Goal: Obtain resource: Download file/media

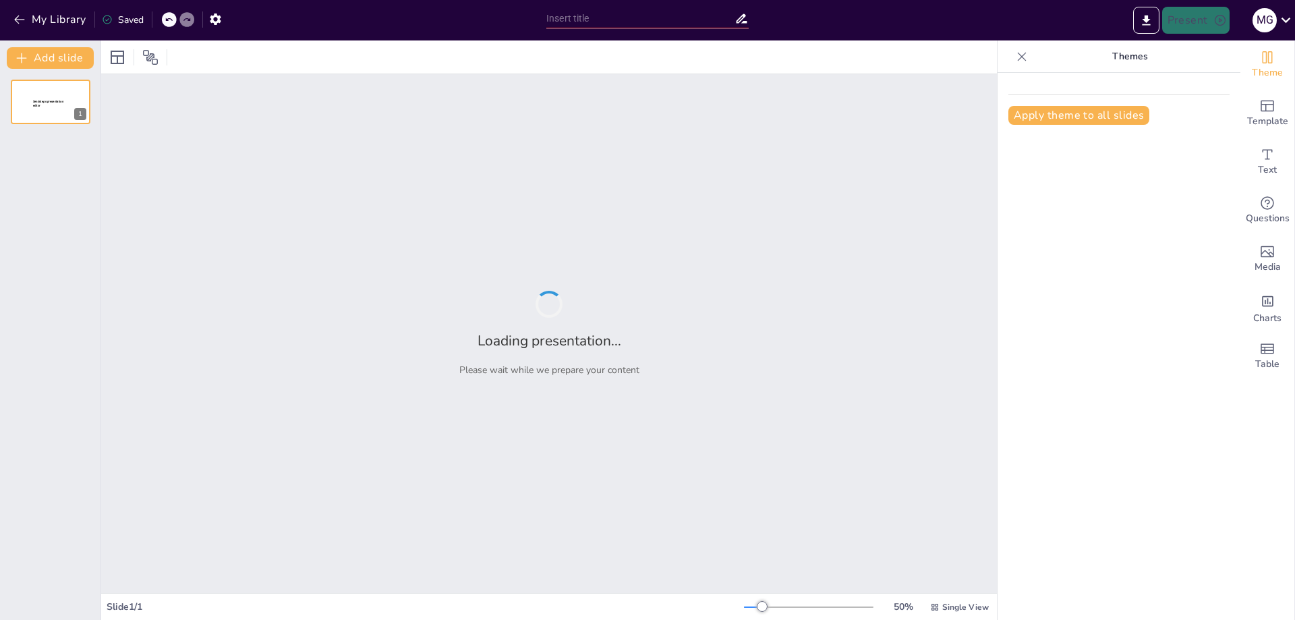
type input "Digital Transformation and Its Impact on Project Life Cycle Stages"
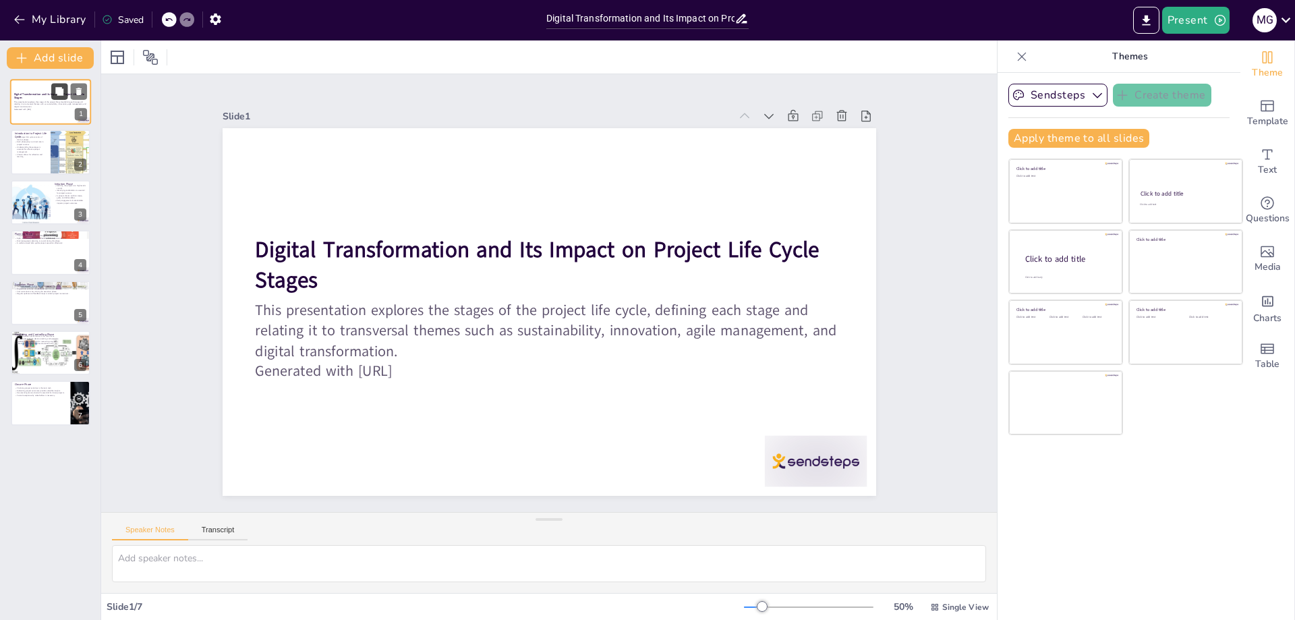
click at [61, 92] on icon at bounding box center [59, 91] width 8 height 8
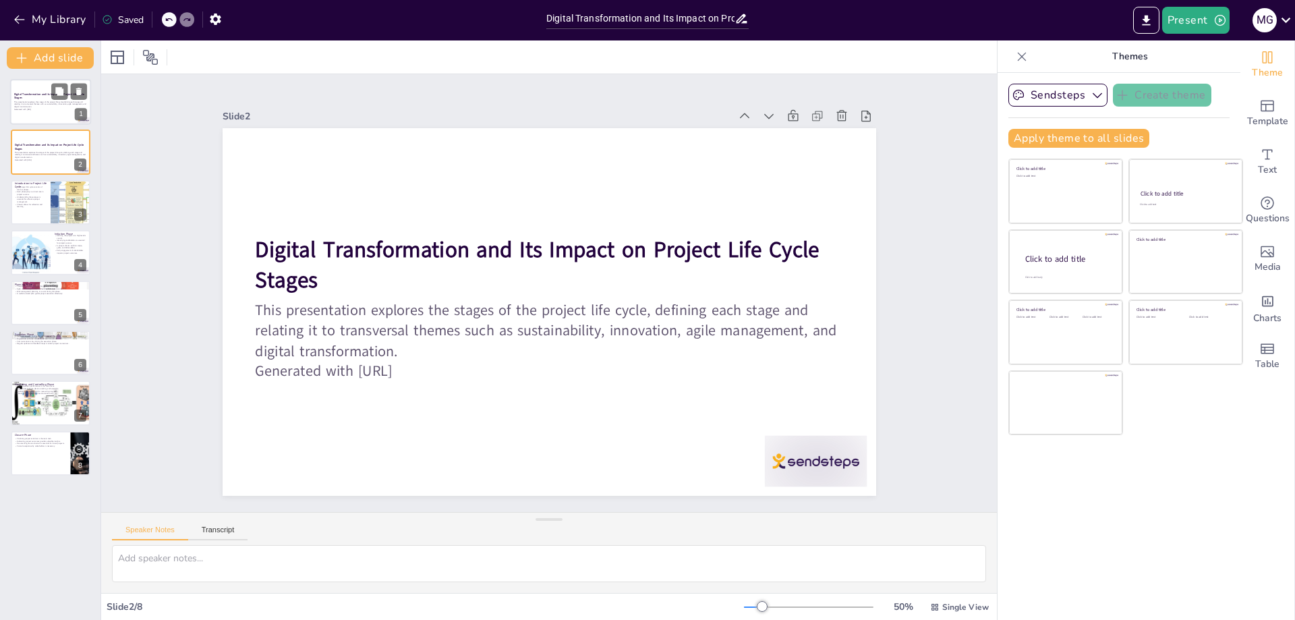
click at [38, 103] on p "This presentation explores the stages of the project life cycle, defining each …" at bounding box center [50, 103] width 73 height 7
click at [74, 141] on icon at bounding box center [78, 141] width 9 height 9
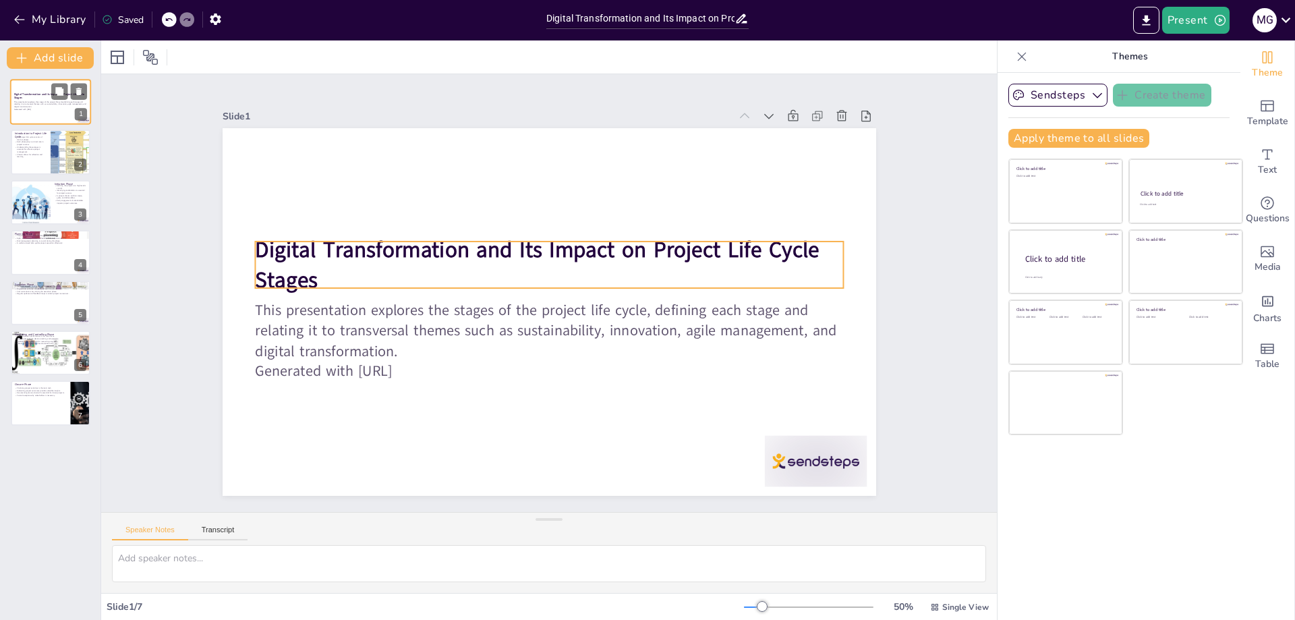
click at [30, 96] on strong "Digital Transformation and Its Impact on Project Life Cycle Stages" at bounding box center [49, 95] width 70 height 7
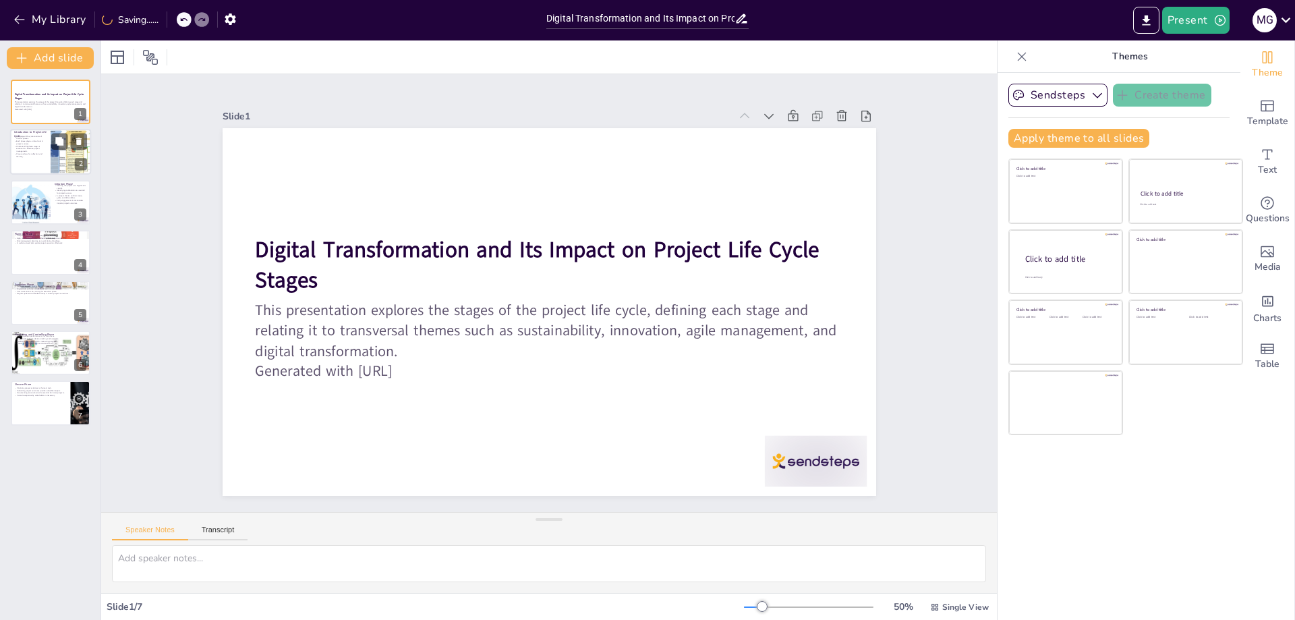
click at [40, 142] on p "Each phase plays a critical role in project success." at bounding box center [30, 142] width 32 height 5
type textarea "The project life cycle is divided into several key phases that together form a …"
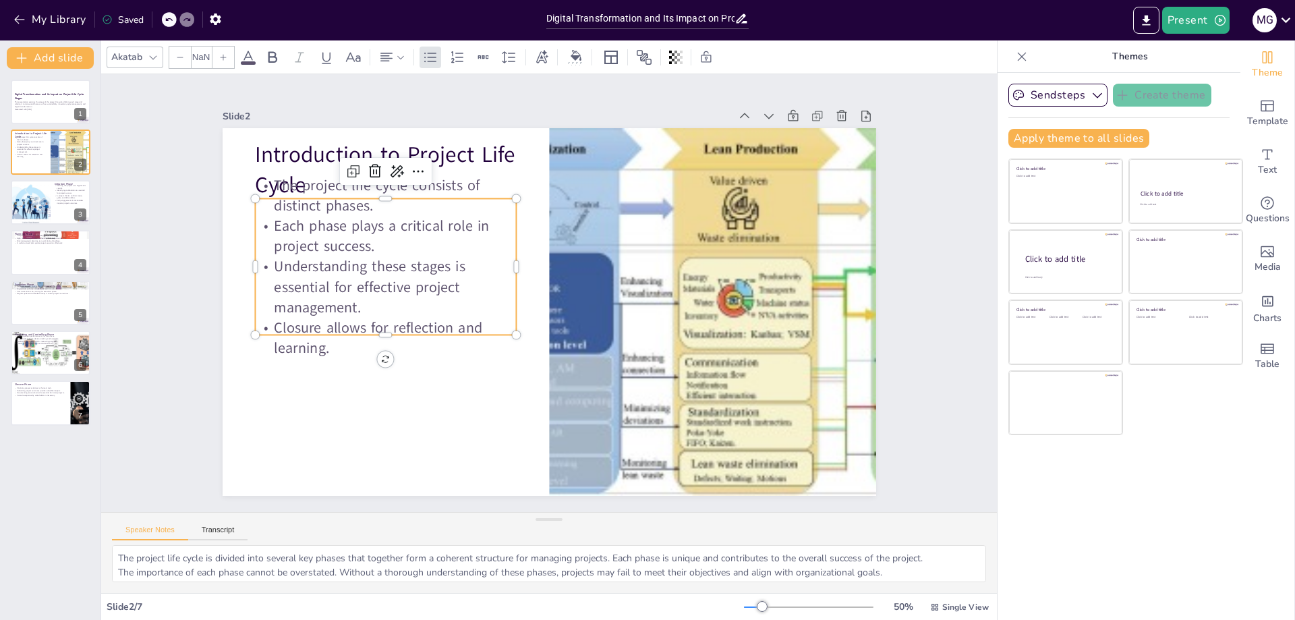
type input "32"
click at [375, 176] on div "Introduction to Project Life Cycle The project life cycle consists of distinct …" at bounding box center [547, 312] width 688 height 434
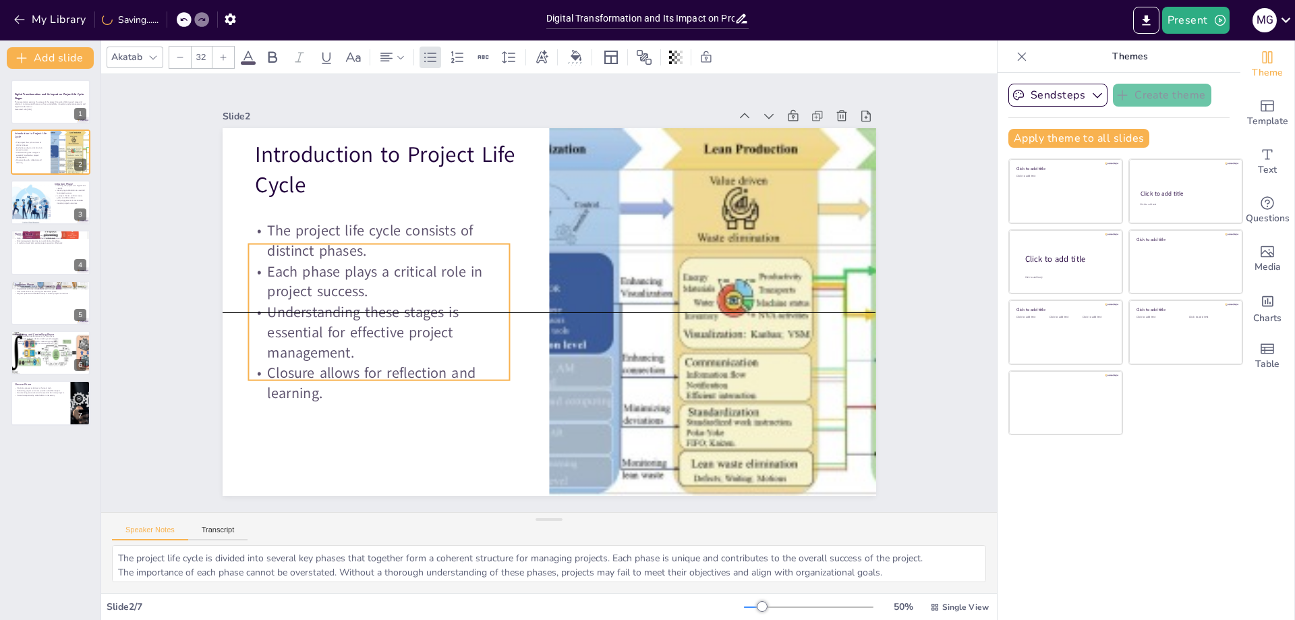
drag, startPoint x: 320, startPoint y: 197, endPoint x: 313, endPoint y: 239, distance: 43.0
click at [313, 239] on p "The project life cycle consists of distinct phases." at bounding box center [394, 207] width 264 height 94
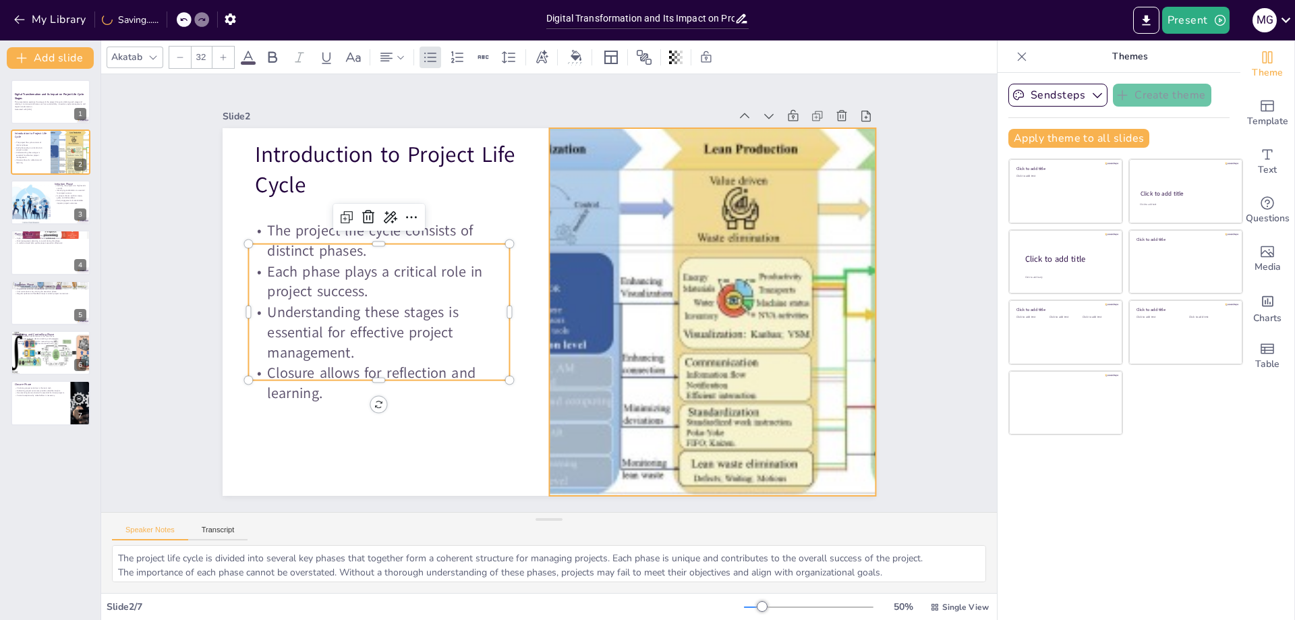
click at [810, 261] on div at bounding box center [709, 329] width 678 height 433
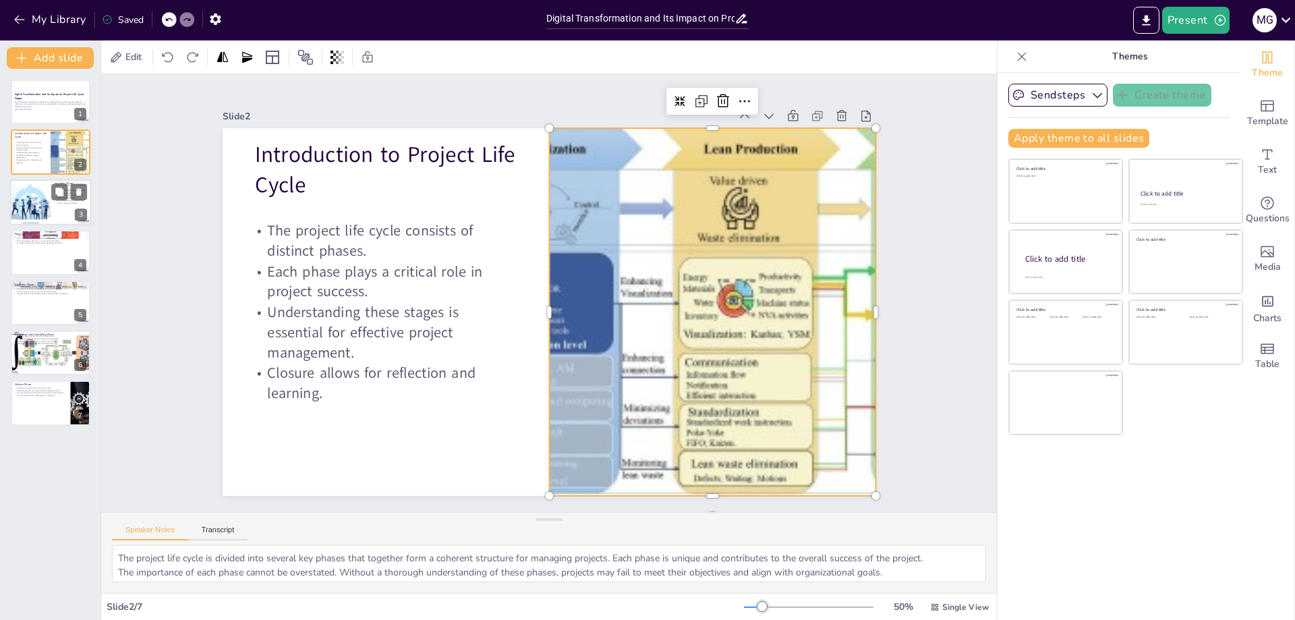
click at [20, 208] on div at bounding box center [30, 202] width 81 height 46
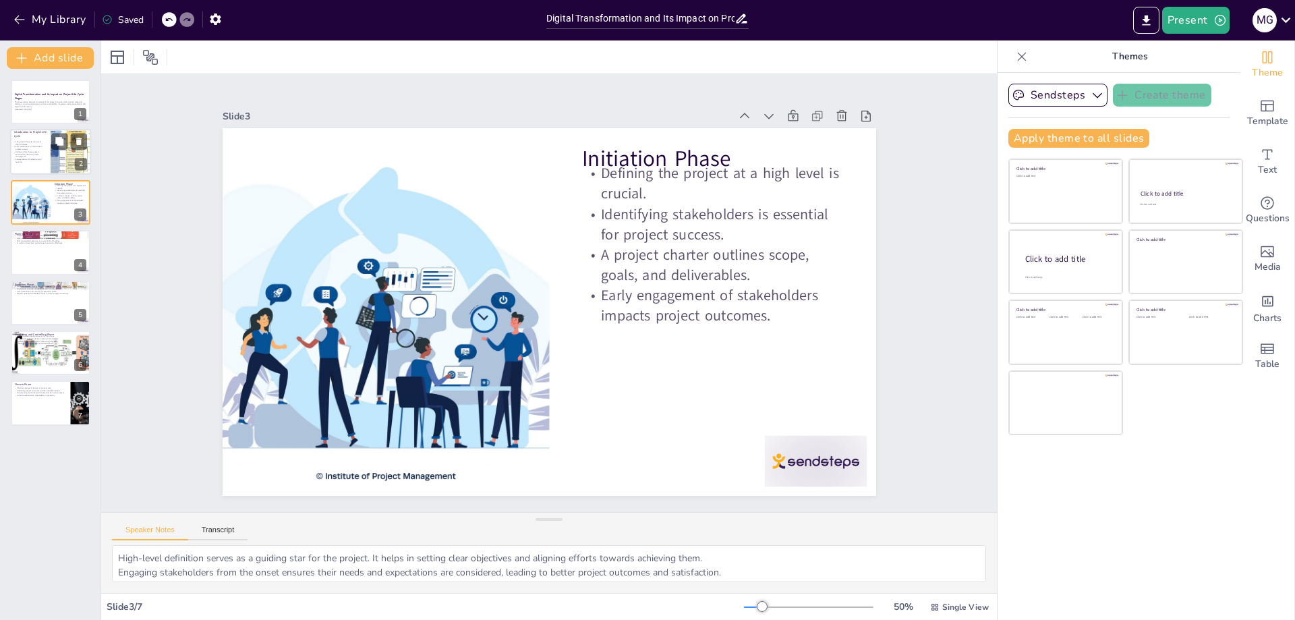
click at [40, 163] on p "Closure allows for reflection and learning." at bounding box center [29, 160] width 32 height 5
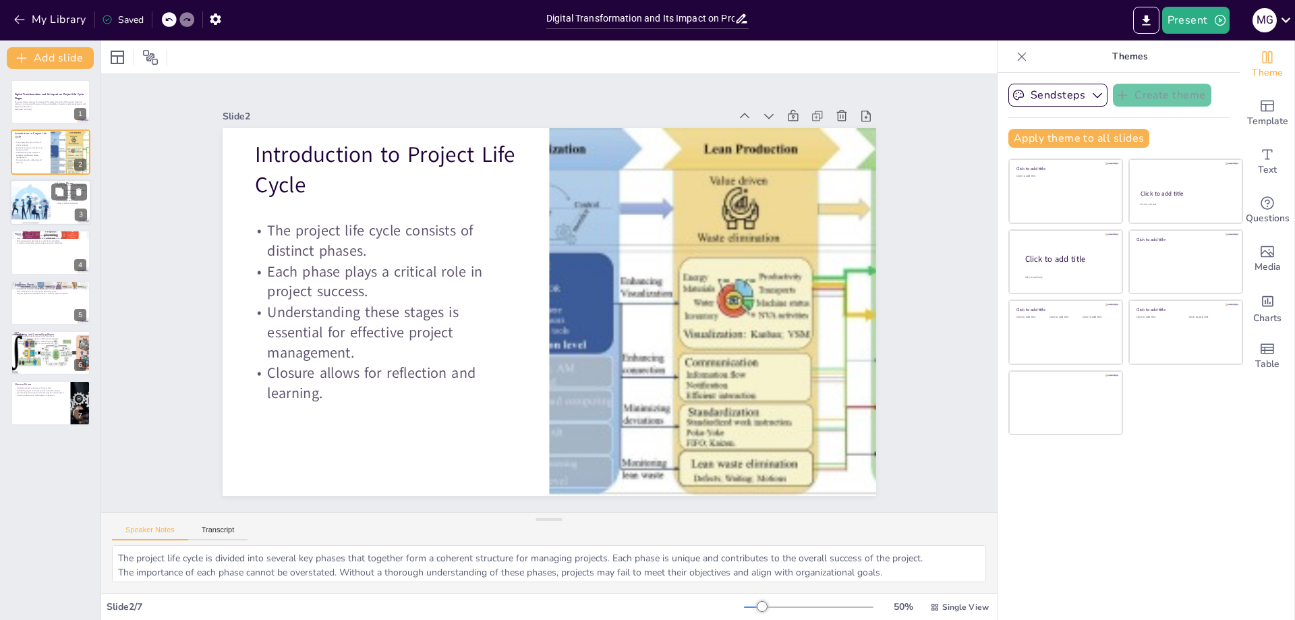
click at [42, 199] on div at bounding box center [30, 202] width 81 height 46
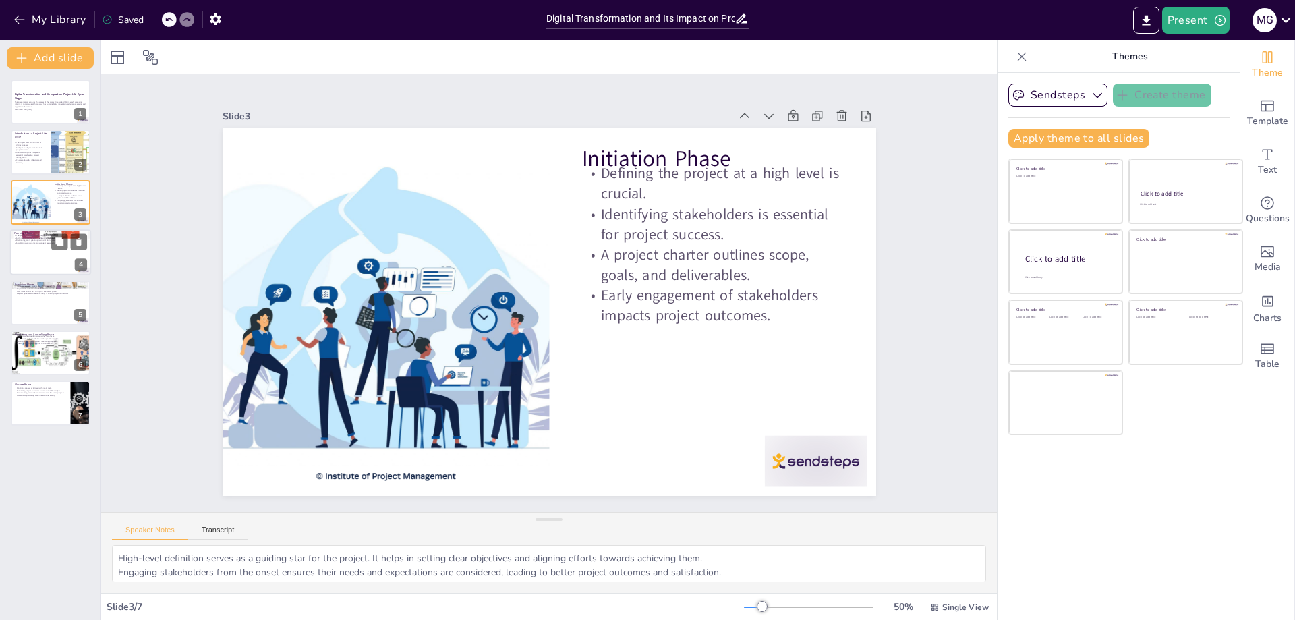
click at [34, 252] on div at bounding box center [50, 252] width 81 height 46
type textarea "A clear roadmap is essential for guiding the project team and ensuring everyone…"
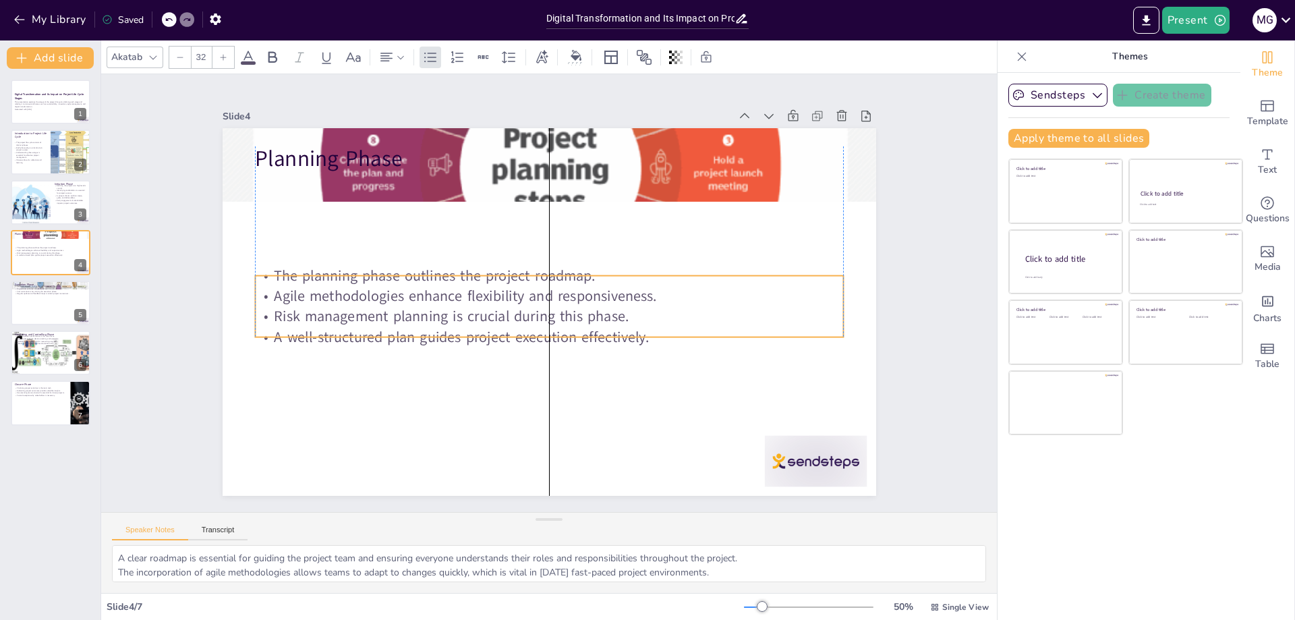
drag, startPoint x: 441, startPoint y: 176, endPoint x: 441, endPoint y: 276, distance: 100.5
click at [442, 283] on p "The planning phase outlines the project roadmap." at bounding box center [551, 276] width 587 height 82
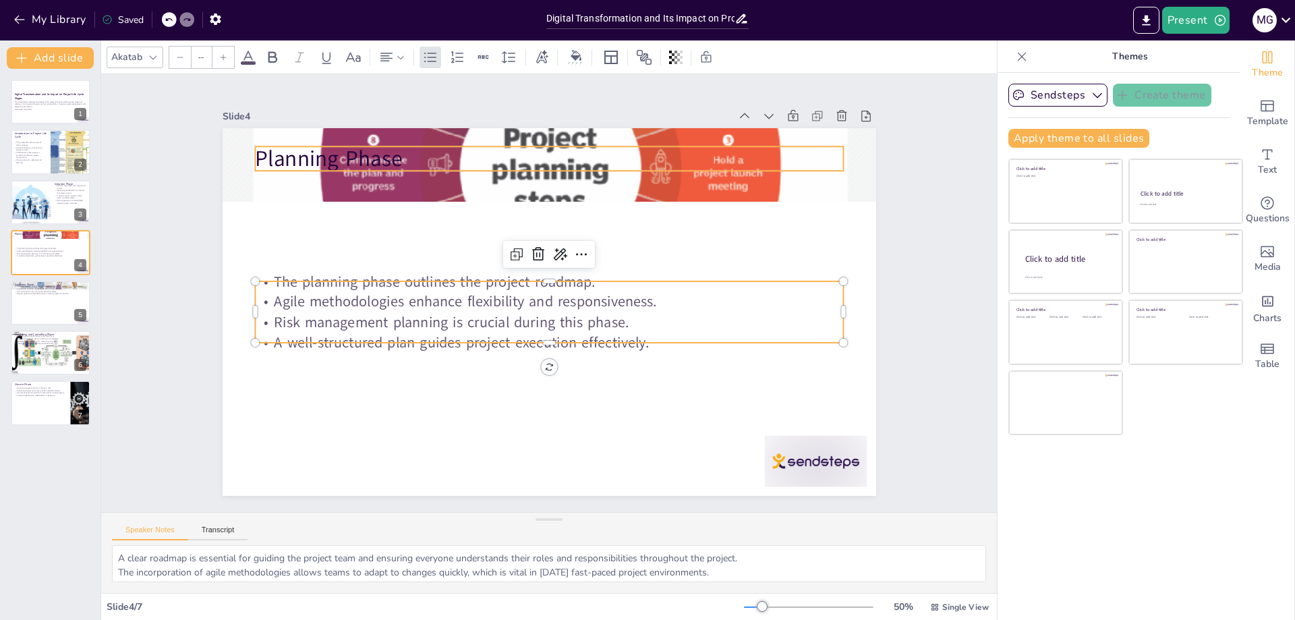
type input "48"
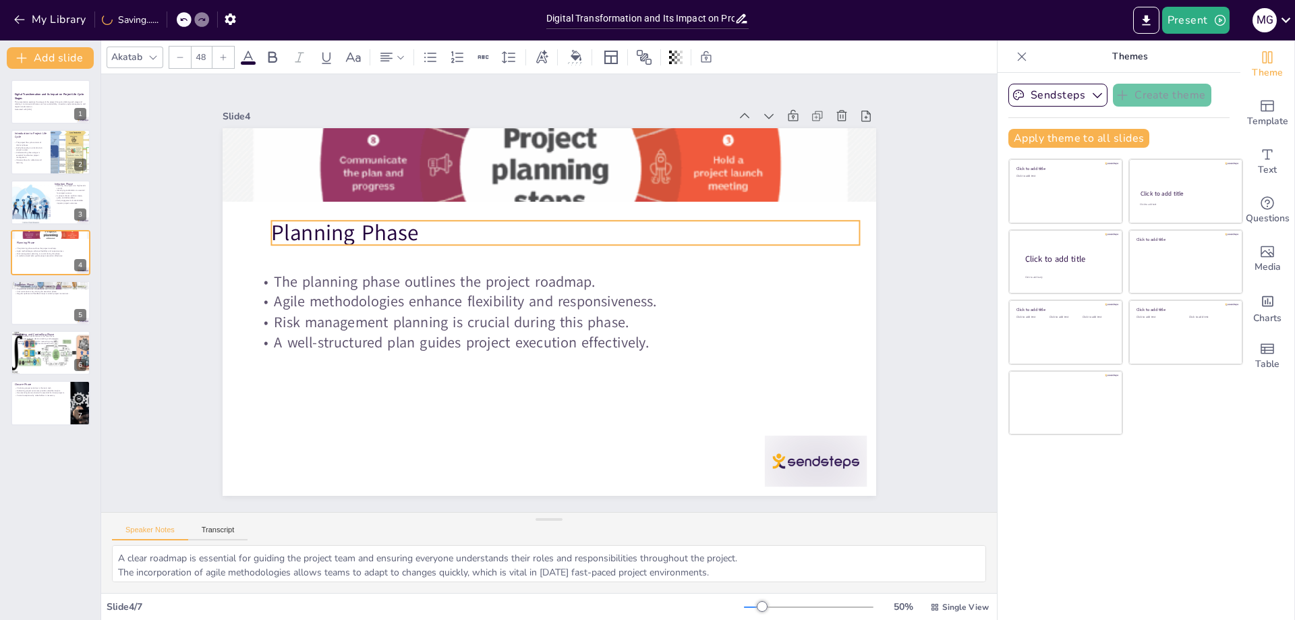
drag, startPoint x: 351, startPoint y: 150, endPoint x: 368, endPoint y: 229, distance: 80.2
click at [368, 229] on p "Planning Phase" at bounding box center [571, 235] width 588 height 92
click at [41, 350] on div at bounding box center [50, 353] width 89 height 46
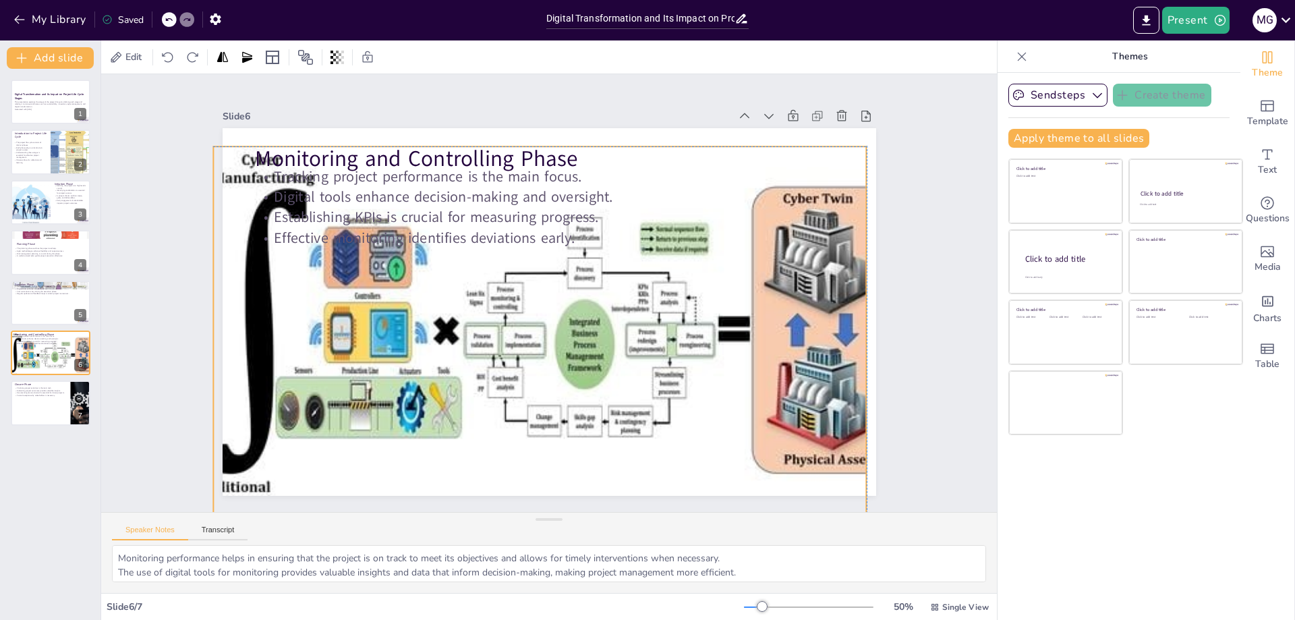
drag, startPoint x: 445, startPoint y: 272, endPoint x: 436, endPoint y: 289, distance: 19.9
click at [436, 289] on div at bounding box center [533, 327] width 778 height 509
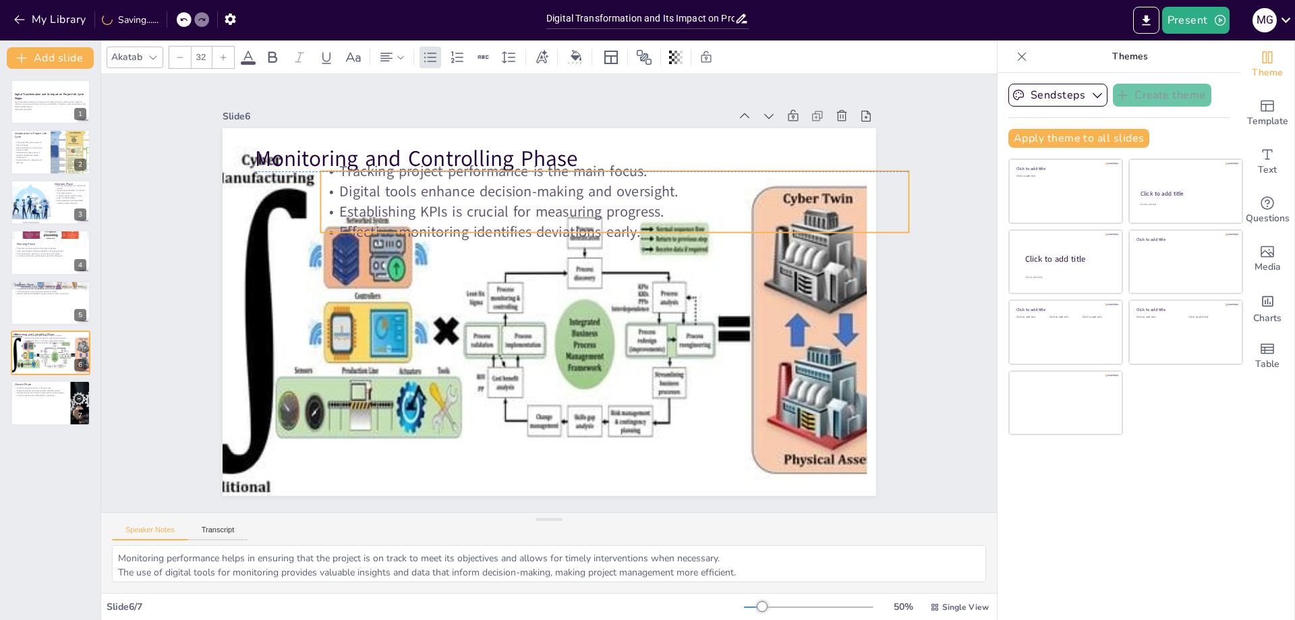
drag, startPoint x: 475, startPoint y: 184, endPoint x: 540, endPoint y: 183, distance: 65.4
click at [540, 183] on p "Digital tools enhance decision-making and oversight." at bounding box center [642, 216] width 566 height 201
click at [49, 394] on p "Formal acceptance by stakeholders is necessary." at bounding box center [40, 395] width 53 height 3
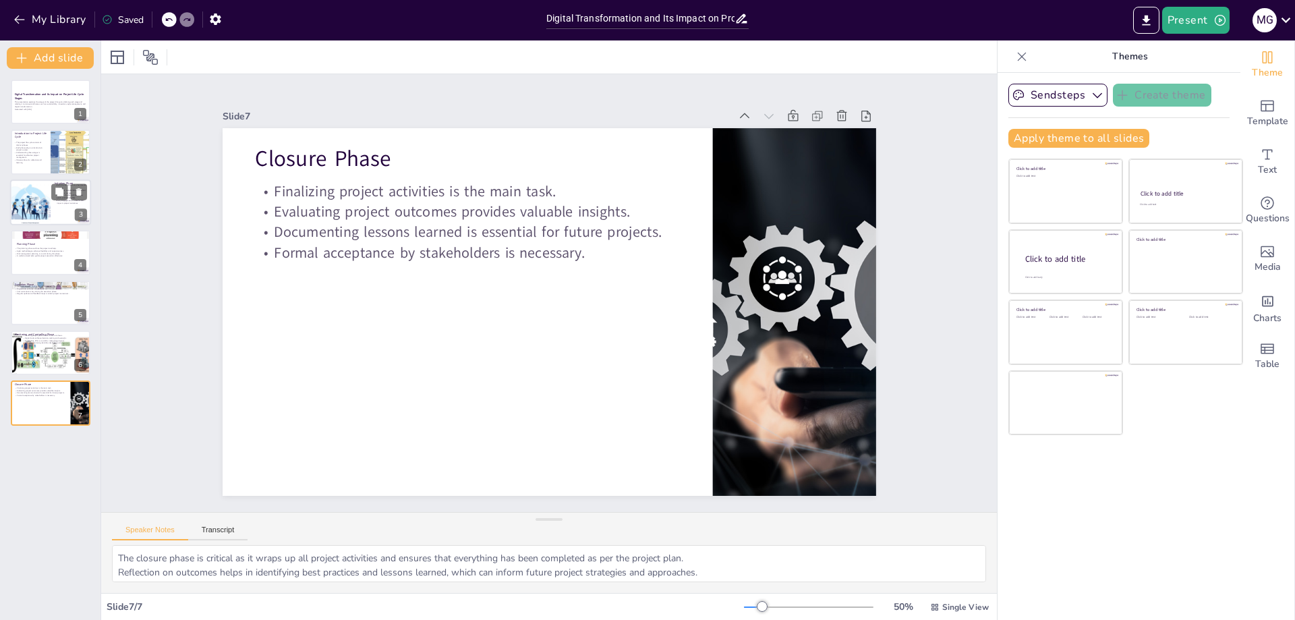
click at [49, 199] on div at bounding box center [30, 202] width 81 height 46
type textarea "High-level definition serves as a guiding star for the project. It helps in set…"
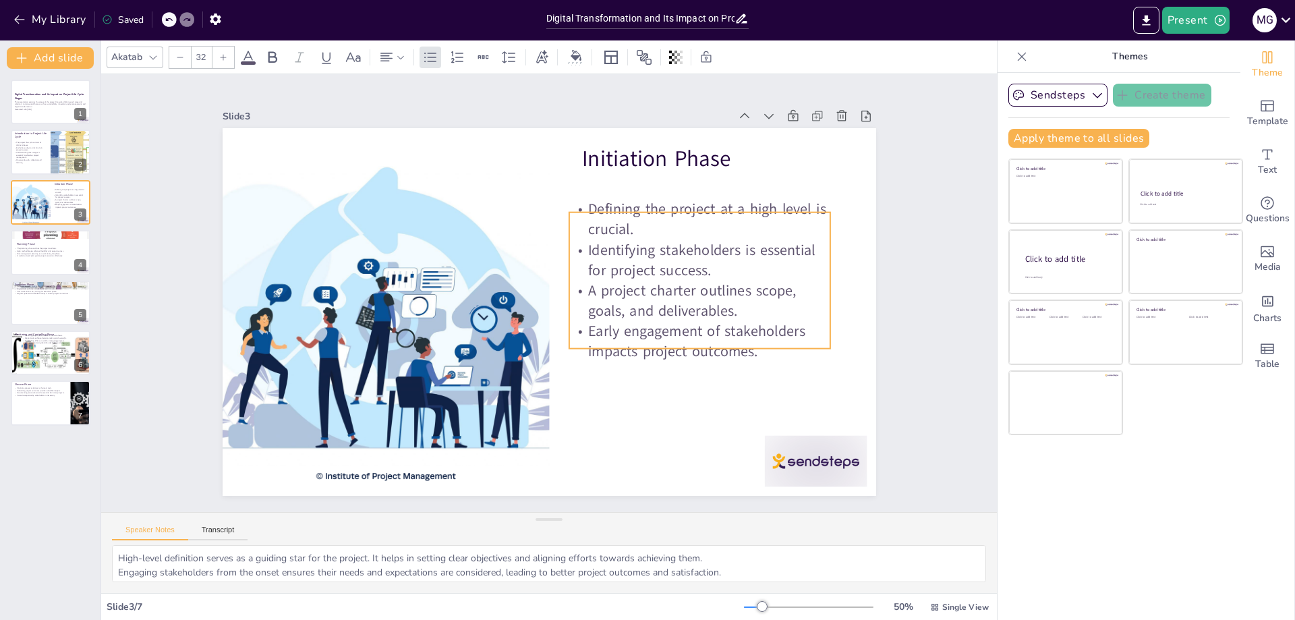
drag, startPoint x: 715, startPoint y: 179, endPoint x: 703, endPoint y: 214, distance: 38.0
click at [703, 214] on p "Defining the project at a high level is crucial." at bounding box center [707, 236] width 264 height 68
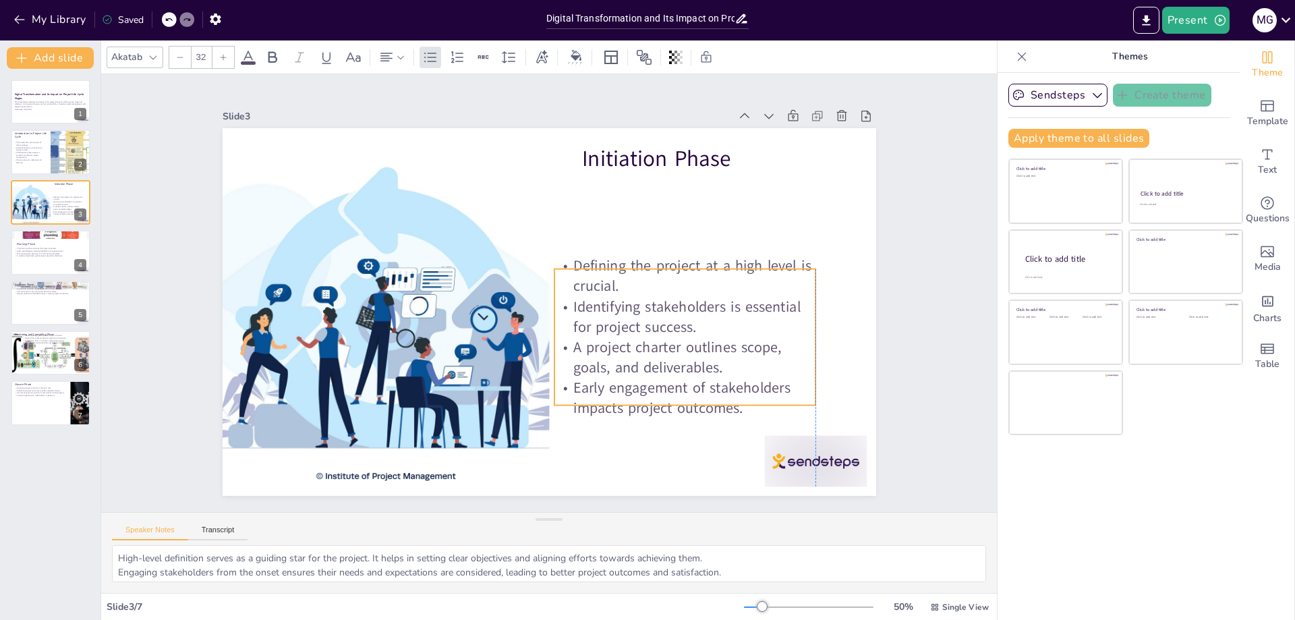
drag, startPoint x: 712, startPoint y: 244, endPoint x: 702, endPoint y: 301, distance: 57.5
click at [702, 301] on p "Identifying stakeholders is essential for project success." at bounding box center [677, 344] width 264 height 94
click at [26, 115] on div at bounding box center [50, 102] width 81 height 46
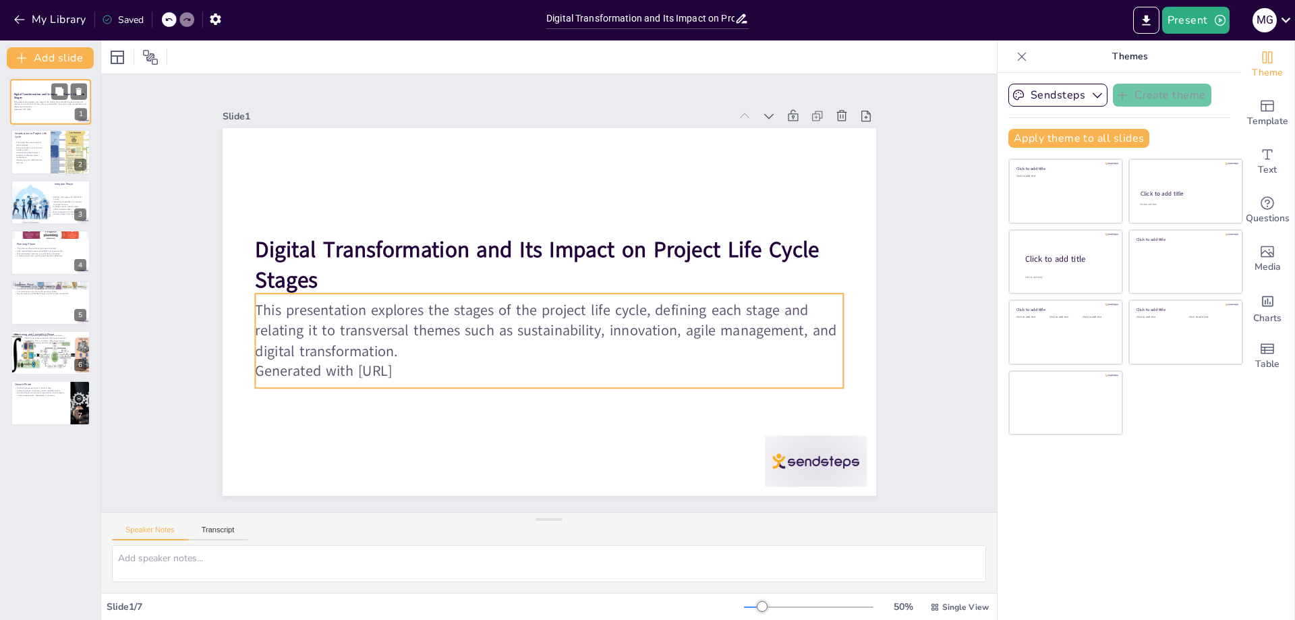
click at [33, 105] on p "This presentation explores the stages of the project life cycle, defining each …" at bounding box center [50, 103] width 73 height 7
type input "32"
click at [426, 367] on p "Generated with [URL]" at bounding box center [525, 367] width 566 height 201
click at [426, 367] on p "Generated with [URL]" at bounding box center [540, 371] width 587 height 82
drag, startPoint x: 428, startPoint y: 371, endPoint x: 244, endPoint y: 372, distance: 184.1
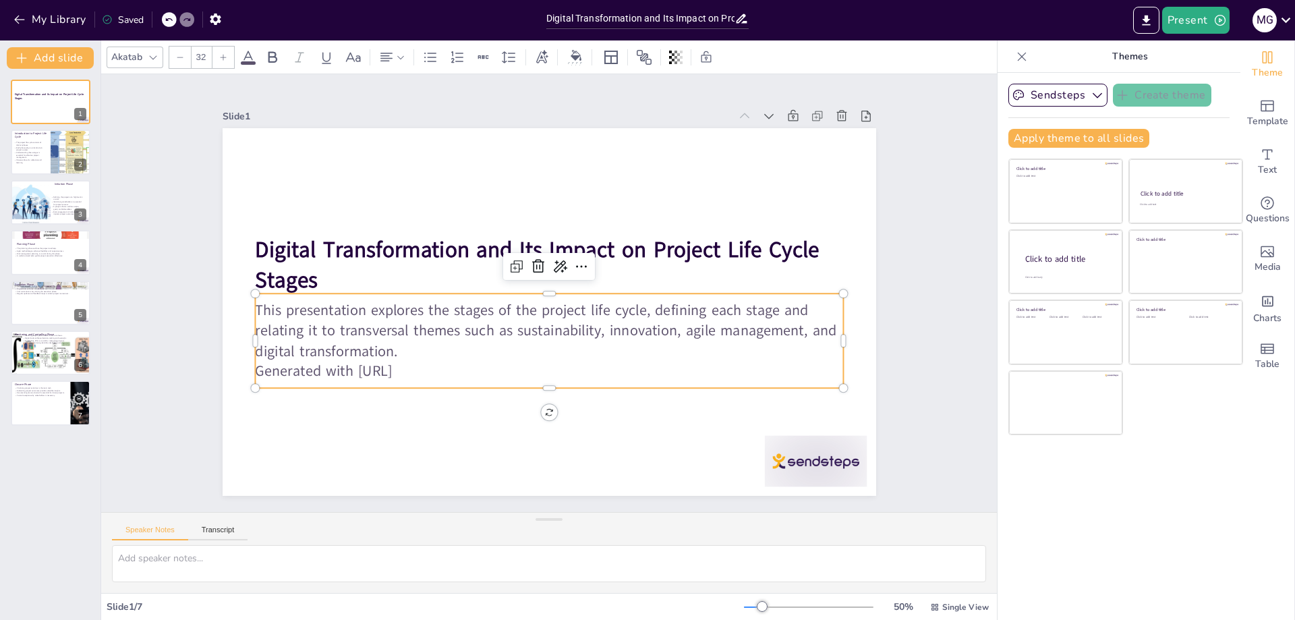
click at [244, 372] on div "Digital Transformation and Its Impact on Project Life Cycle Stages This present…" at bounding box center [542, 310] width 735 height 551
click at [260, 366] on p "Generated with [URL]" at bounding box center [525, 367] width 566 height 201
click at [427, 366] on p "Generated with [URL]" at bounding box center [532, 369] width 579 height 142
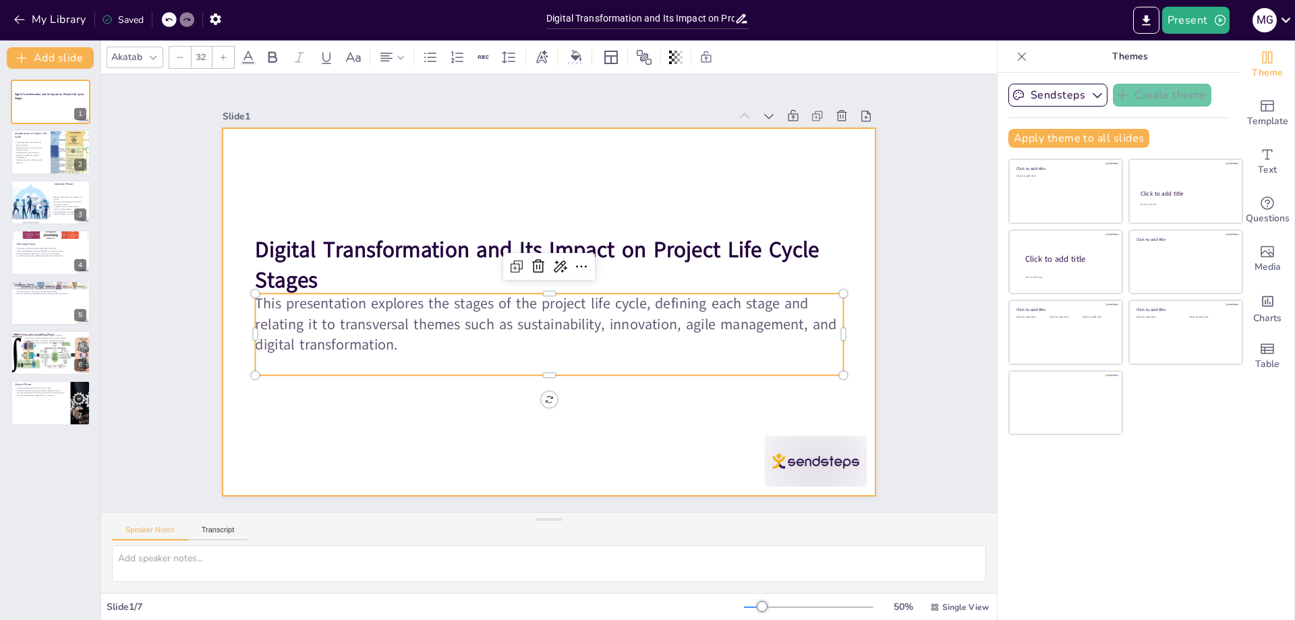
click at [480, 432] on div at bounding box center [549, 312] width 653 height 368
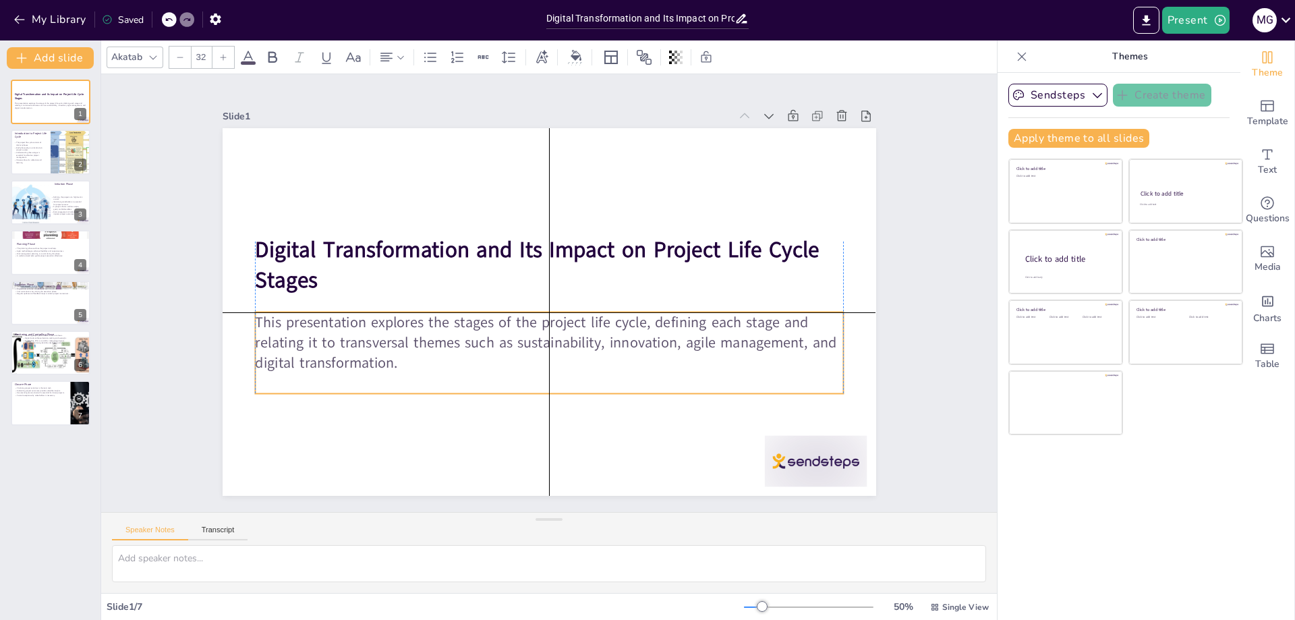
drag, startPoint x: 482, startPoint y: 310, endPoint x: 486, endPoint y: 319, distance: 9.7
click at [486, 319] on p "This presentation explores the stages of the project life cycle, defining each …" at bounding box center [543, 342] width 591 height 122
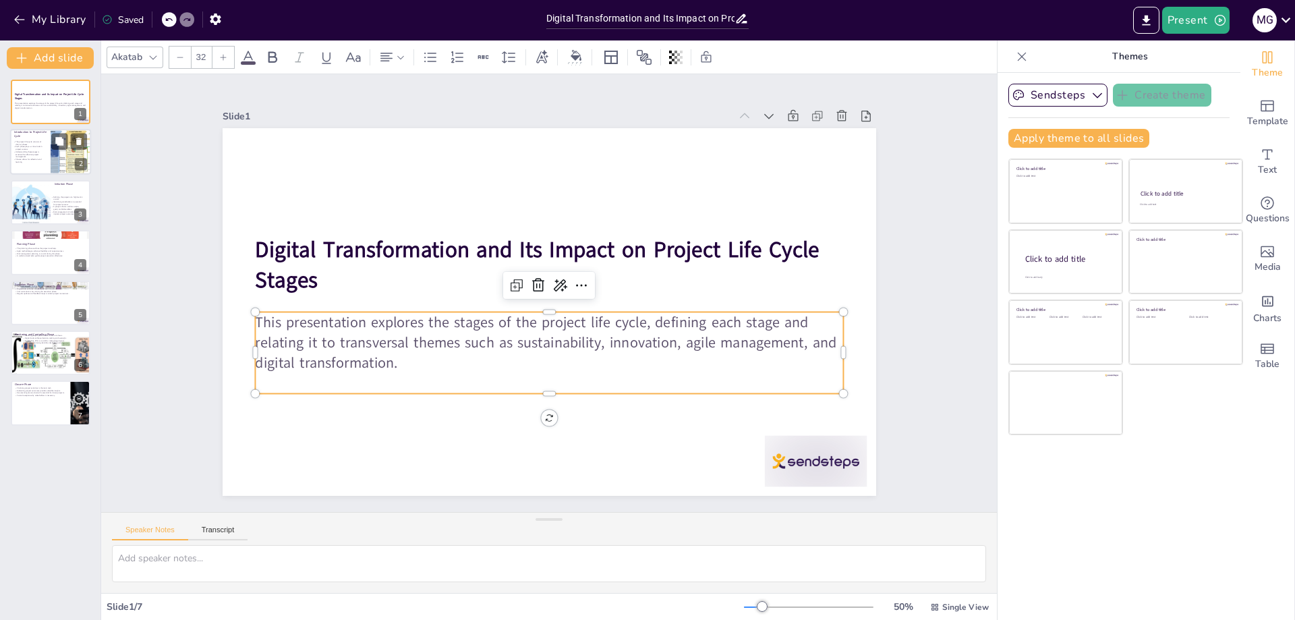
click at [16, 146] on p "Each phase plays a critical role in project success." at bounding box center [29, 148] width 32 height 5
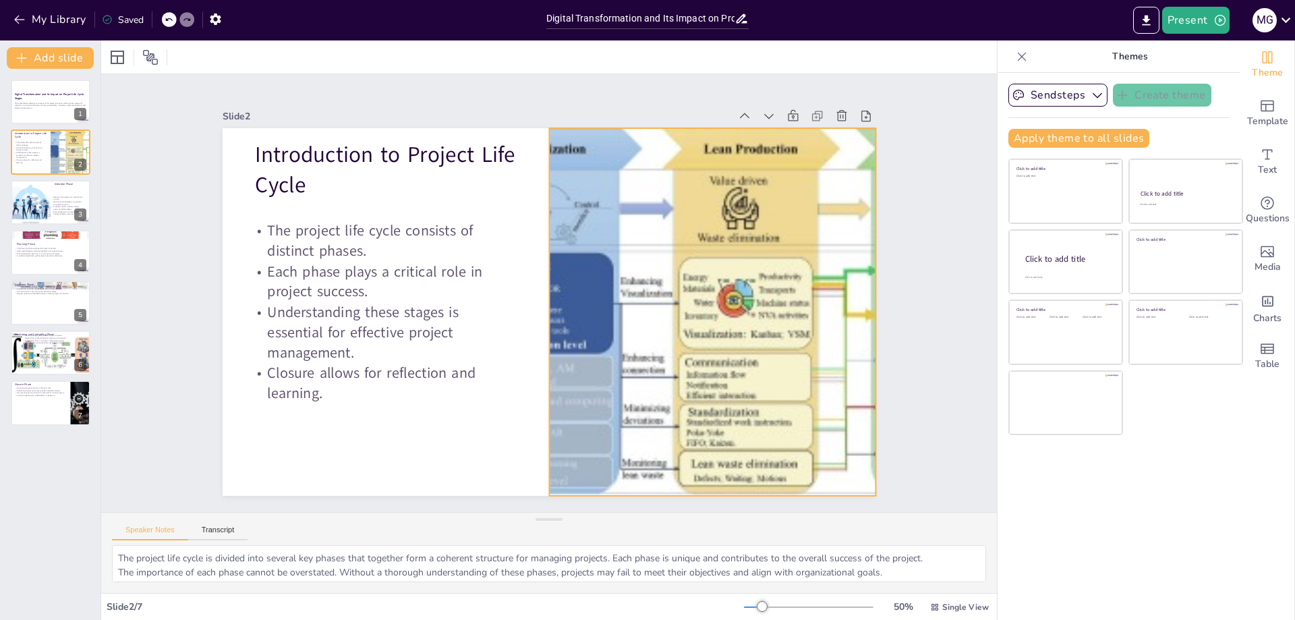
click at [737, 369] on div at bounding box center [704, 345] width 705 height 493
click at [693, 110] on icon at bounding box center [698, 115] width 11 height 11
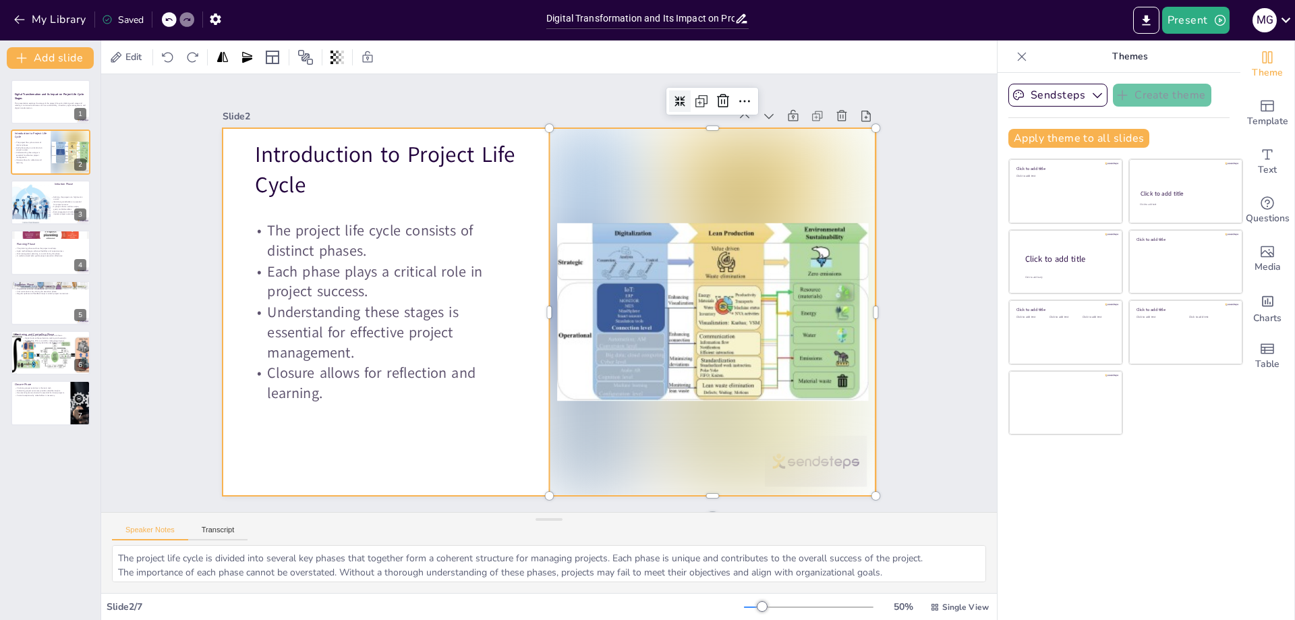
click at [471, 446] on div at bounding box center [547, 312] width 689 height 434
click at [29, 189] on div at bounding box center [30, 202] width 81 height 46
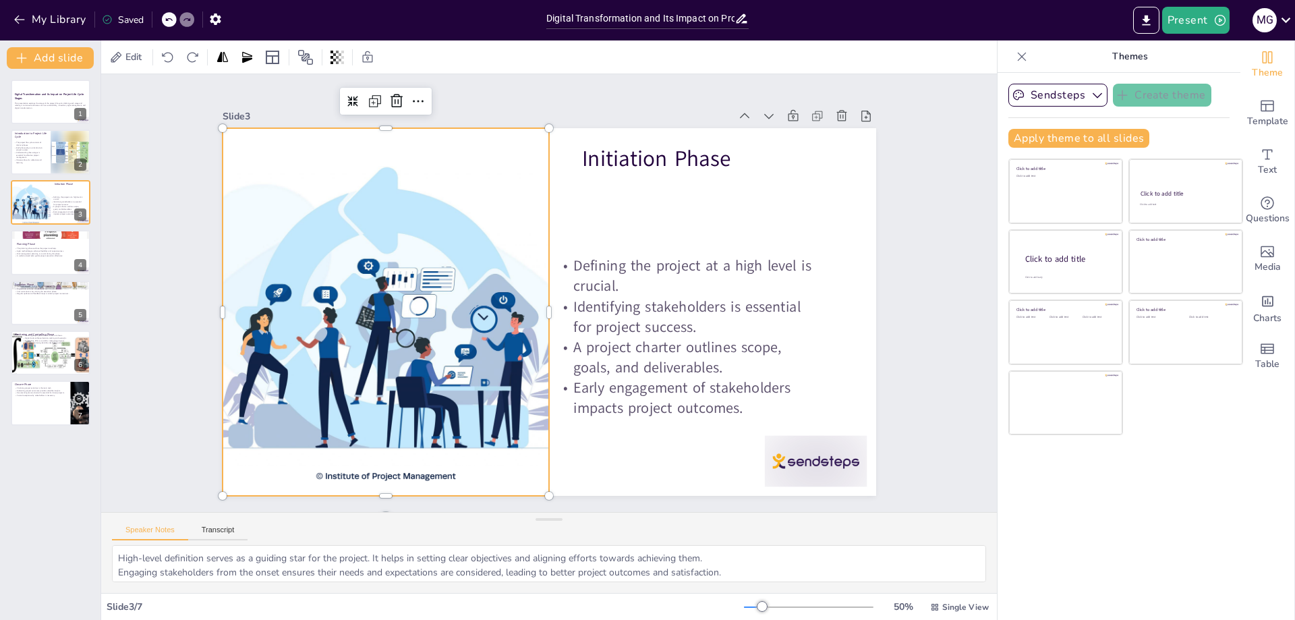
click at [440, 472] on div at bounding box center [384, 295] width 689 height 434
click at [442, 471] on div at bounding box center [385, 277] width 715 height 495
click at [442, 471] on div at bounding box center [384, 295] width 689 height 434
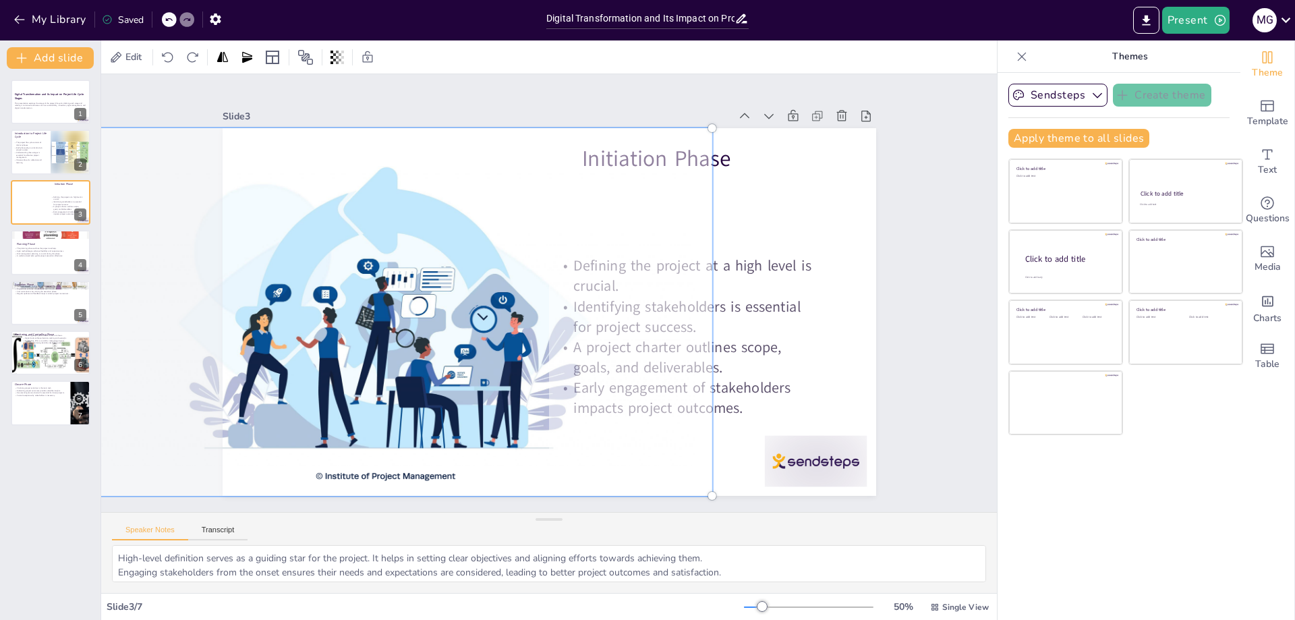
click at [440, 471] on div at bounding box center [387, 260] width 755 height 572
click at [790, 415] on div at bounding box center [547, 312] width 689 height 434
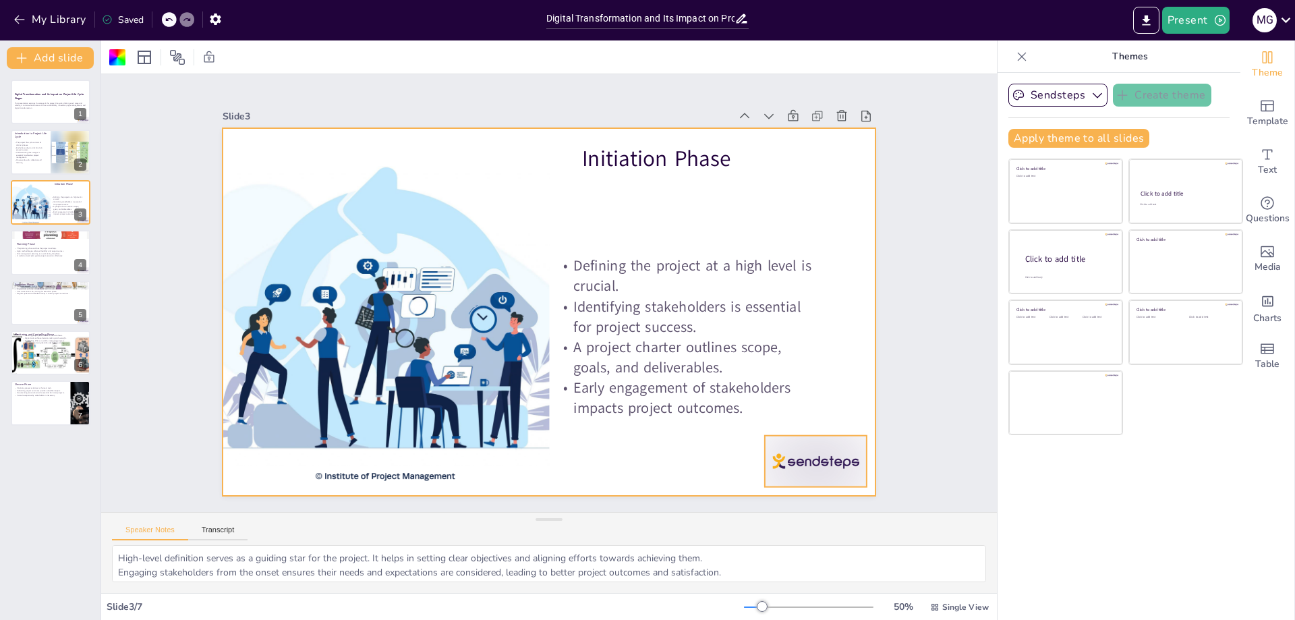
click at [796, 477] on div at bounding box center [775, 512] width 111 height 71
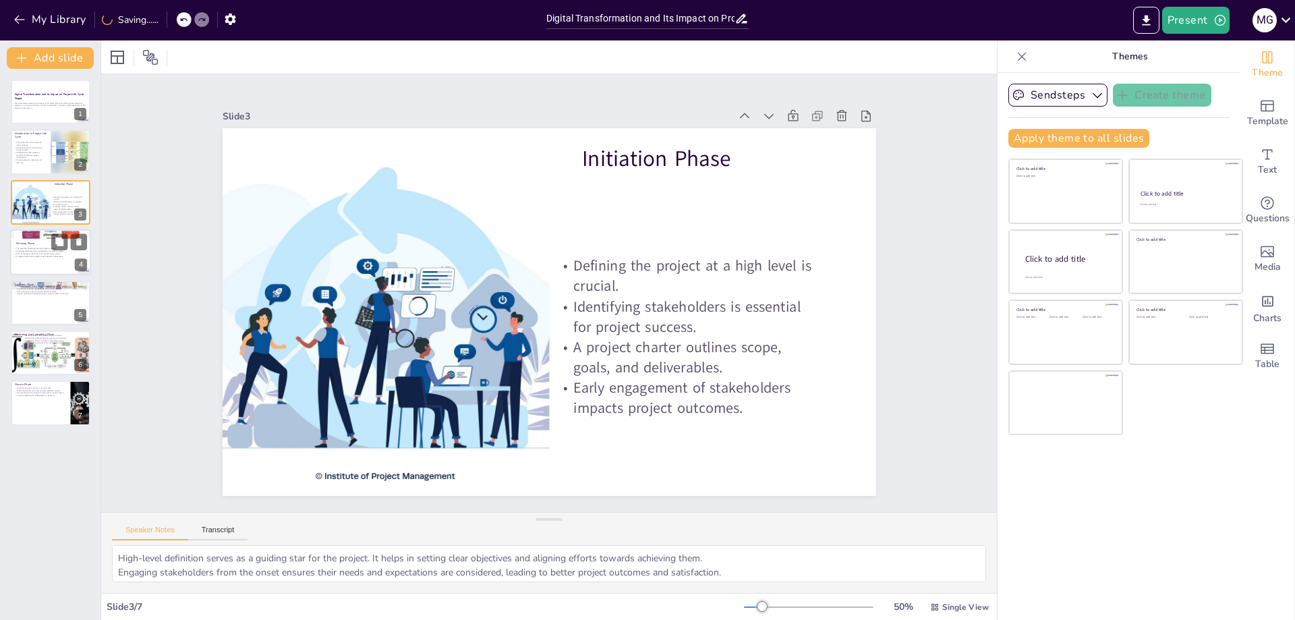
click at [39, 256] on p "A well-structured plan guides project execution effectively." at bounding box center [50, 256] width 73 height 3
type textarea "A clear roadmap is essential for guiding the project team and ensuring everyone…"
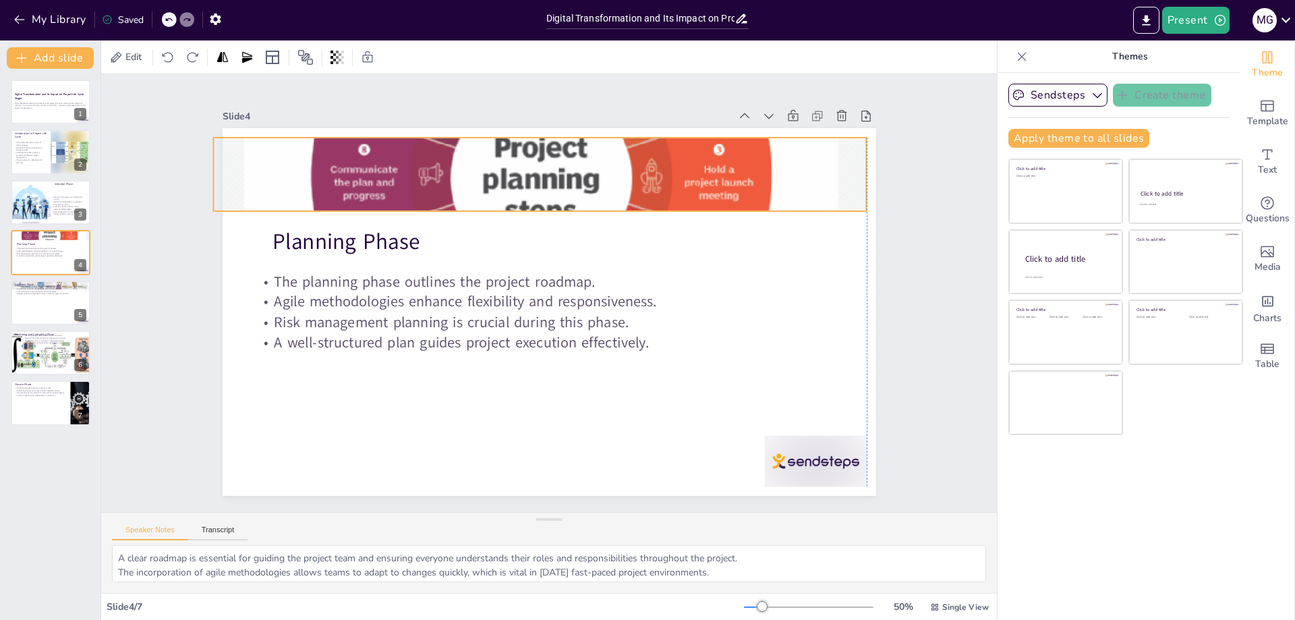
drag, startPoint x: 509, startPoint y: 171, endPoint x: 504, endPoint y: 181, distance: 10.9
click at [504, 181] on div at bounding box center [564, 174] width 761 height 711
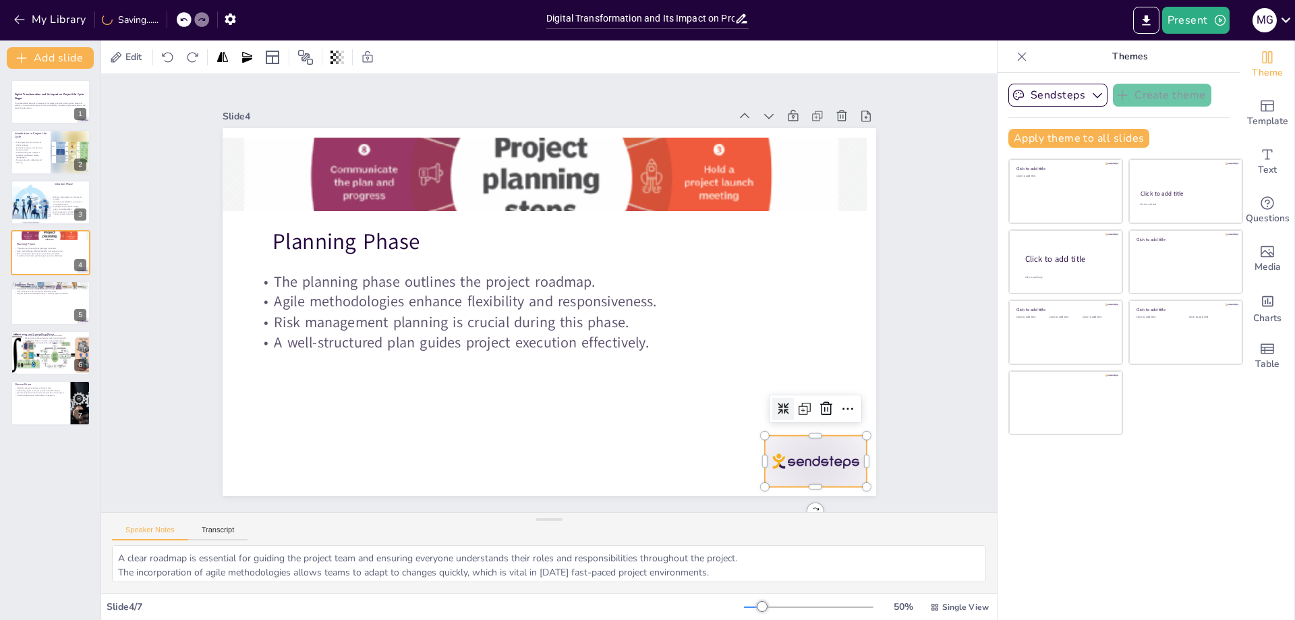
click at [807, 495] on div at bounding box center [750, 535] width 113 height 80
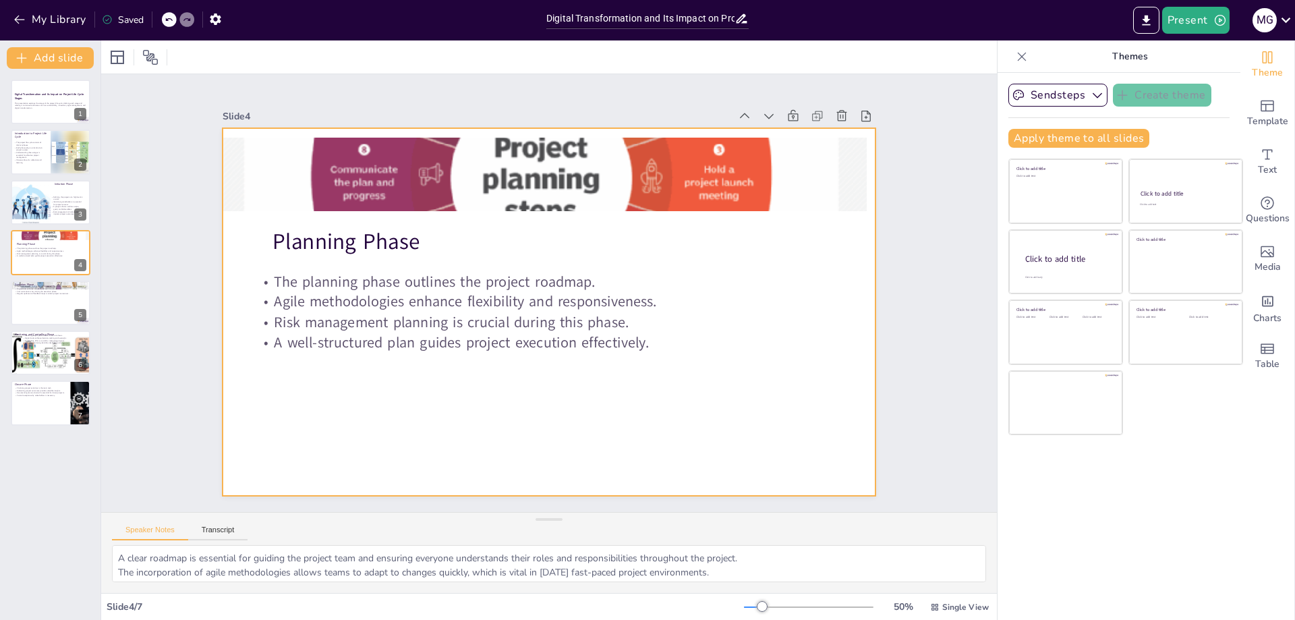
click at [411, 210] on div at bounding box center [549, 312] width 653 height 368
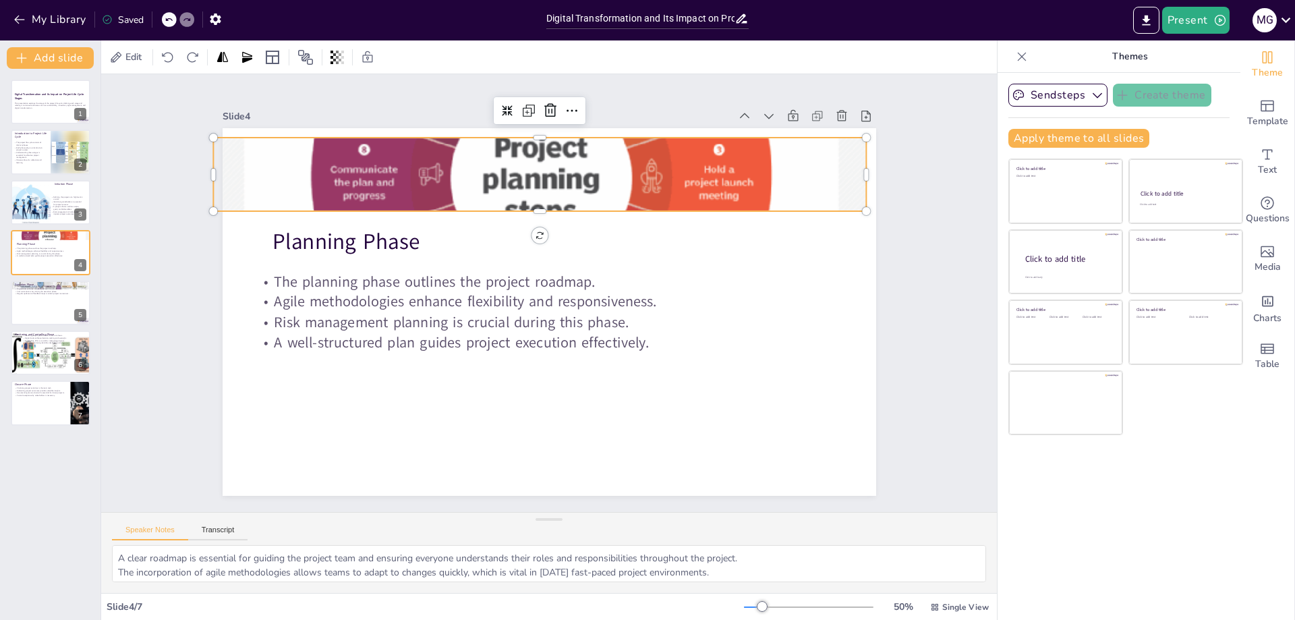
click at [451, 183] on div at bounding box center [552, 174] width 711 height 653
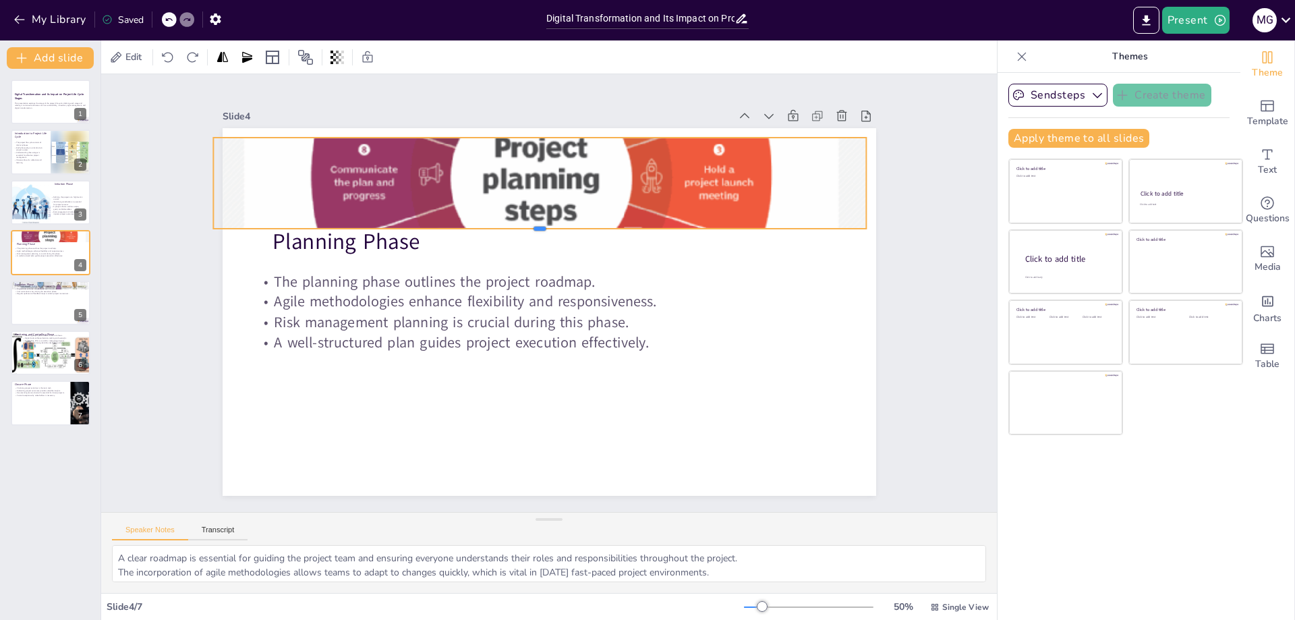
drag, startPoint x: 531, startPoint y: 207, endPoint x: 528, endPoint y: 225, distance: 17.7
click at [528, 225] on div at bounding box center [546, 233] width 651 height 79
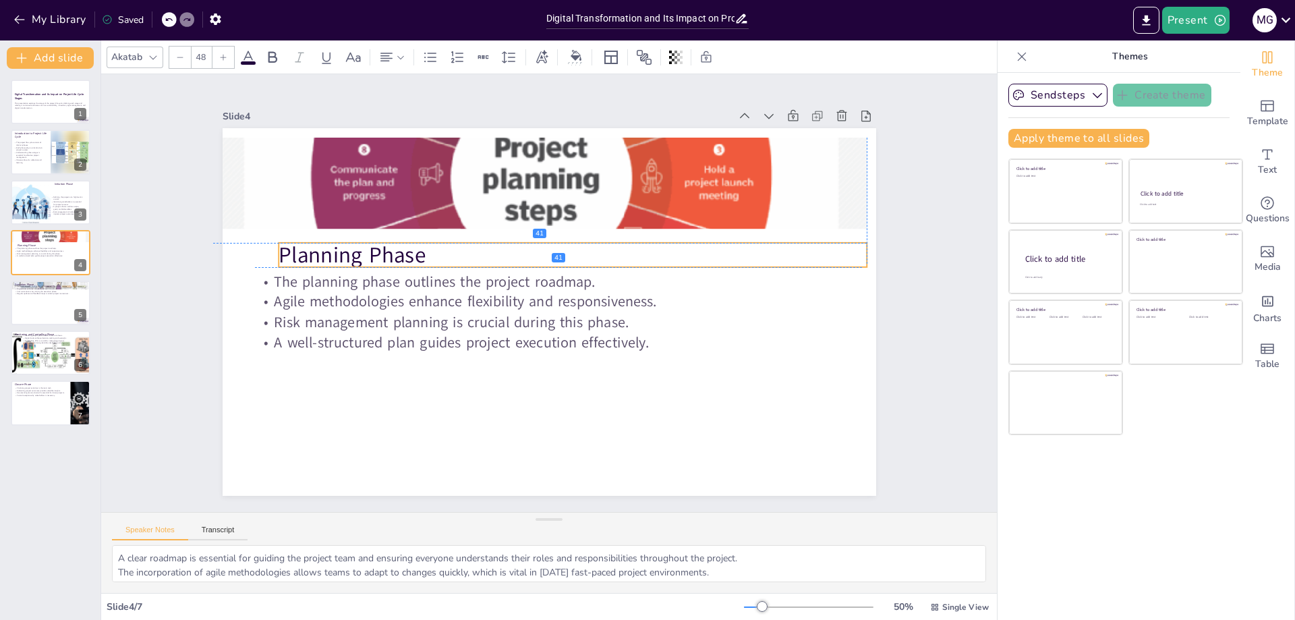
drag, startPoint x: 366, startPoint y: 237, endPoint x: 368, endPoint y: 247, distance: 10.2
click at [368, 247] on p "Planning Phase" at bounding box center [579, 261] width 581 height 152
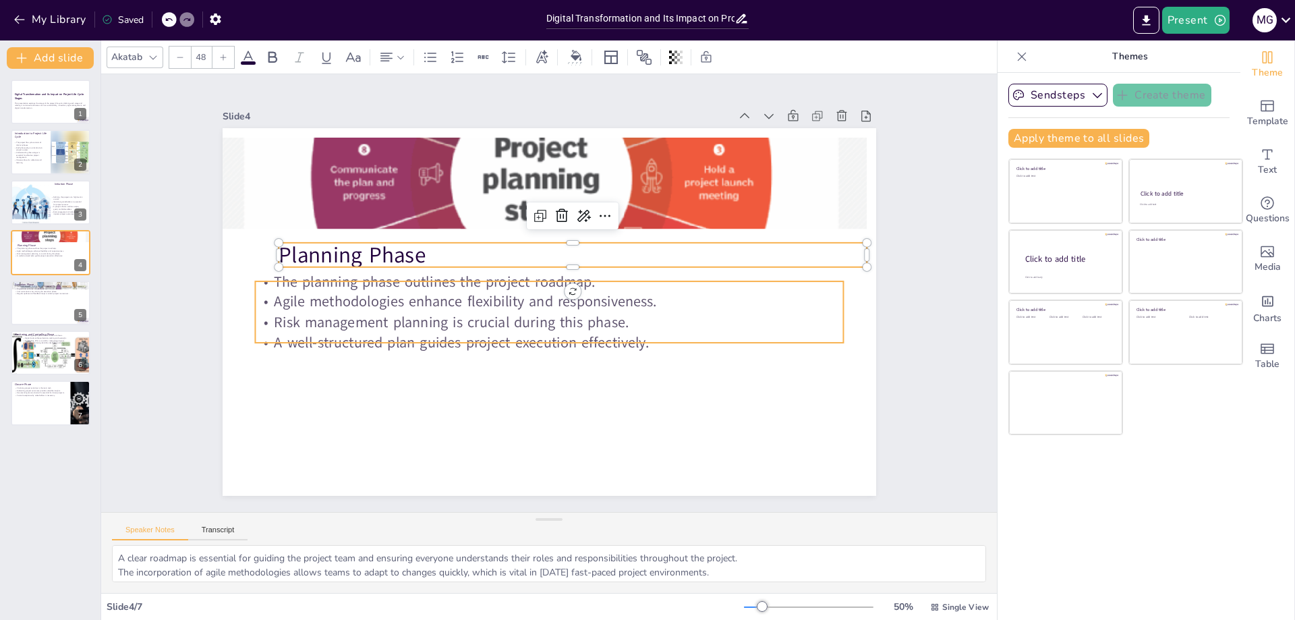
type input "32"
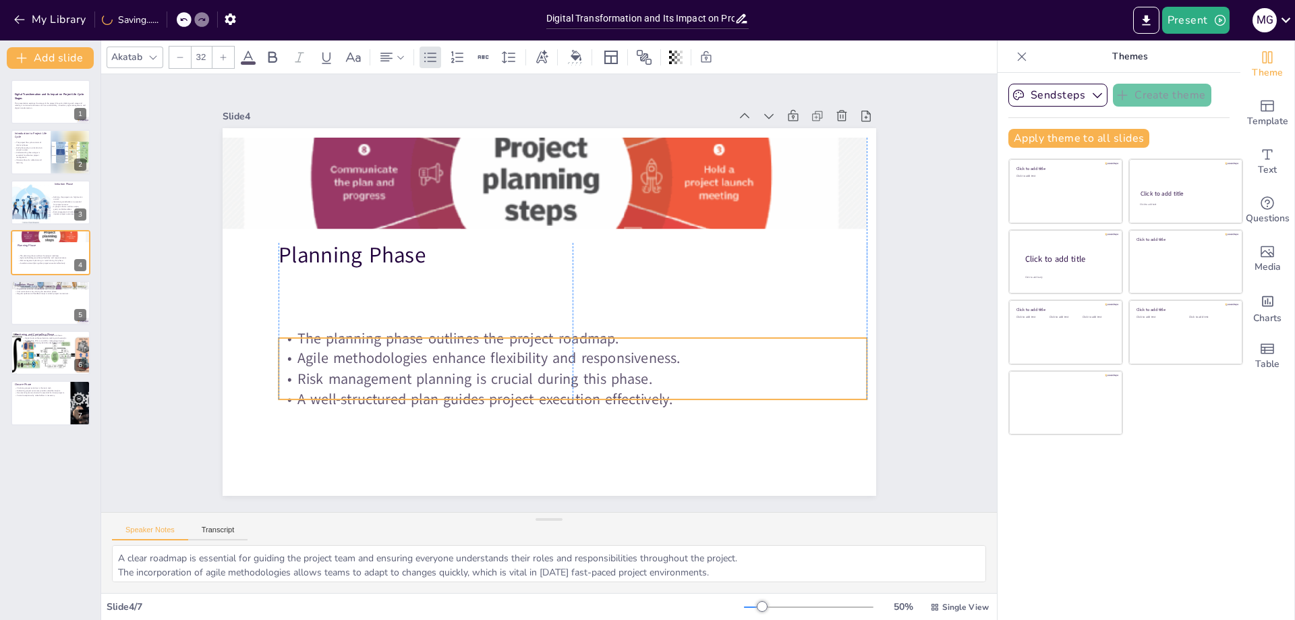
drag, startPoint x: 398, startPoint y: 293, endPoint x: 419, endPoint y: 349, distance: 59.7
click at [419, 349] on p "Agile methodologies enhance flexibility and responsiveness." at bounding box center [573, 358] width 588 height 20
click at [32, 304] on div at bounding box center [50, 303] width 81 height 46
type textarea "The execution phase is where plans are put into action, making it the most crit…"
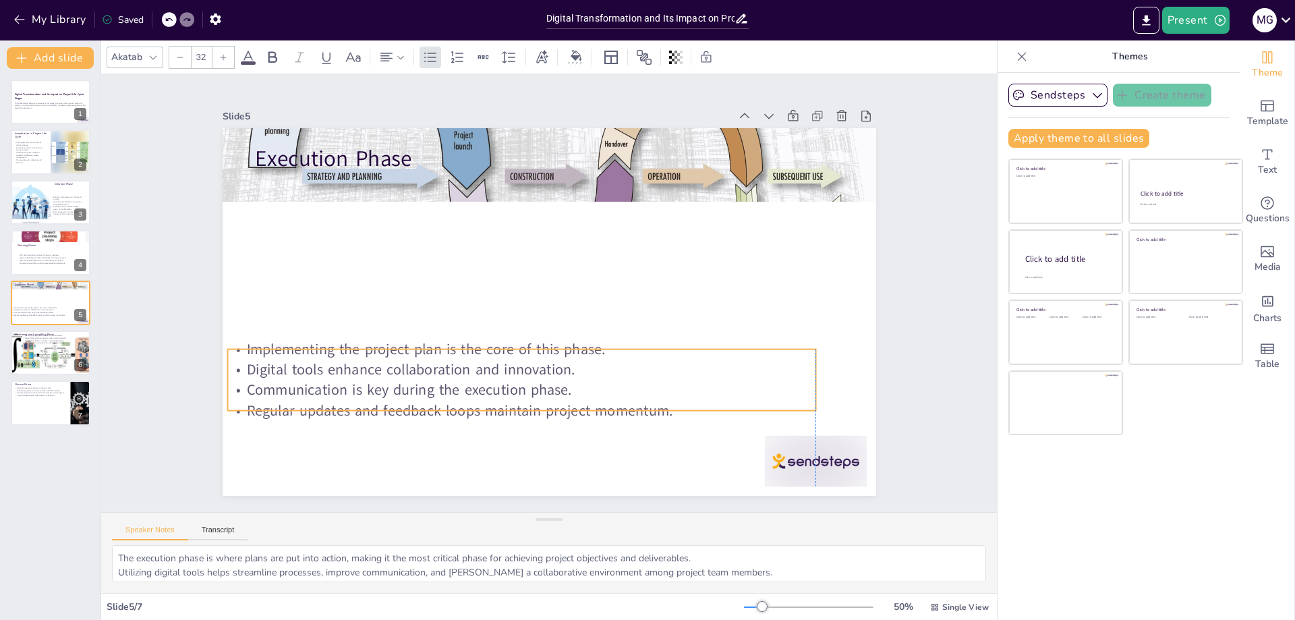
drag, startPoint x: 502, startPoint y: 207, endPoint x: 473, endPoint y: 380, distance: 175.1
click at [473, 380] on p "Communication is key during the execution phase." at bounding box center [511, 387] width 587 height 82
type input "48"
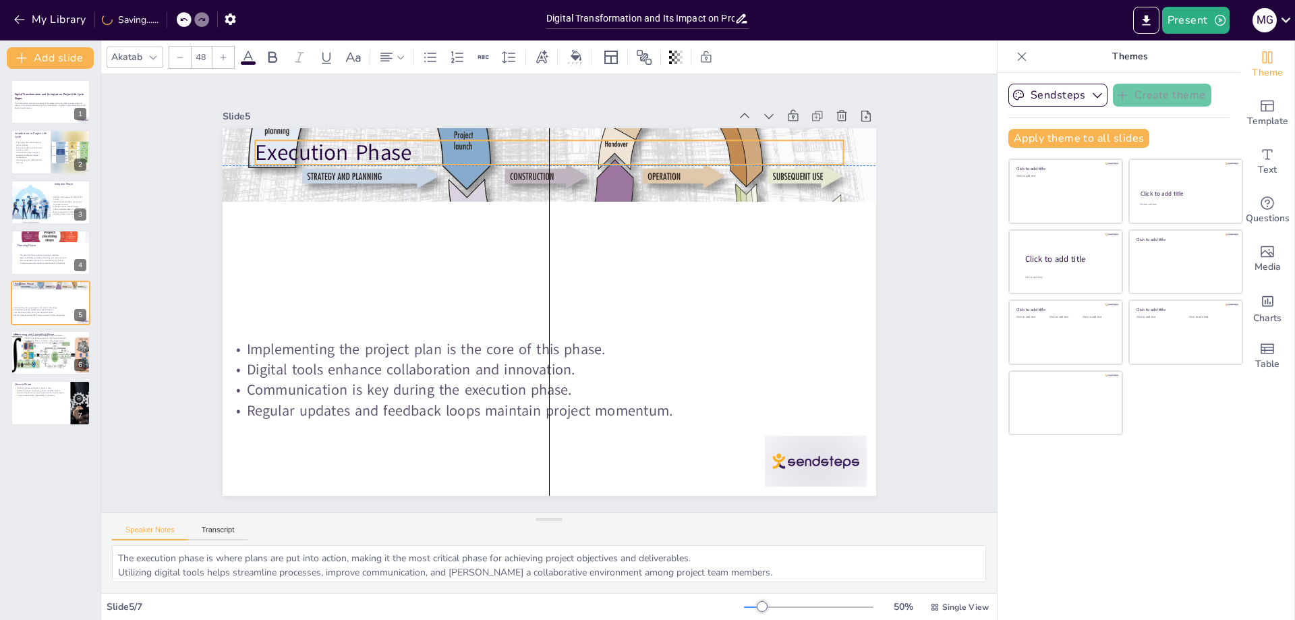
drag, startPoint x: 579, startPoint y: 169, endPoint x: 575, endPoint y: 162, distance: 7.9
click at [575, 162] on p "Execution Phase" at bounding box center [564, 153] width 588 height 92
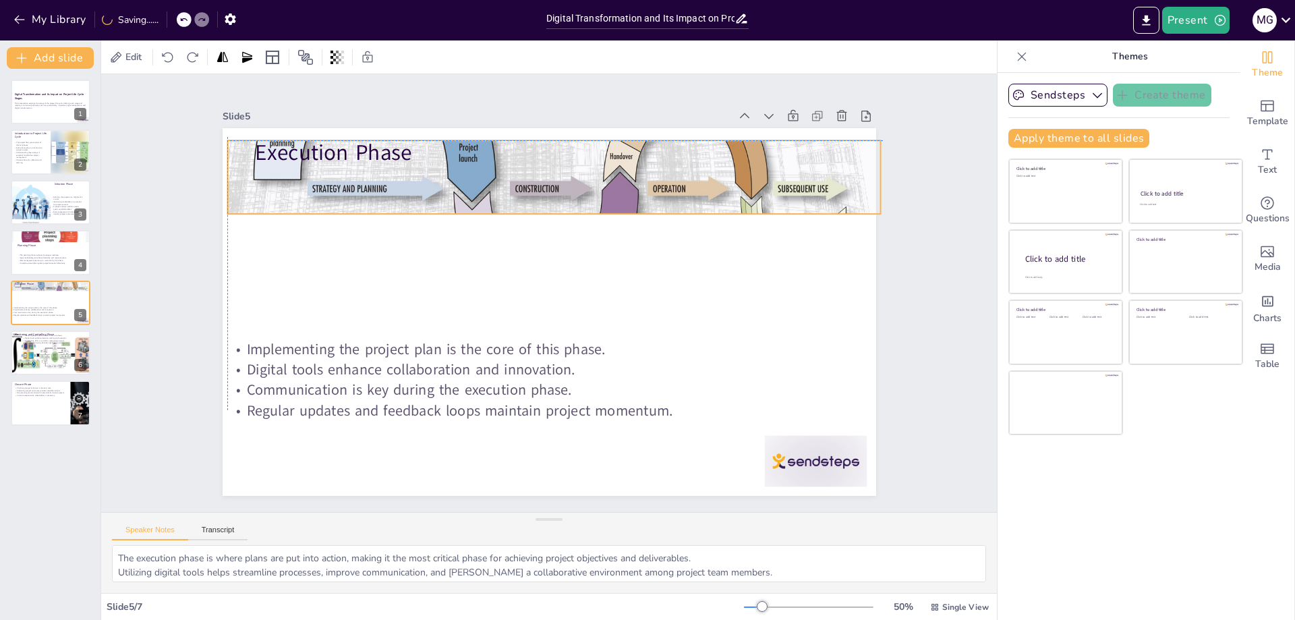
drag, startPoint x: 560, startPoint y: 194, endPoint x: 567, endPoint y: 202, distance: 11.5
click at [567, 202] on div at bounding box center [553, 177] width 653 height 357
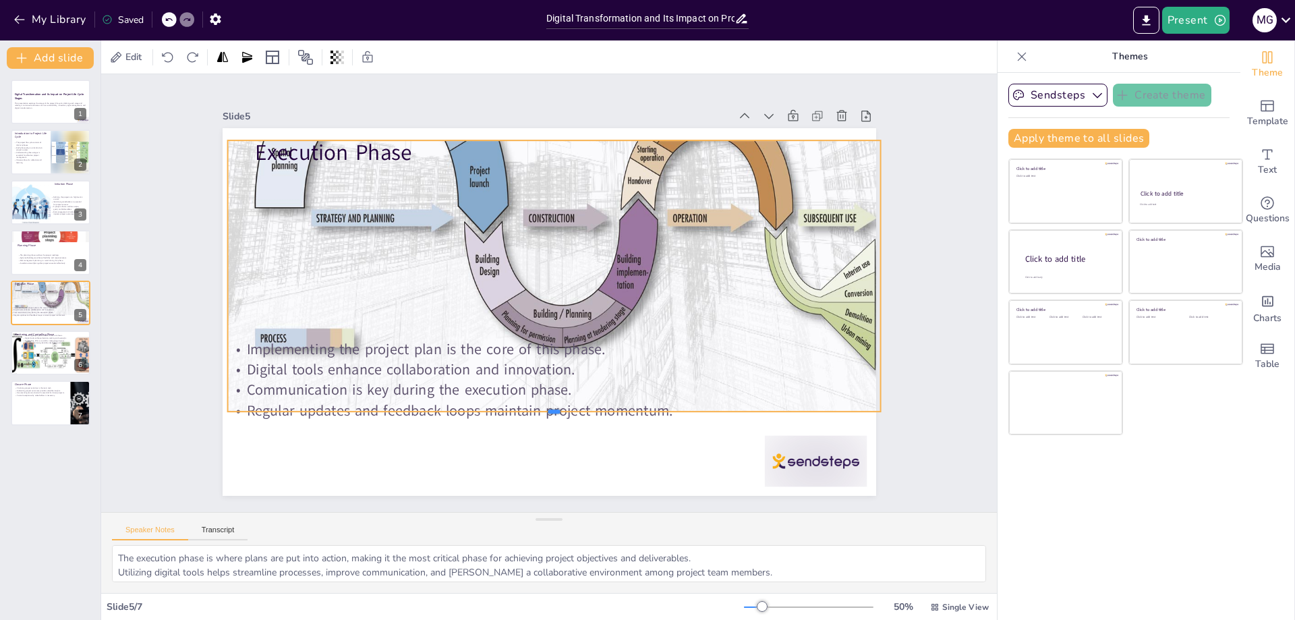
drag, startPoint x: 540, startPoint y: 210, endPoint x: 496, endPoint y: 407, distance: 202.5
click at [496, 407] on div at bounding box center [515, 412] width 624 height 212
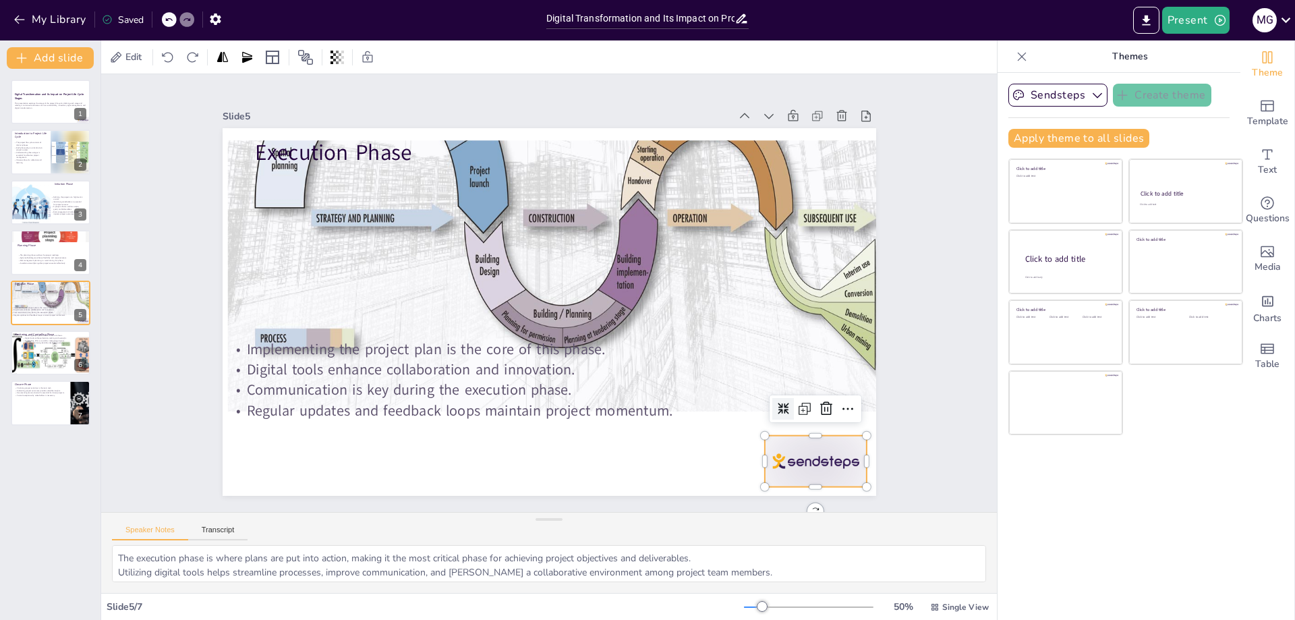
click at [759, 457] on div at bounding box center [796, 487] width 107 height 61
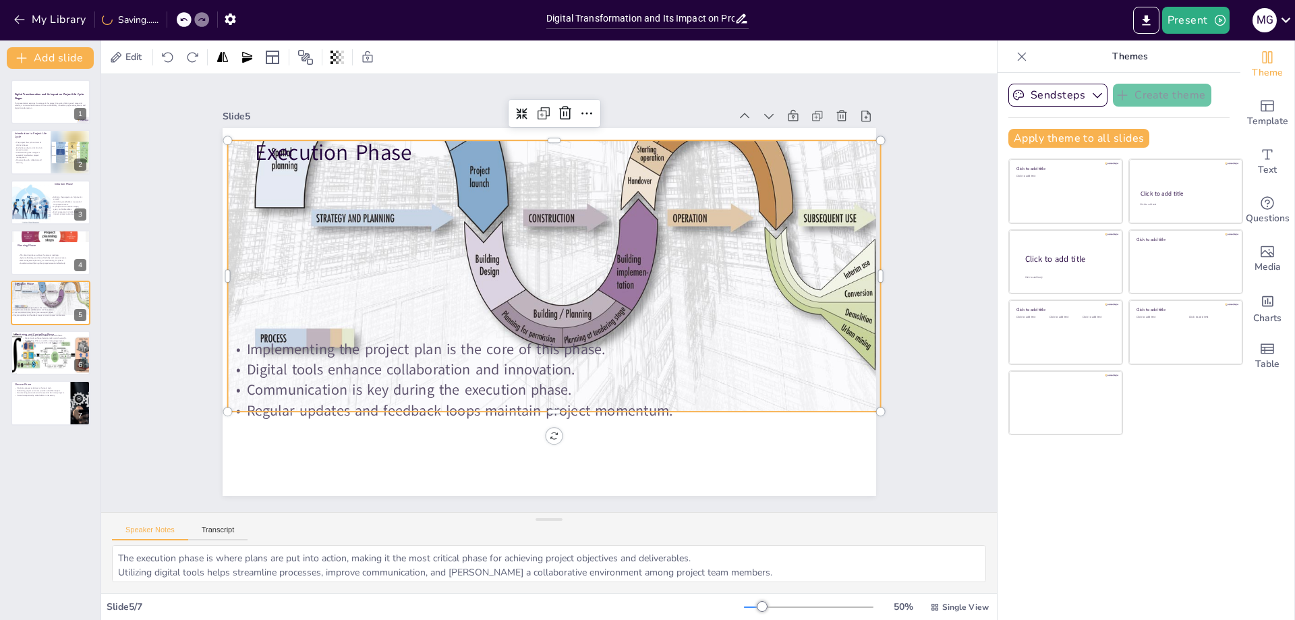
click at [741, 305] on div at bounding box center [578, 207] width 724 height 482
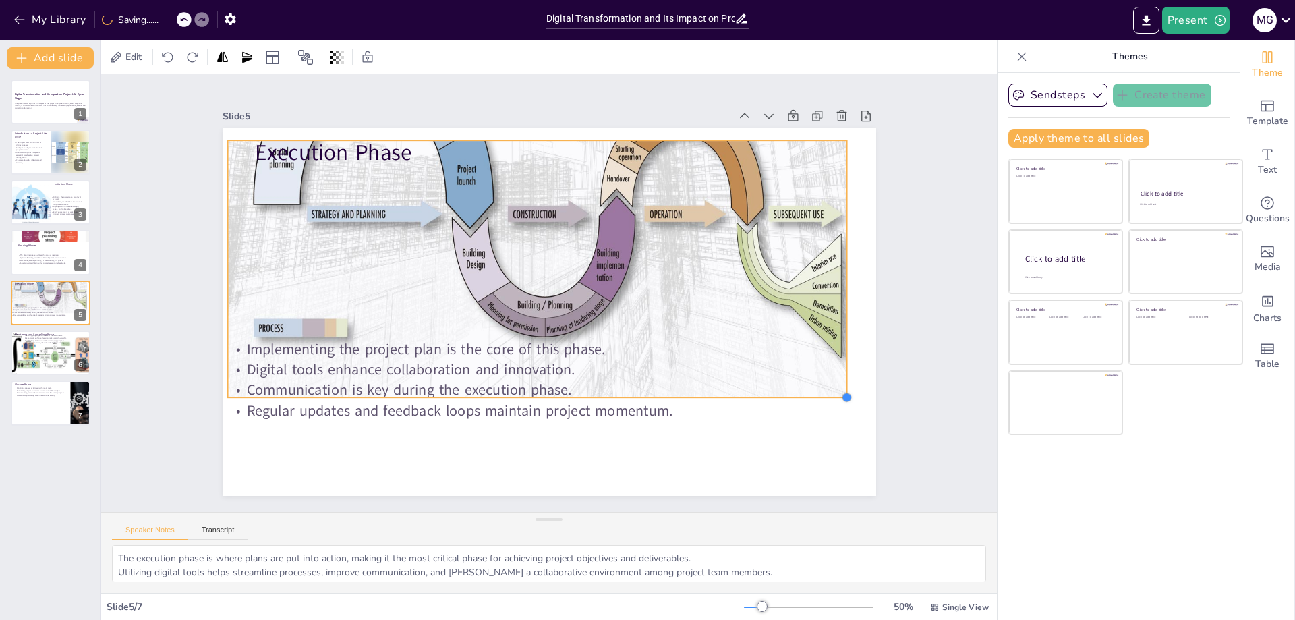
drag, startPoint x: 869, startPoint y: 405, endPoint x: 802, endPoint y: 390, distance: 67.6
click at [802, 390] on div "Execution Phase Implementing the project plan is the core of this phase. Digita…" at bounding box center [544, 312] width 715 height 496
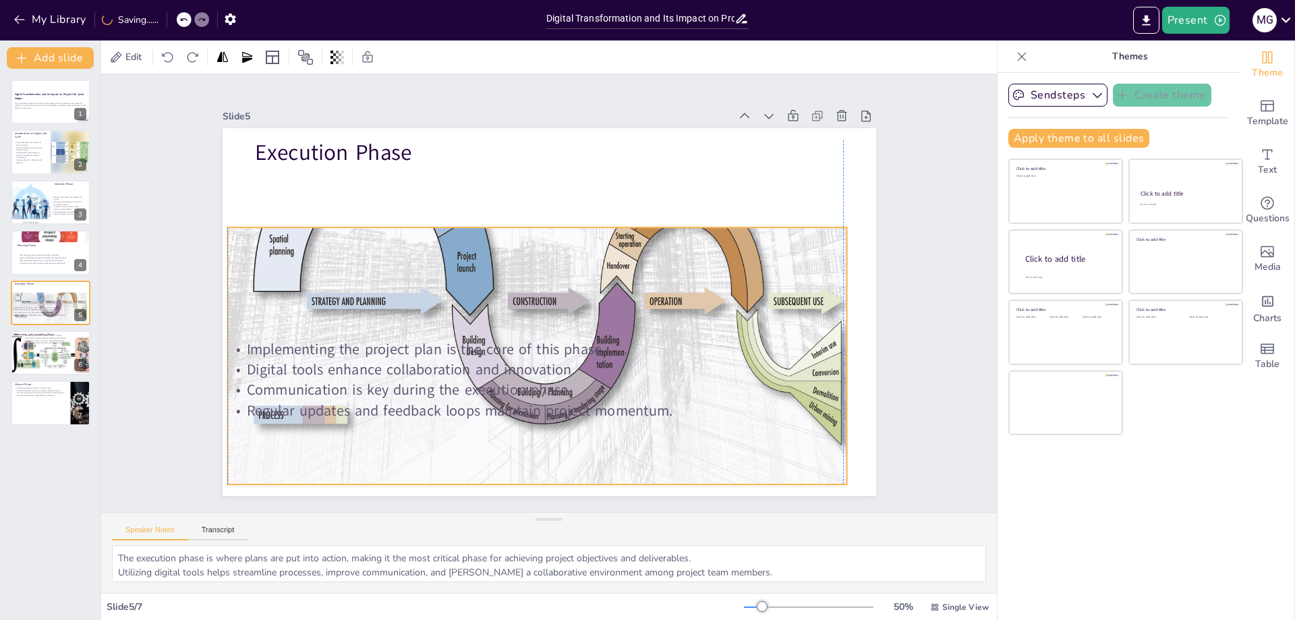
drag, startPoint x: 526, startPoint y: 390, endPoint x: 525, endPoint y: 477, distance: 87.7
click at [525, 128] on div "Execution Phase Implementing the project plan is the core of this phase. Digita…" at bounding box center [549, 128] width 653 height 0
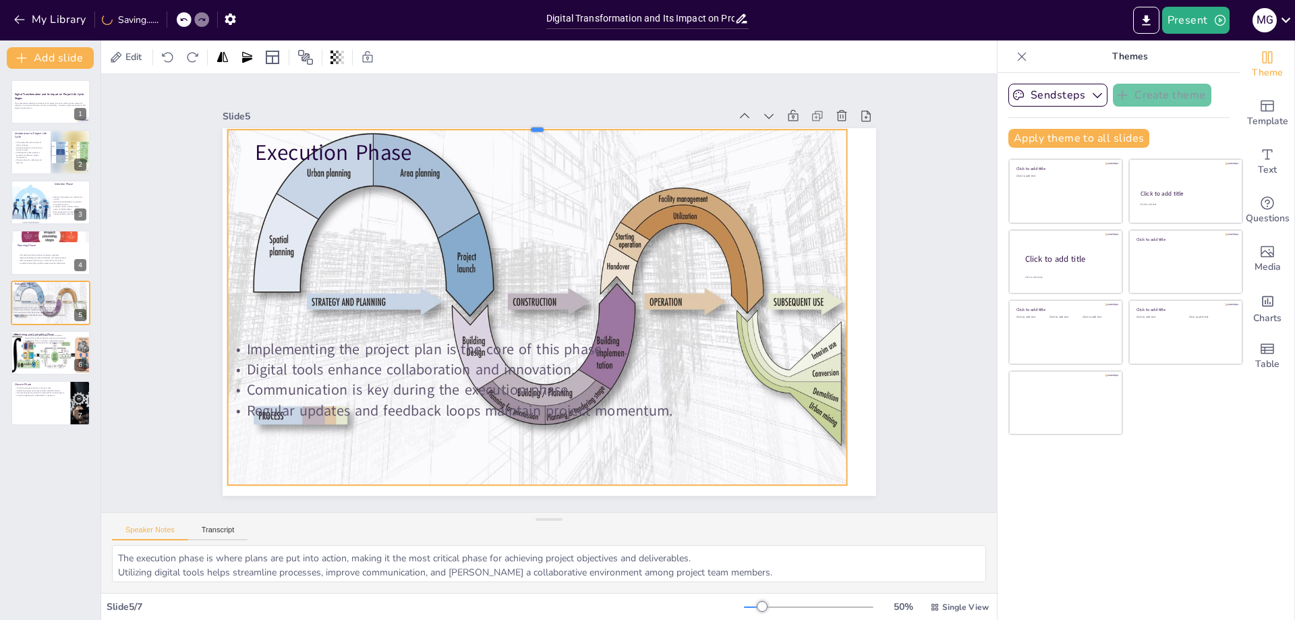
drag, startPoint x: 527, startPoint y: 221, endPoint x: 543, endPoint y: 122, distance: 99.7
click at [543, 122] on div at bounding box center [554, 124] width 617 height 76
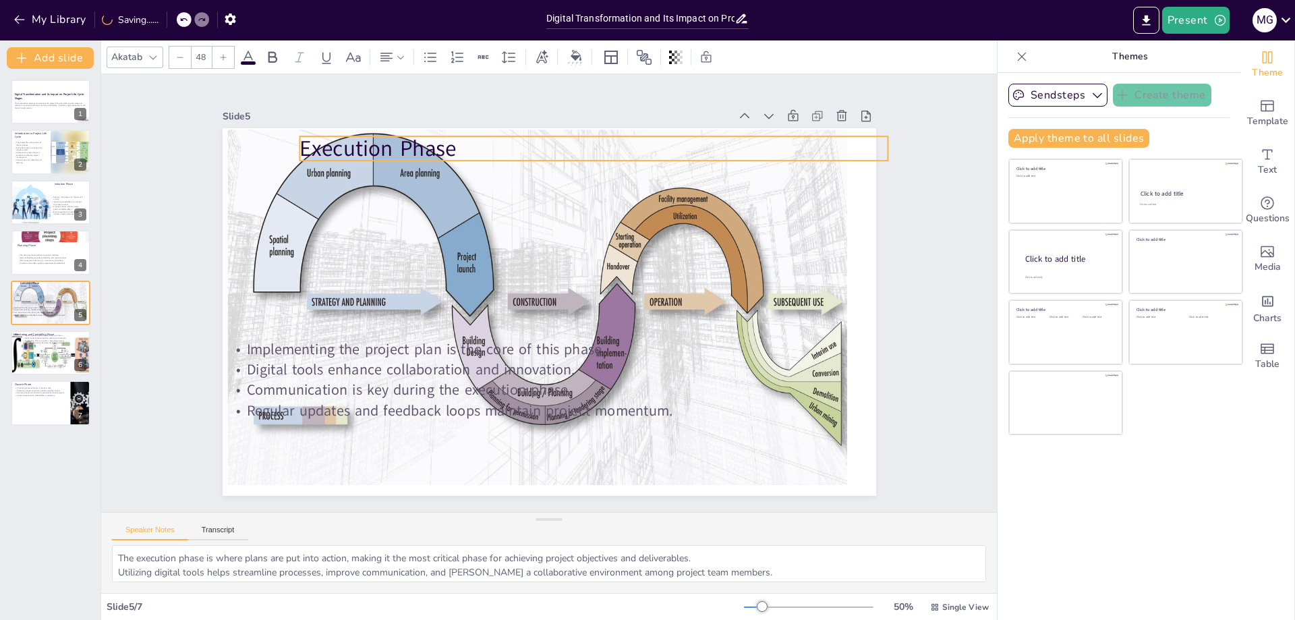
drag, startPoint x: 329, startPoint y: 148, endPoint x: 374, endPoint y: 144, distance: 44.7
click at [374, 144] on p "Execution Phase" at bounding box center [608, 154] width 588 height 92
type input "42.7"
drag, startPoint x: 876, startPoint y: 159, endPoint x: 799, endPoint y: 156, distance: 76.9
click at [799, 156] on div "Execution Phase Implementing the project plan is the core of this phase. Digita…" at bounding box center [549, 312] width 653 height 368
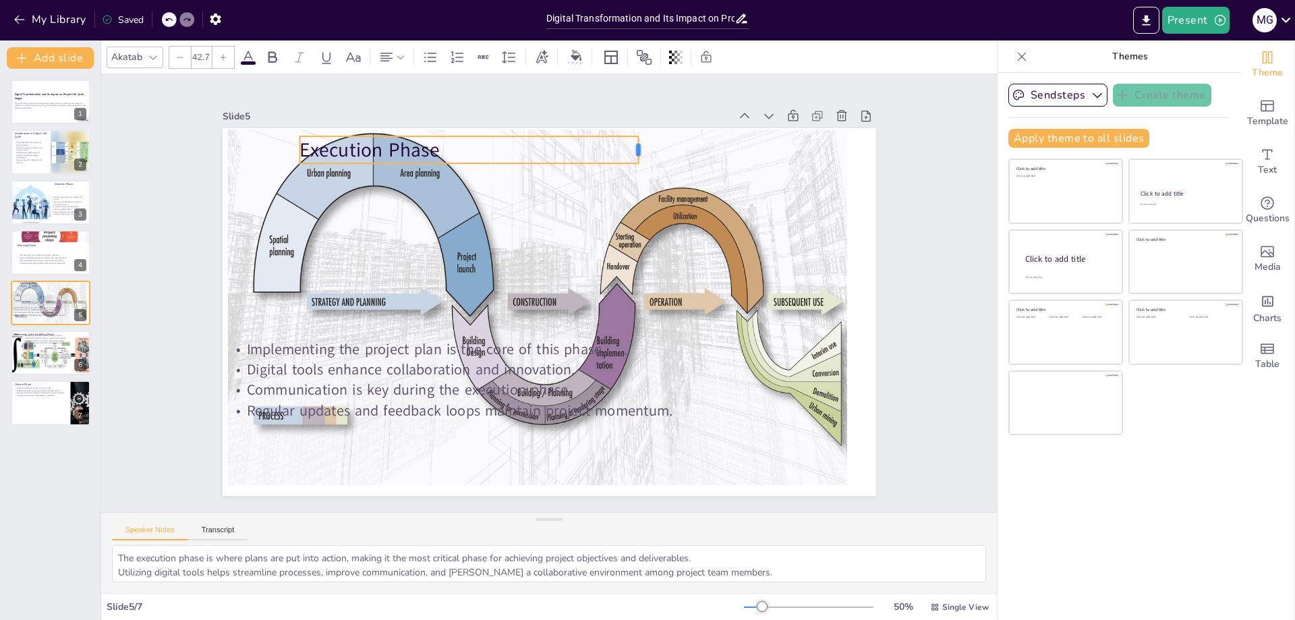
drag, startPoint x: 815, startPoint y: 144, endPoint x: 593, endPoint y: 146, distance: 222.5
click at [663, 158] on div at bounding box center [671, 172] width 16 height 29
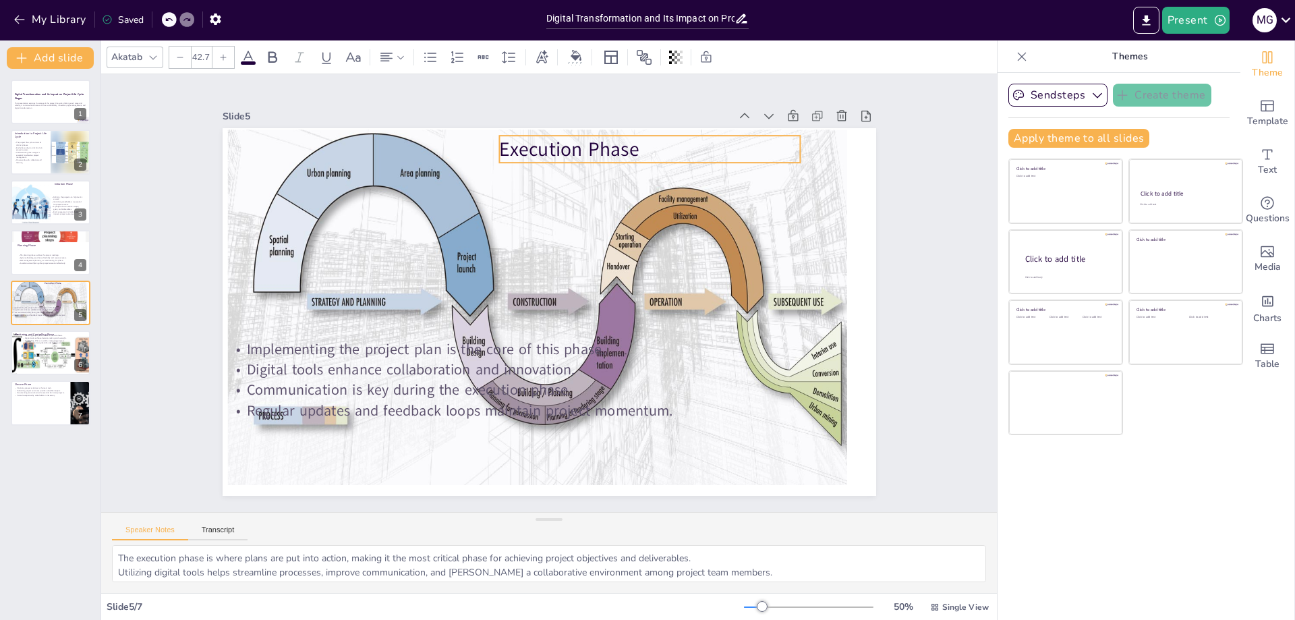
drag, startPoint x: 532, startPoint y: 145, endPoint x: 732, endPoint y: 147, distance: 200.3
click at [732, 146] on p "Execution Phase" at bounding box center [677, 173] width 300 height 89
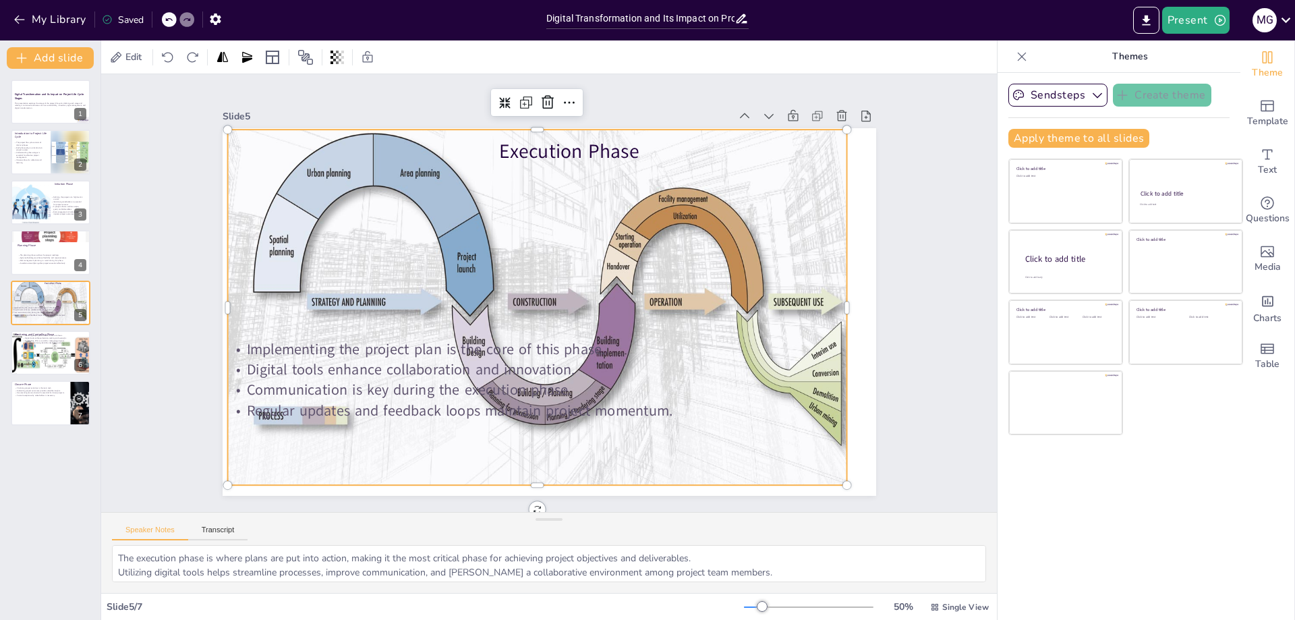
click at [386, 299] on div at bounding box center [552, 289] width 686 height 457
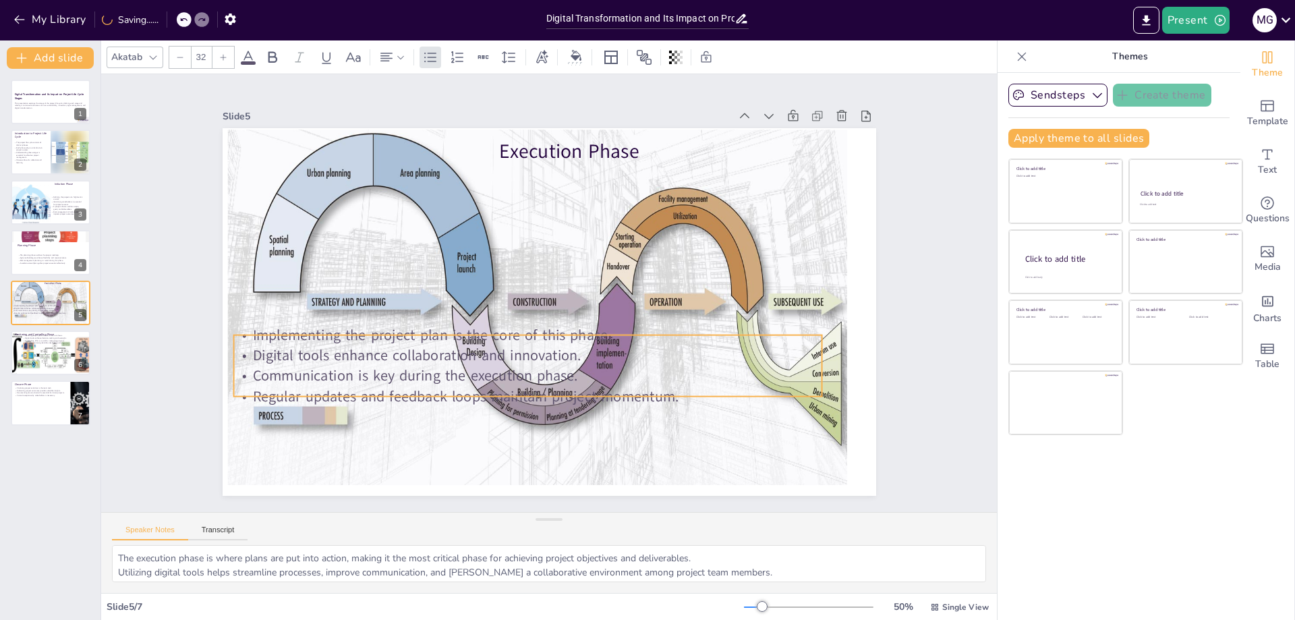
drag, startPoint x: 296, startPoint y: 408, endPoint x: 302, endPoint y: 394, distance: 15.4
click at [302, 394] on p "Regular updates and feedback loops maintain project momentum." at bounding box center [516, 393] width 587 height 82
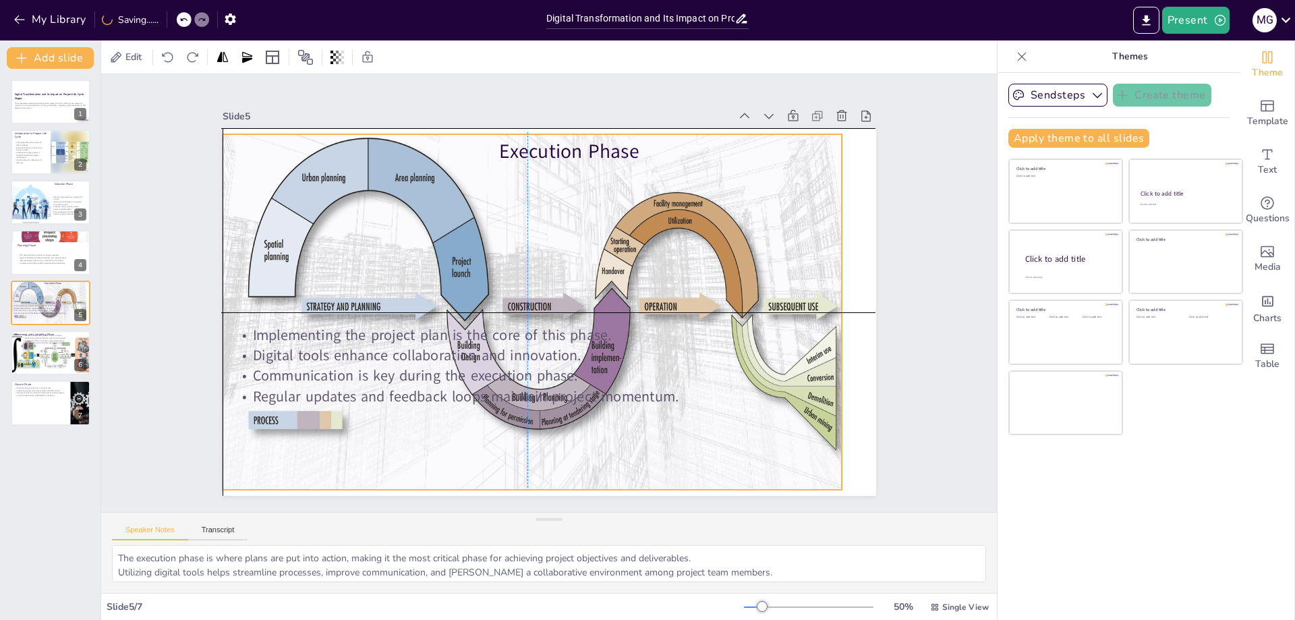
click at [295, 407] on div at bounding box center [546, 293] width 685 height 457
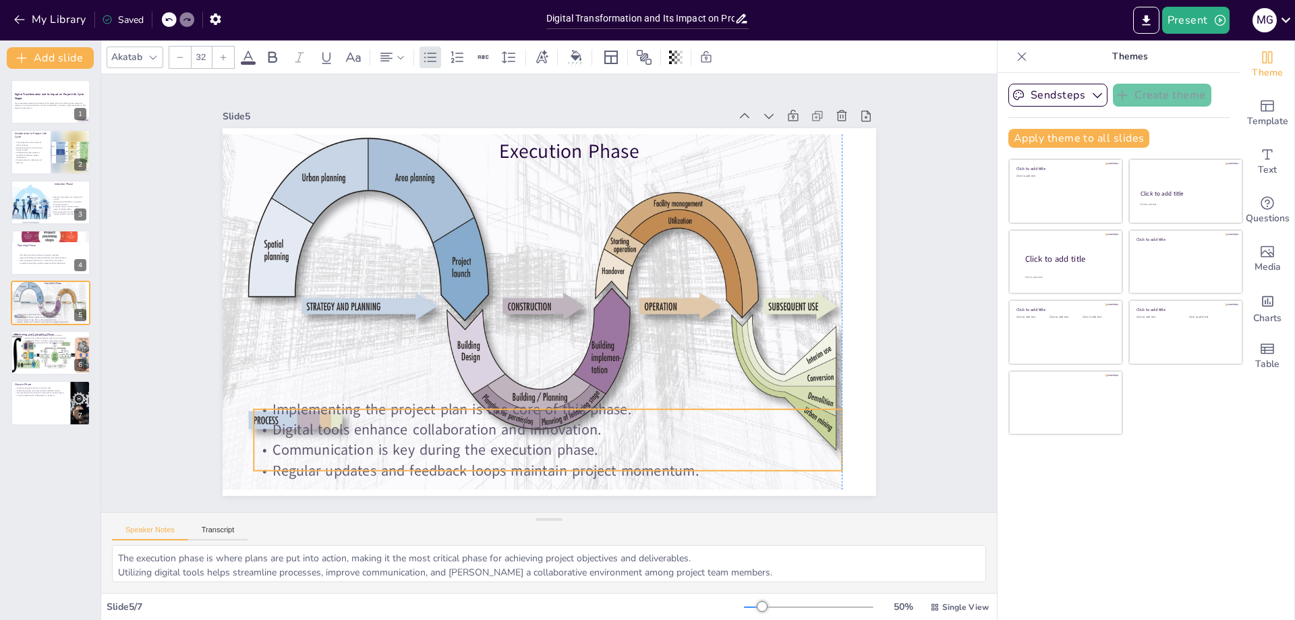
drag, startPoint x: 379, startPoint y: 367, endPoint x: 395, endPoint y: 441, distance: 75.9
click at [395, 441] on p "Communication is key during the execution phase." at bounding box center [530, 449] width 587 height 82
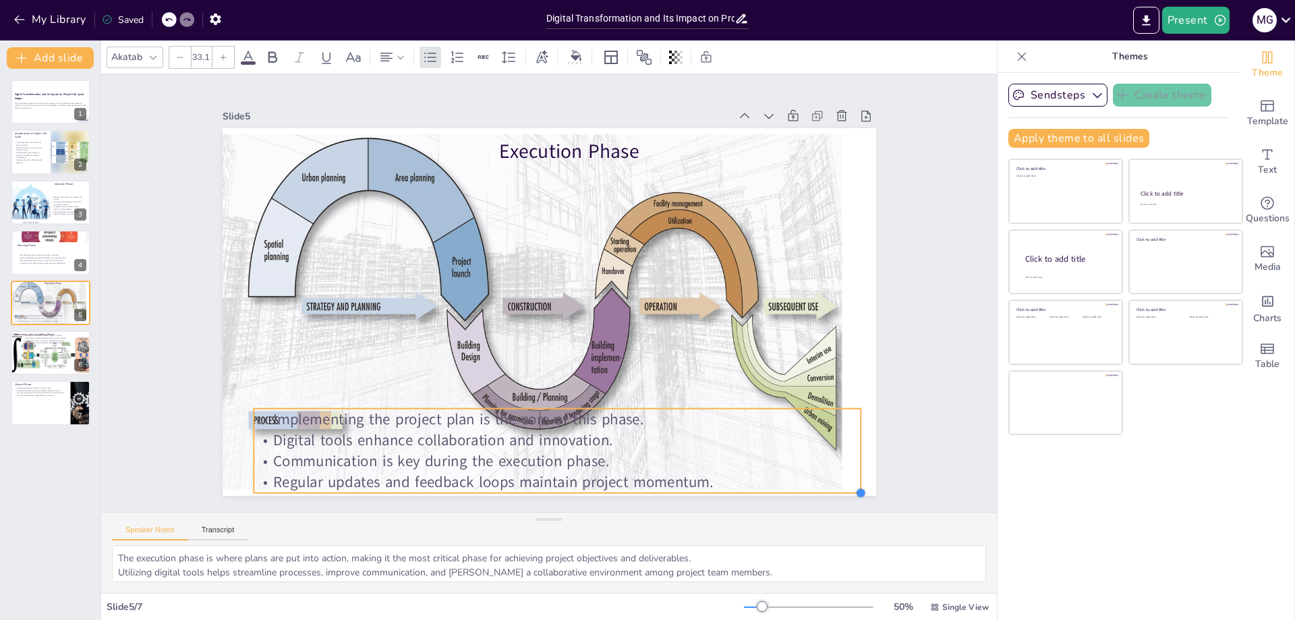
type input "33.4"
drag, startPoint x: 831, startPoint y: 461, endPoint x: 795, endPoint y: 464, distance: 36.5
click at [795, 464] on div "Execution Phase Implementing the project plan is the core of this phase. Digita…" at bounding box center [547, 312] width 689 height 434
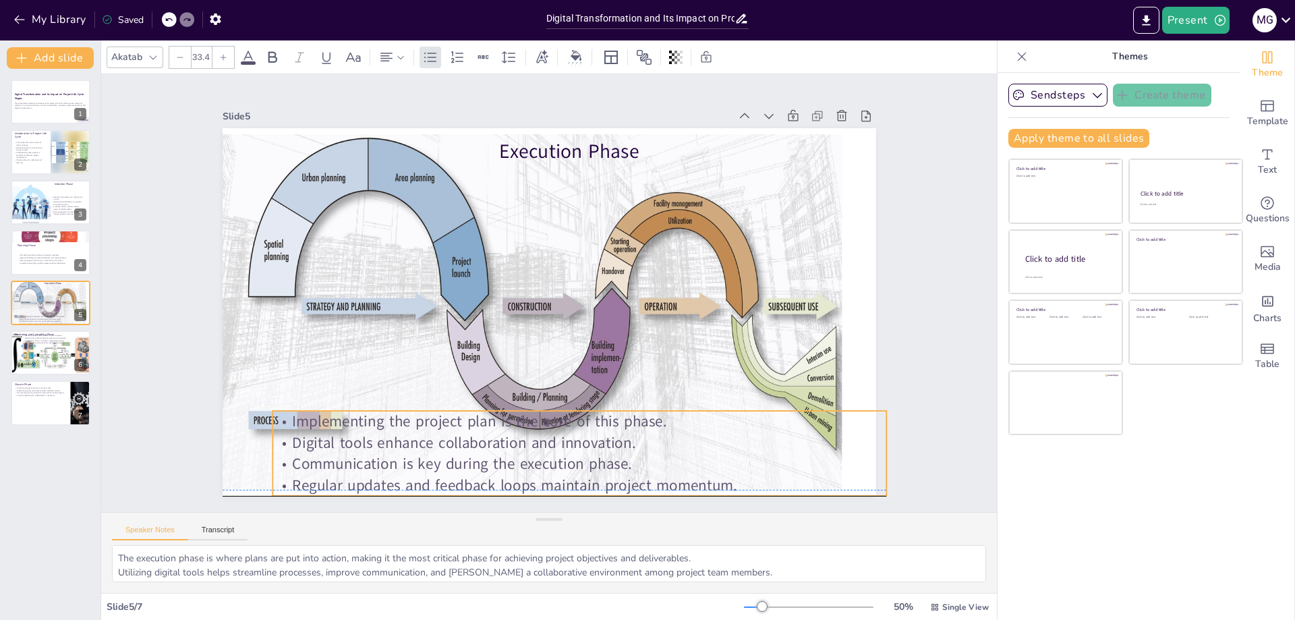
drag, startPoint x: 788, startPoint y: 463, endPoint x: 807, endPoint y: 461, distance: 19.0
click at [807, 461] on p "Communication is key during the execution phase." at bounding box center [543, 466] width 605 height 148
drag, startPoint x: 878, startPoint y: 448, endPoint x: 801, endPoint y: 453, distance: 77.0
click at [790, 463] on div at bounding box center [775, 505] width 28 height 85
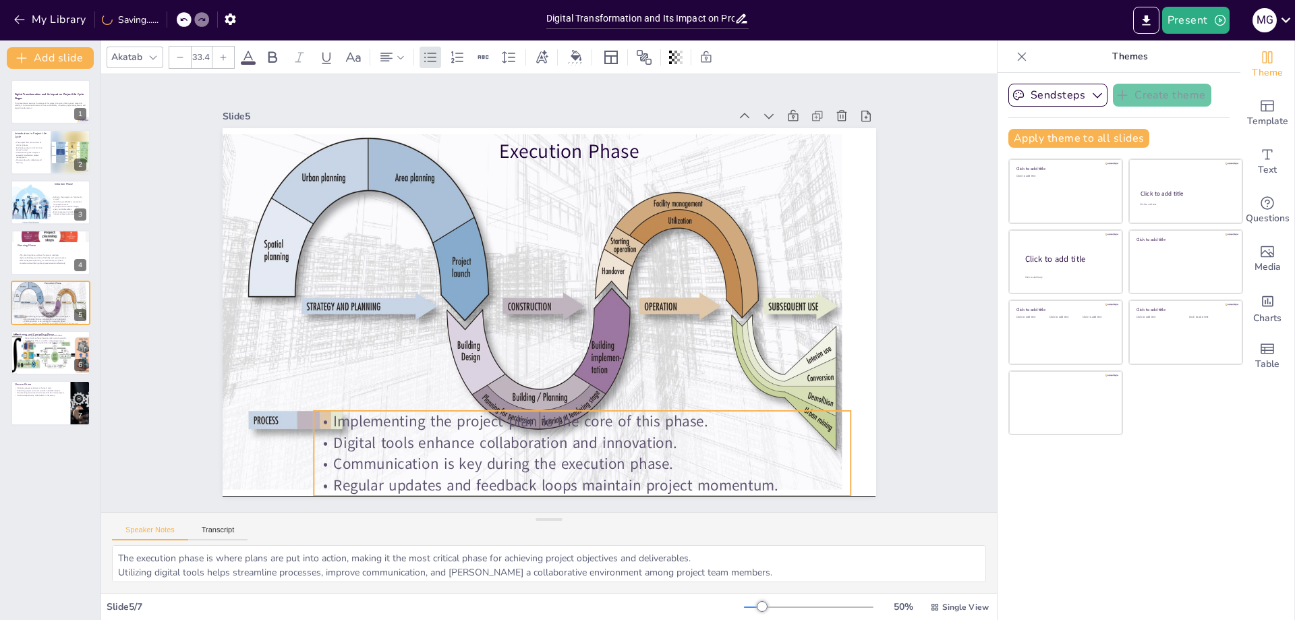
drag, startPoint x: 771, startPoint y: 442, endPoint x: 812, endPoint y: 442, distance: 41.1
click at [812, 442] on p "Digital tools enhance collaboration and innovation." at bounding box center [566, 445] width 536 height 77
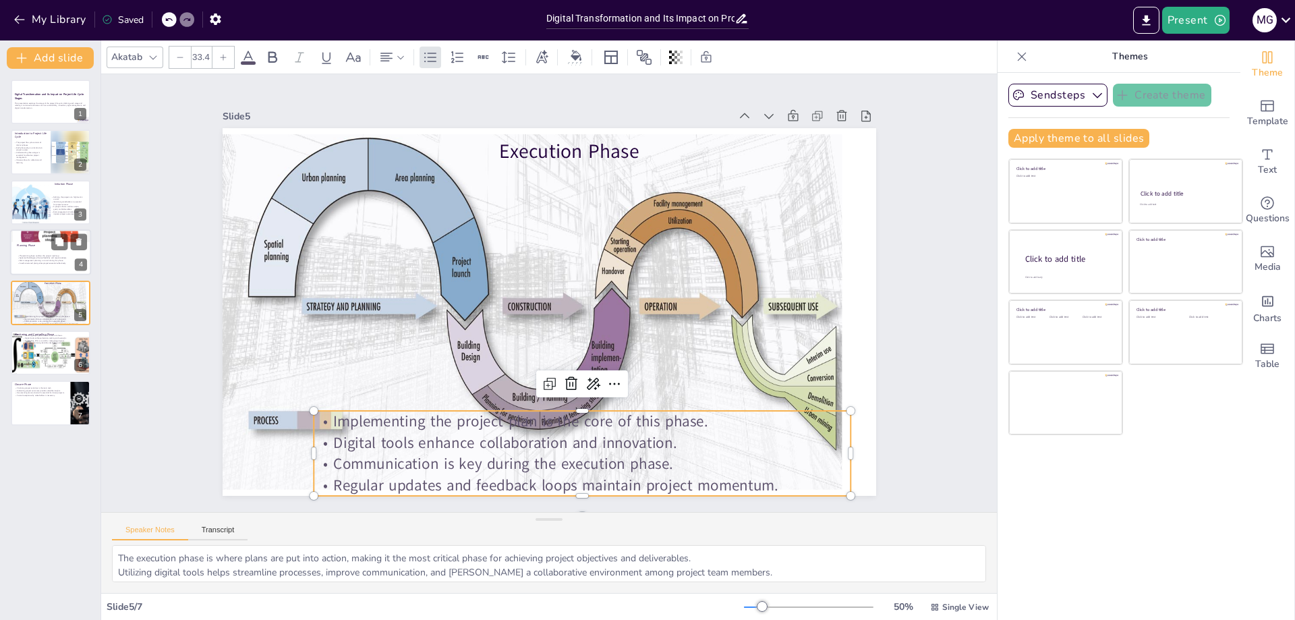
click at [36, 238] on div at bounding box center [49, 235] width 81 height 73
type textarea "A clear roadmap is essential for guiding the project team and ensuring everyone…"
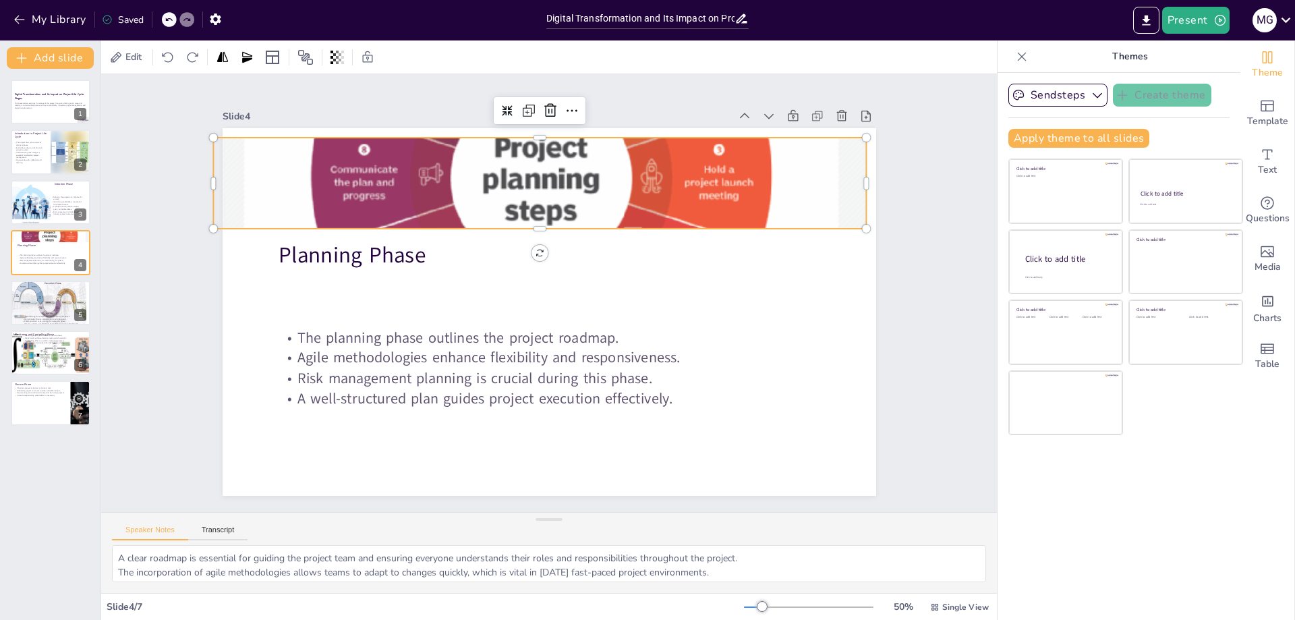
click at [527, 189] on div at bounding box center [552, 174] width 711 height 653
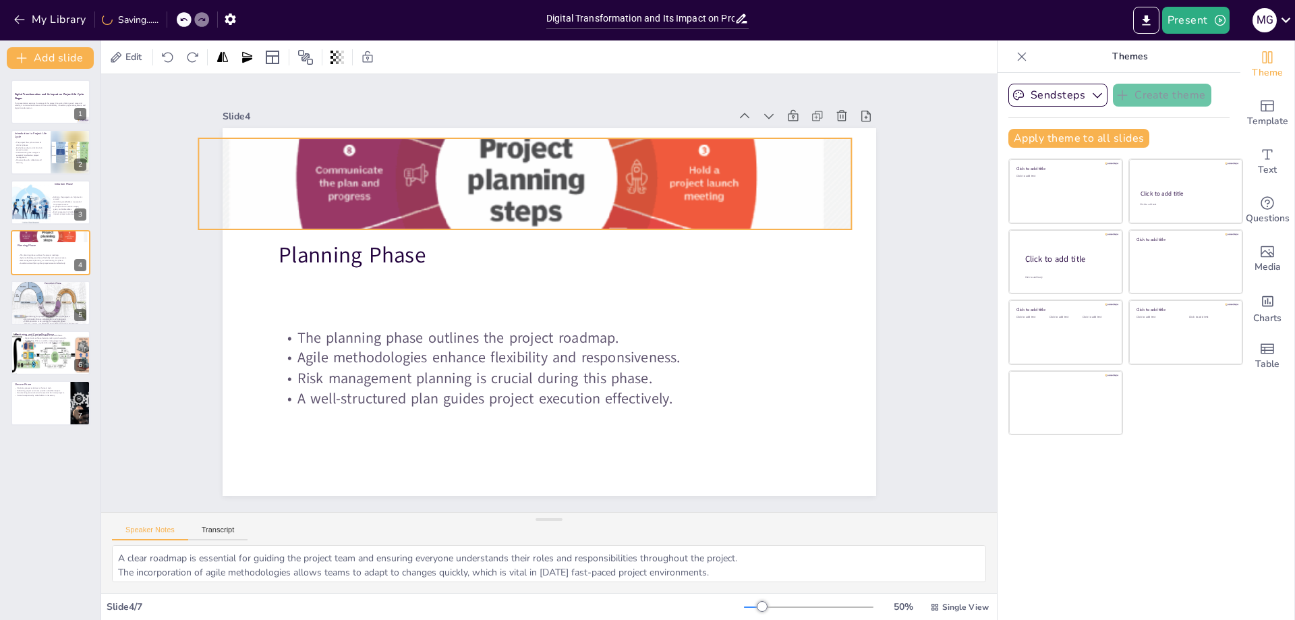
drag, startPoint x: 854, startPoint y: 181, endPoint x: 839, endPoint y: 181, distance: 14.9
click at [839, 181] on div at bounding box center [549, 172] width 761 height 711
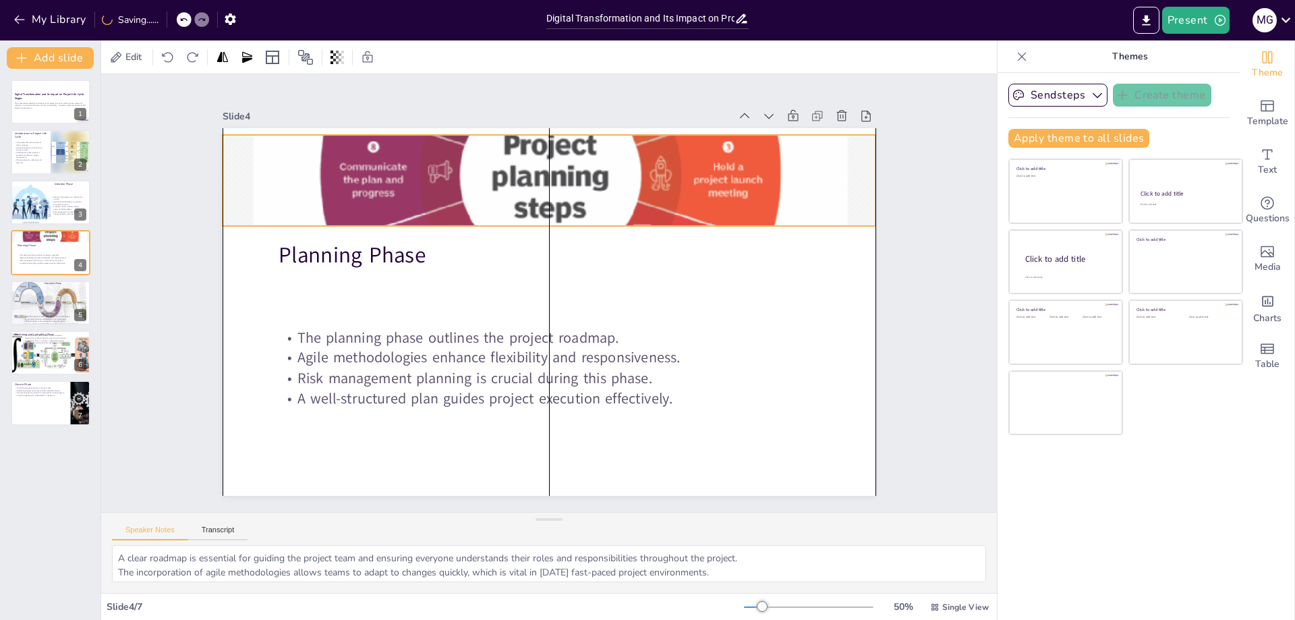
drag, startPoint x: 863, startPoint y: 178, endPoint x: 853, endPoint y: 178, distance: 9.4
click at [853, 178] on div at bounding box center [549, 171] width 653 height 588
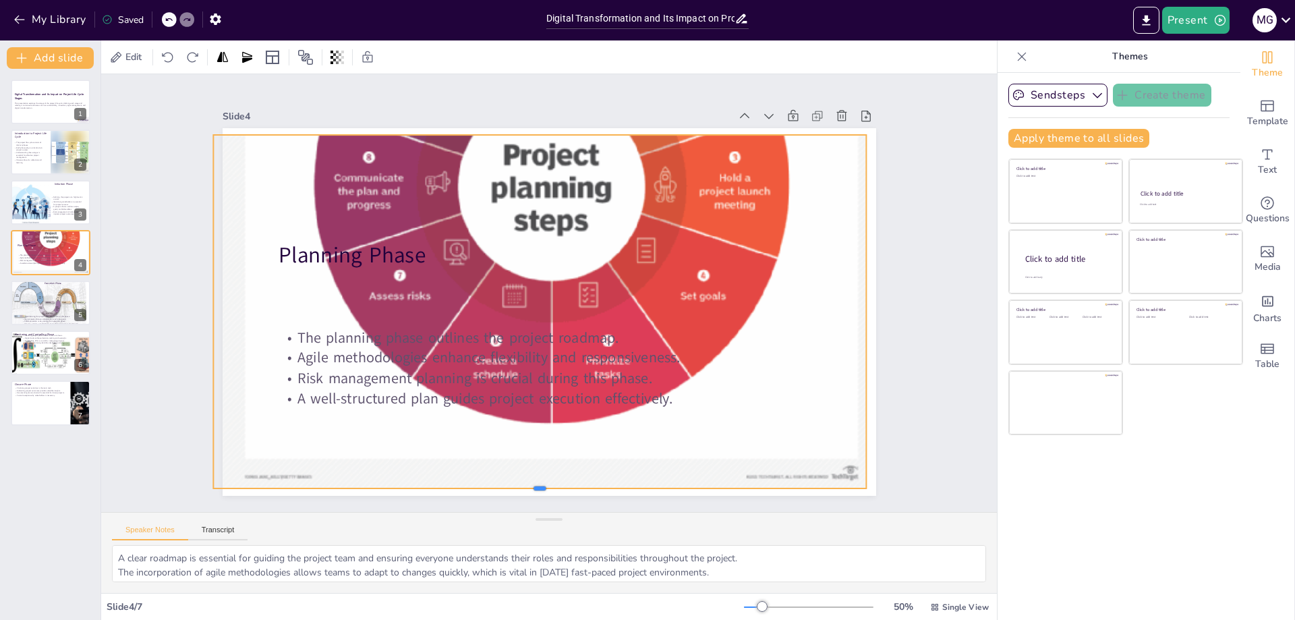
drag, startPoint x: 532, startPoint y: 223, endPoint x: 560, endPoint y: 486, distance: 263.8
click at [560, 486] on div at bounding box center [478, 481] width 624 height 212
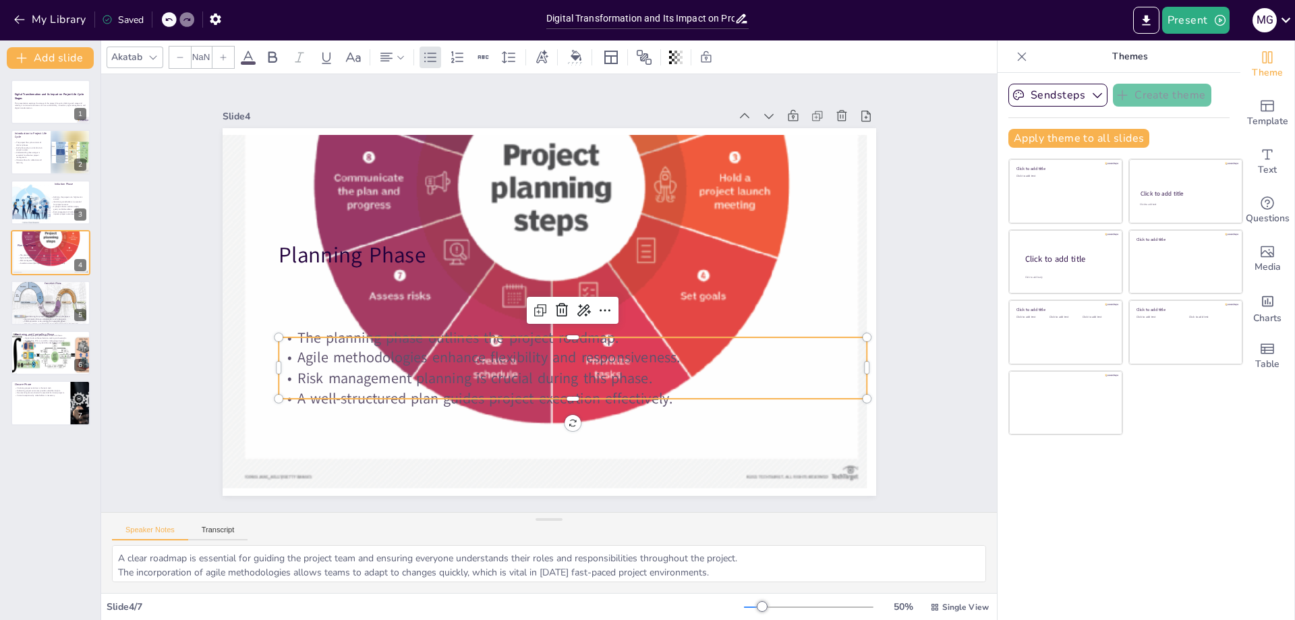
type input "32"
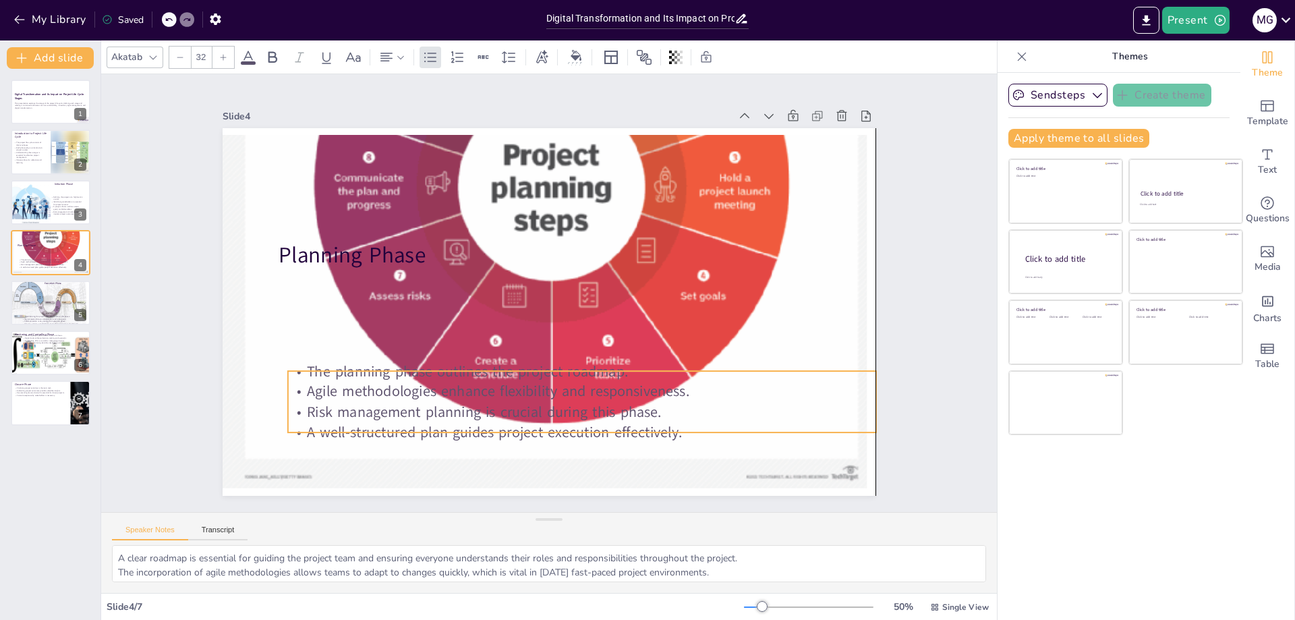
drag, startPoint x: 526, startPoint y: 384, endPoint x: 532, endPoint y: 417, distance: 34.3
click at [532, 417] on p "A well-structured plan guides project execution effectively." at bounding box center [551, 436] width 579 height 142
click at [826, 399] on p "Risk management planning is crucial during this phase." at bounding box center [543, 416] width 566 height 201
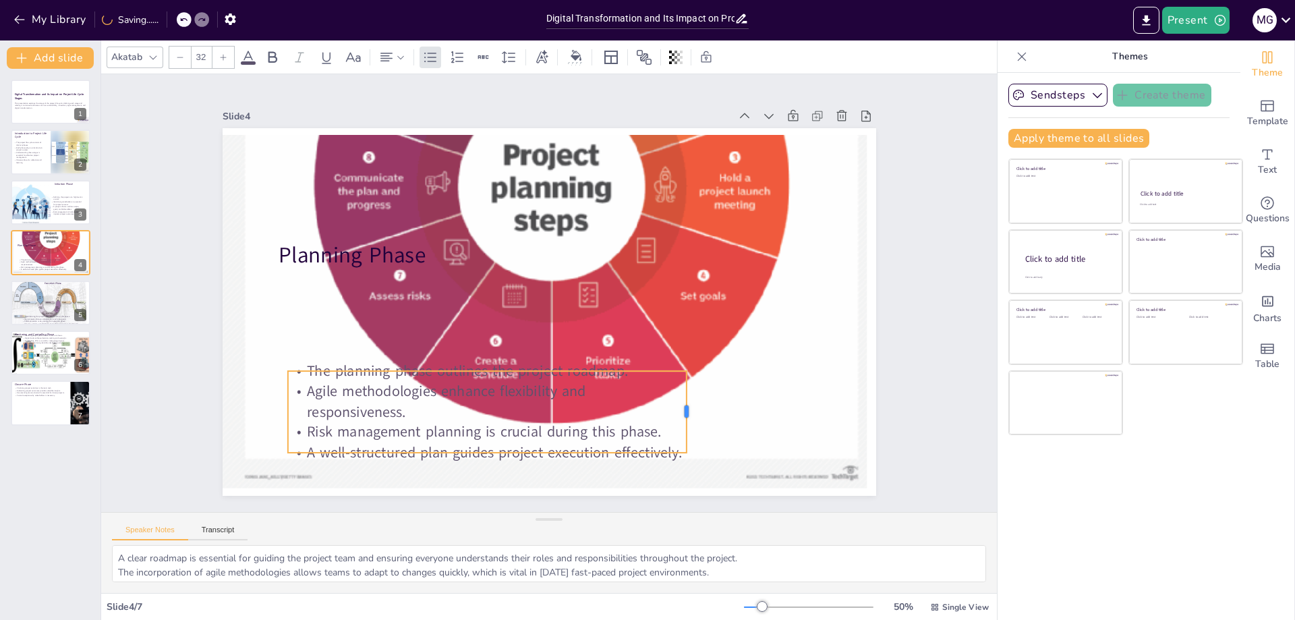
drag, startPoint x: 867, startPoint y: 400, endPoint x: 677, endPoint y: 421, distance: 190.7
click at [666, 421] on div at bounding box center [648, 449] width 35 height 81
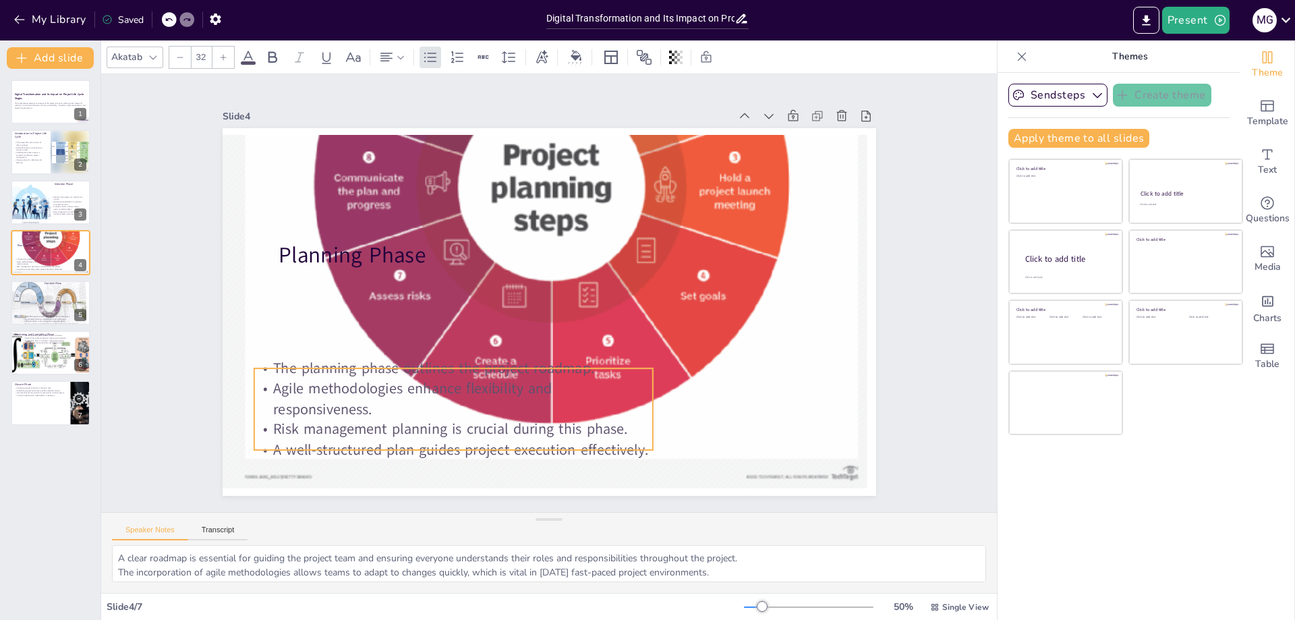
drag, startPoint x: 574, startPoint y: 412, endPoint x: 540, endPoint y: 409, distance: 33.8
click at [540, 409] on p "Agile methodologies enhance flexibility and responsiveness." at bounding box center [442, 388] width 401 height 82
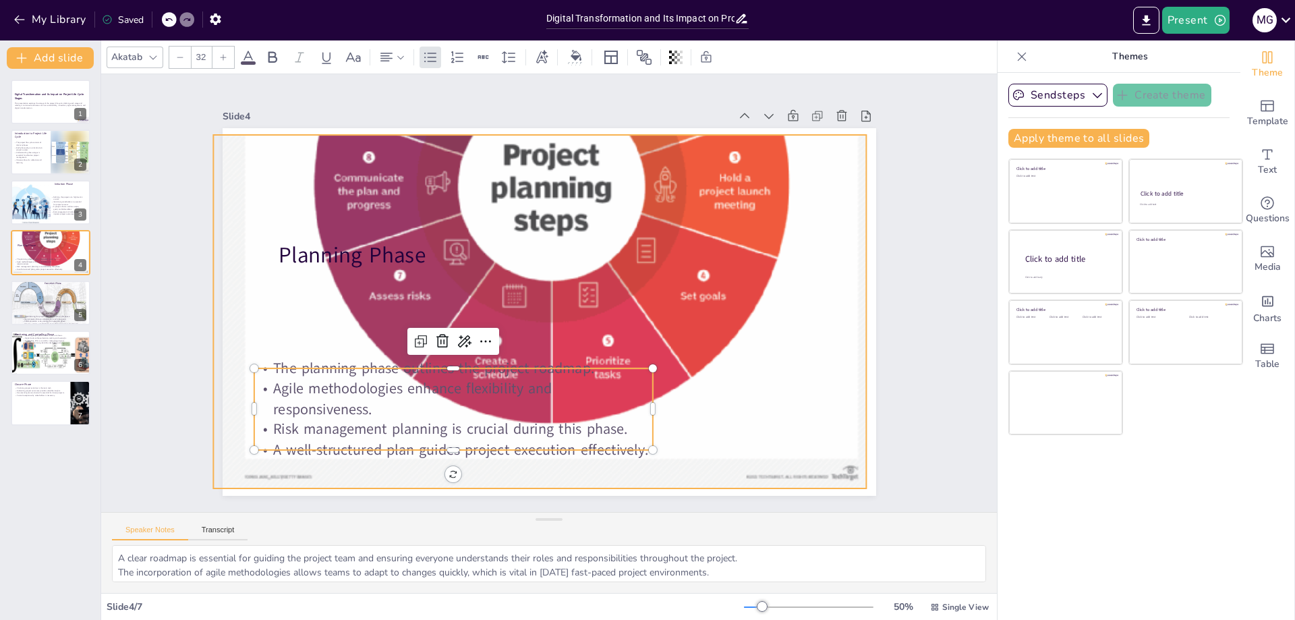
click at [533, 475] on div at bounding box center [583, 188] width 829 height 789
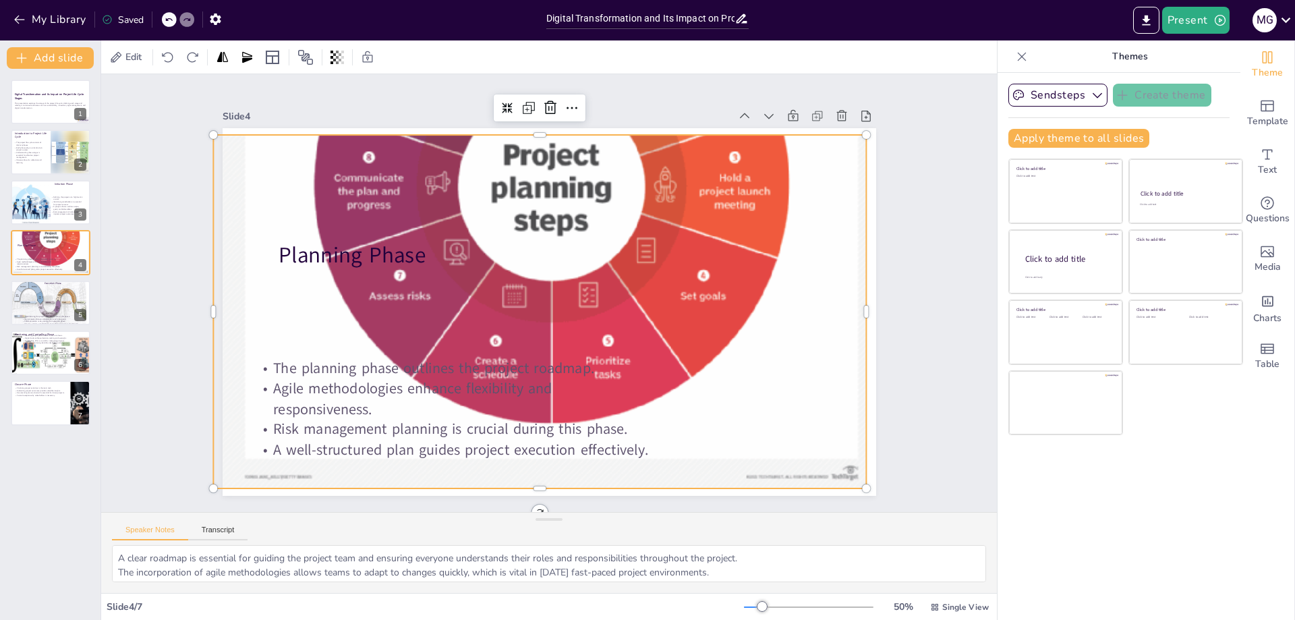
click at [535, 481] on div at bounding box center [561, 184] width 734 height 678
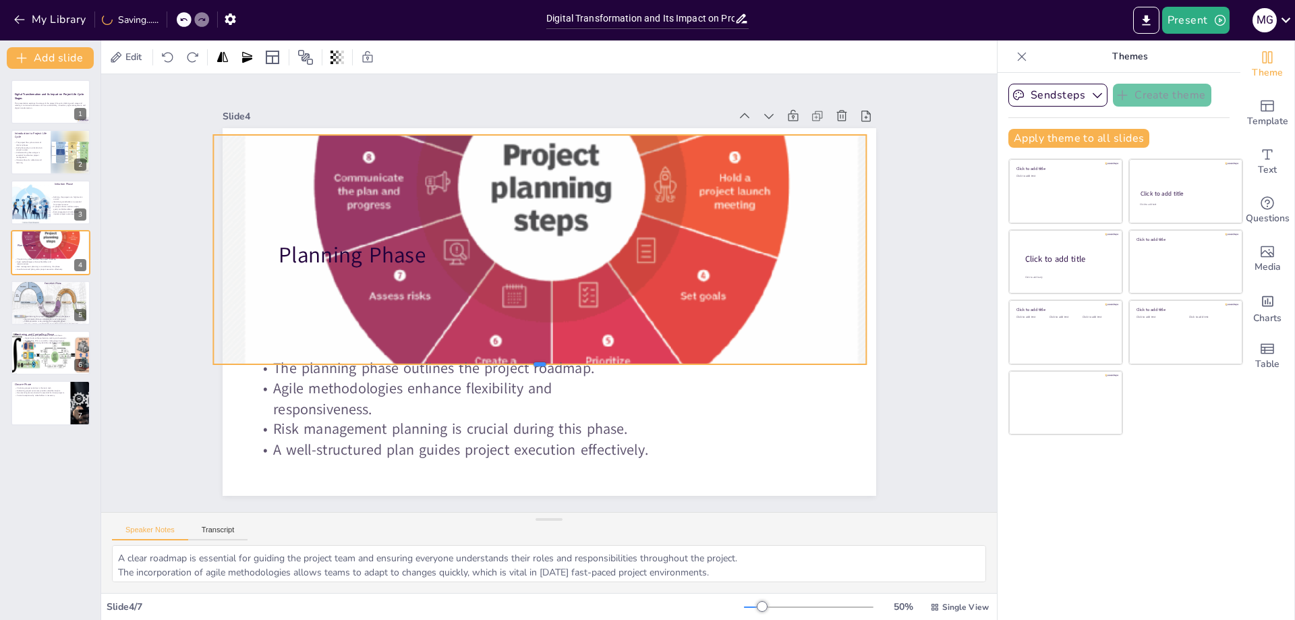
drag, startPoint x: 529, startPoint y: 484, endPoint x: 545, endPoint y: 360, distance: 125.0
click at [545, 360] on div at bounding box center [531, 368] width 651 height 79
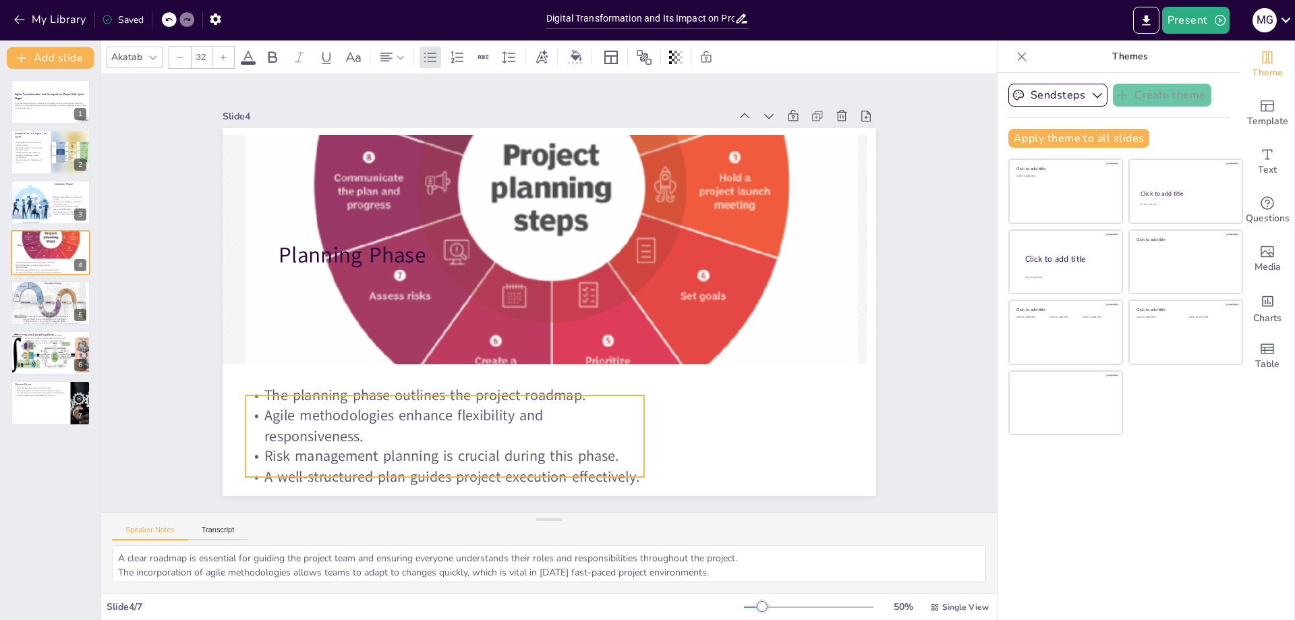
drag, startPoint x: 523, startPoint y: 408, endPoint x: 515, endPoint y: 435, distance: 28.4
click at [515, 435] on p "Agile methodologies enhance flexibility and responsiveness." at bounding box center [419, 401] width 399 height 123
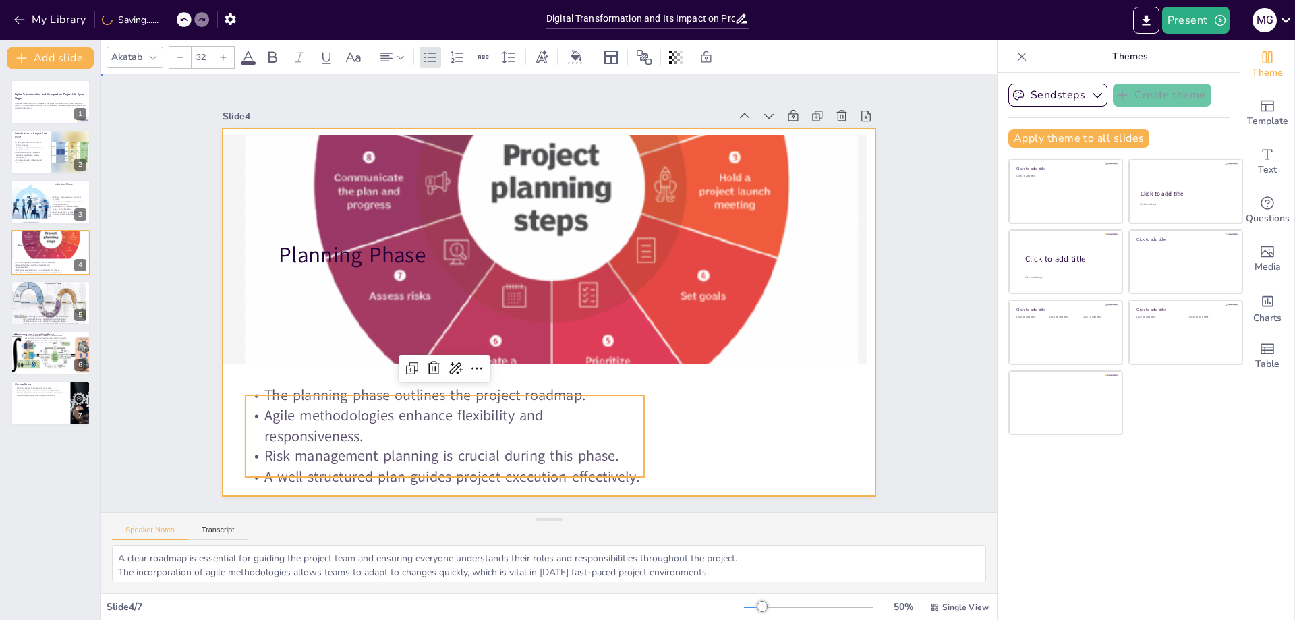
click at [672, 430] on div at bounding box center [547, 312] width 689 height 434
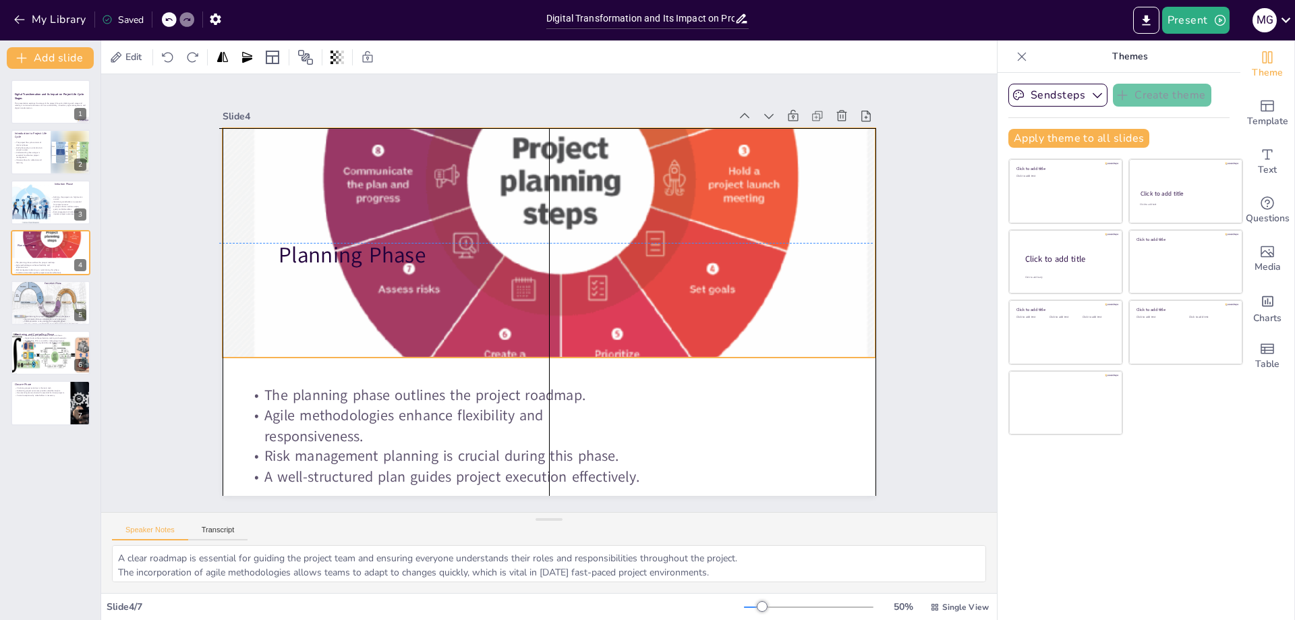
drag, startPoint x: 644, startPoint y: 297, endPoint x: 650, endPoint y: 291, distance: 8.6
click at [650, 291] on div at bounding box center [583, 181] width 786 height 738
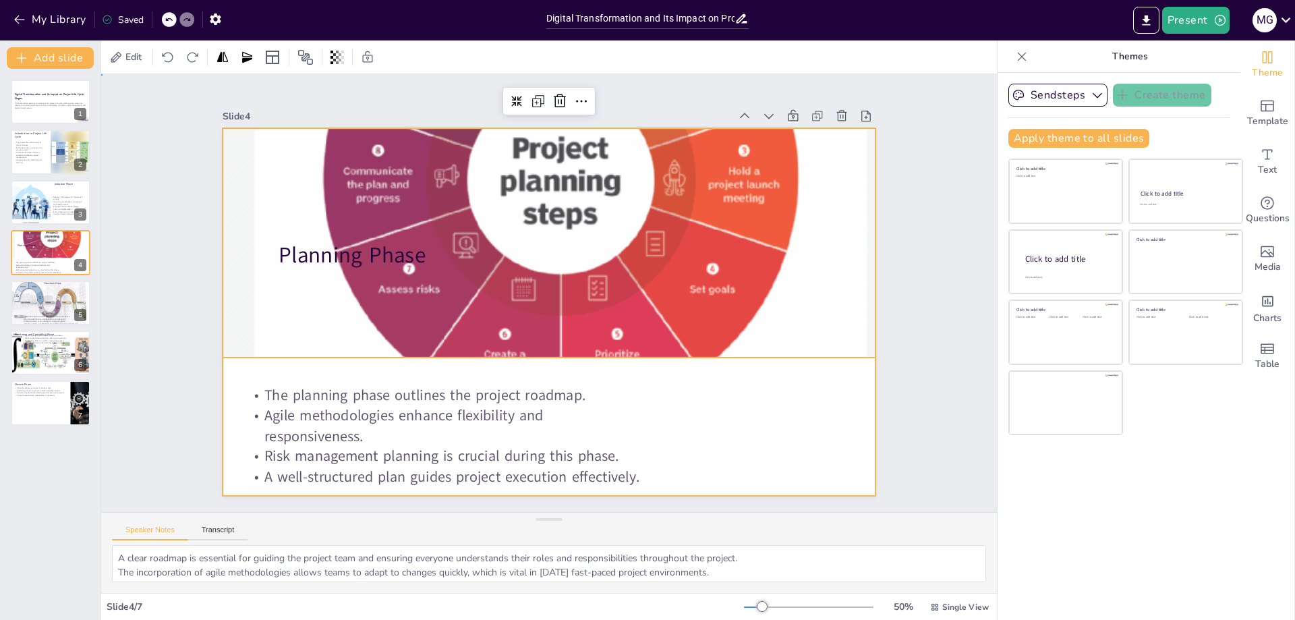
click at [722, 425] on div at bounding box center [547, 312] width 689 height 434
click at [502, 329] on div at bounding box center [571, 178] width 734 height 678
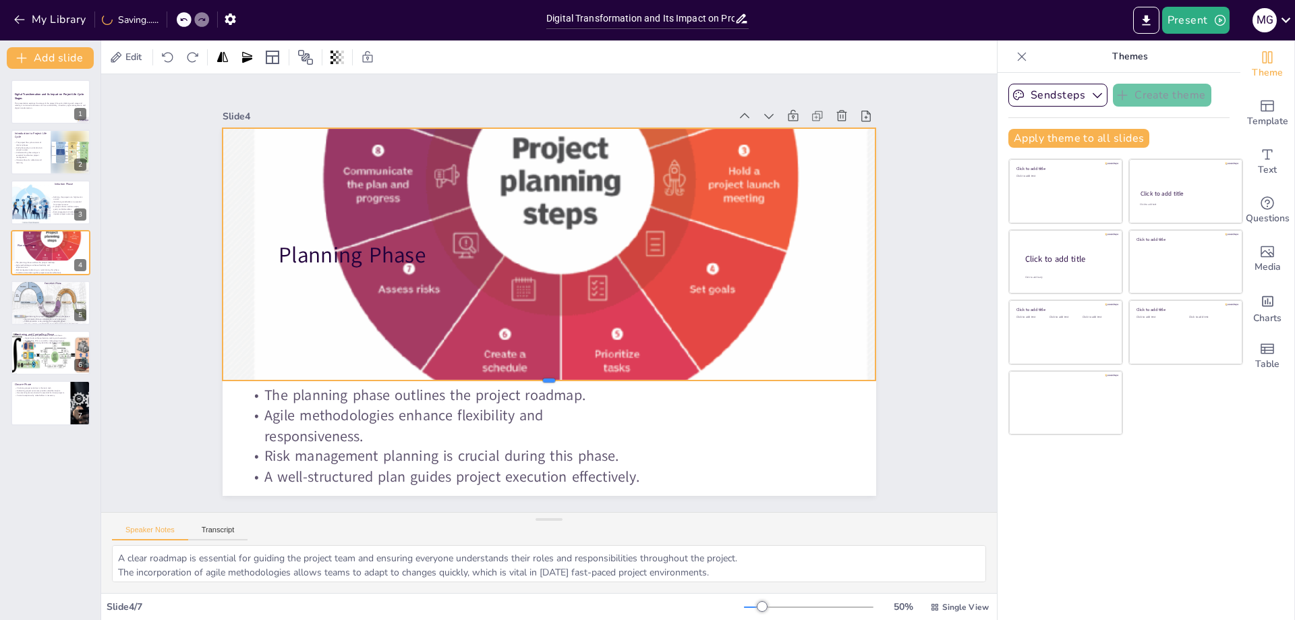
drag, startPoint x: 539, startPoint y: 353, endPoint x: 529, endPoint y: 376, distance: 25.1
click at [529, 376] on div at bounding box center [529, 383] width 641 height 146
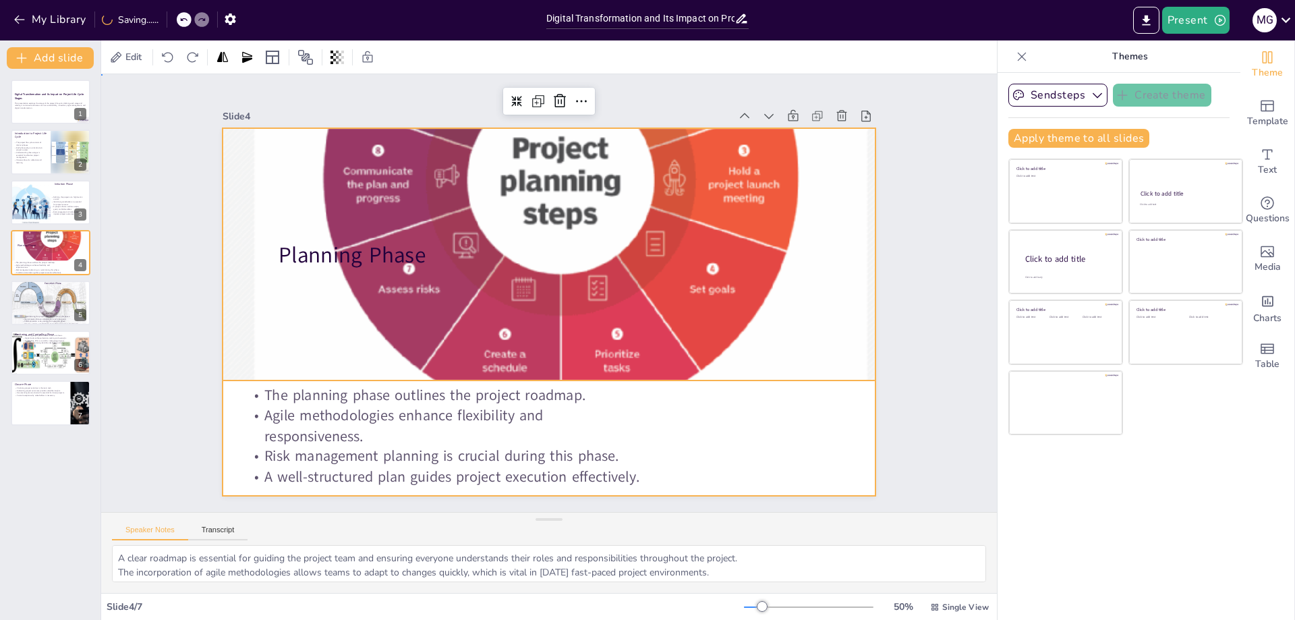
click at [637, 433] on div at bounding box center [549, 312] width 653 height 368
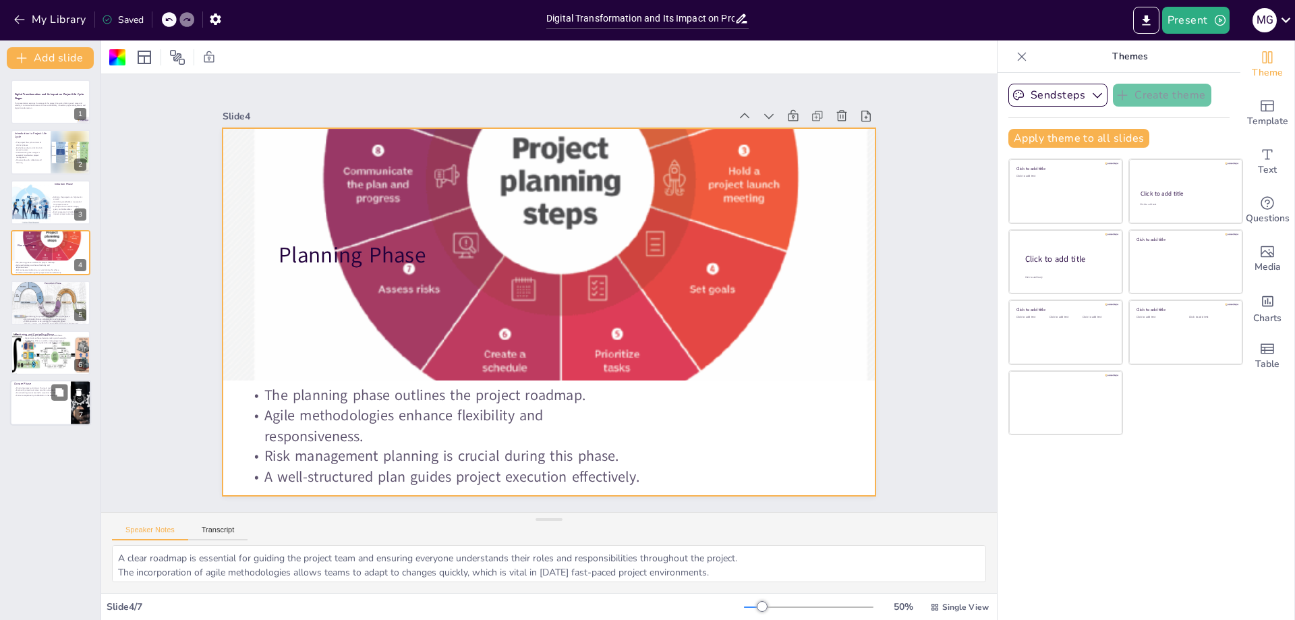
click at [38, 404] on div at bounding box center [50, 403] width 81 height 46
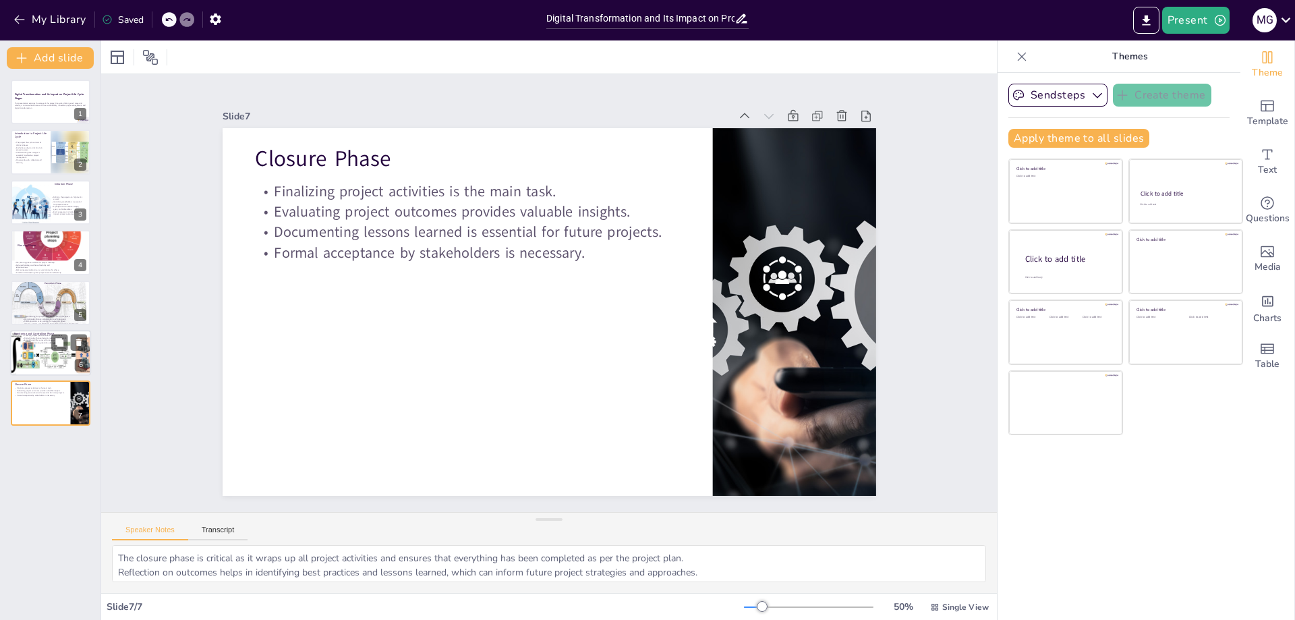
click at [32, 353] on div at bounding box center [49, 355] width 89 height 46
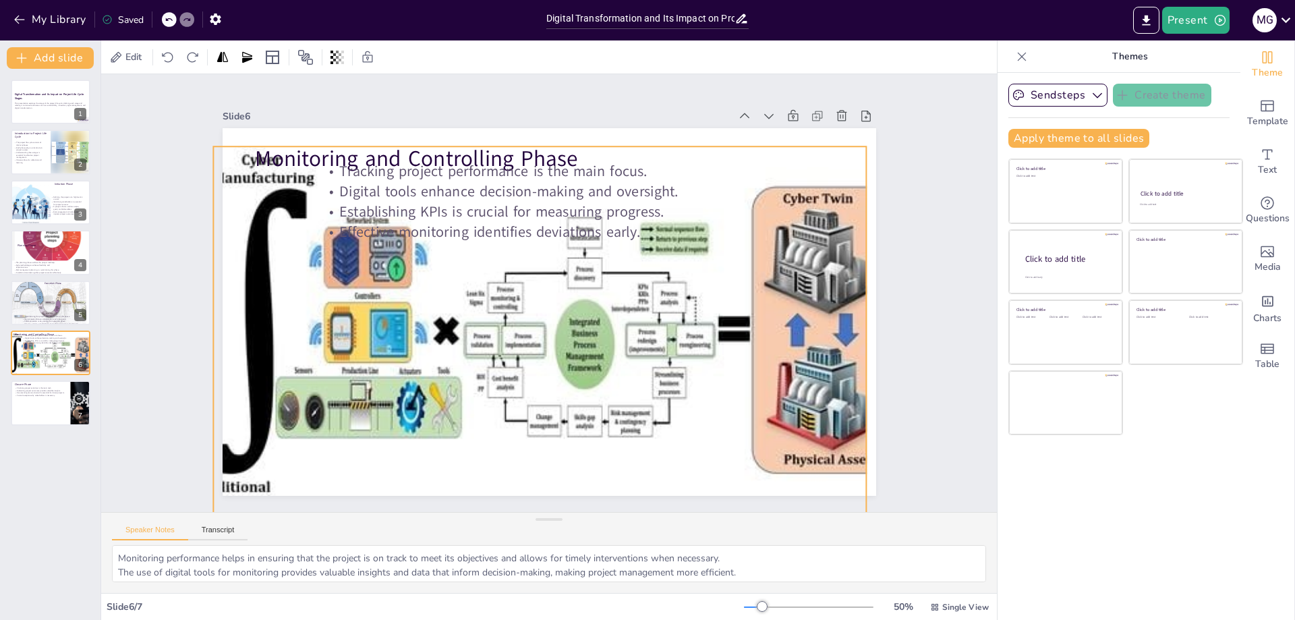
click at [589, 377] on div at bounding box center [528, 325] width 795 height 571
drag, startPoint x: 528, startPoint y: 469, endPoint x: 550, endPoint y: 452, distance: 27.4
click at [550, 452] on div "Monitoring and Controlling Phase Tracking project performance is the main focus…" at bounding box center [547, 312] width 688 height 434
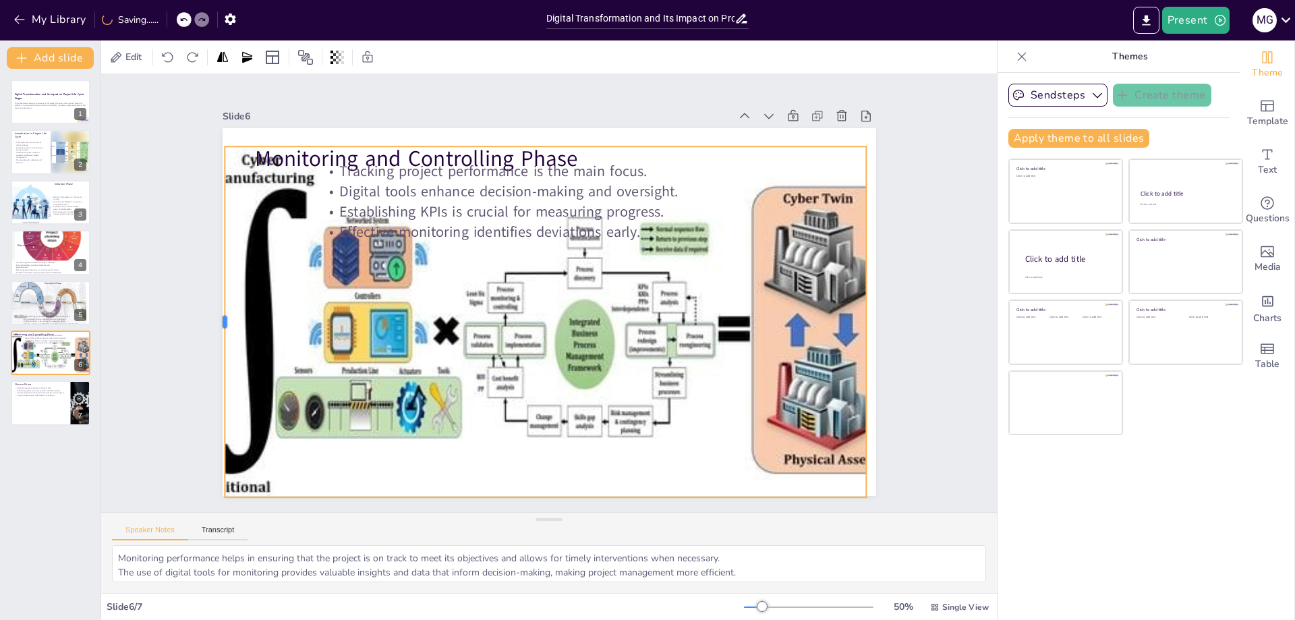
drag, startPoint x: 201, startPoint y: 296, endPoint x: 212, endPoint y: 295, distance: 11.5
click at [214, 295] on div at bounding box center [219, 321] width 11 height 351
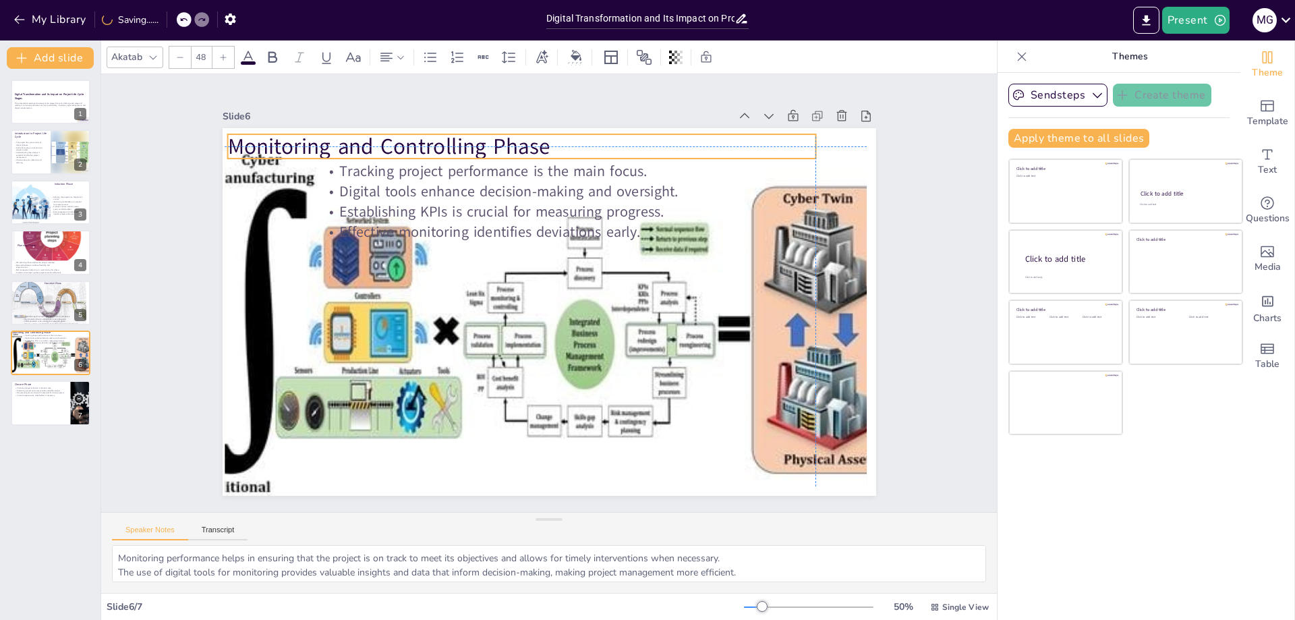
drag, startPoint x: 483, startPoint y: 153, endPoint x: 459, endPoint y: 144, distance: 26.0
click at [459, 144] on p "Monitoring and Controlling Phase" at bounding box center [552, 144] width 581 height 152
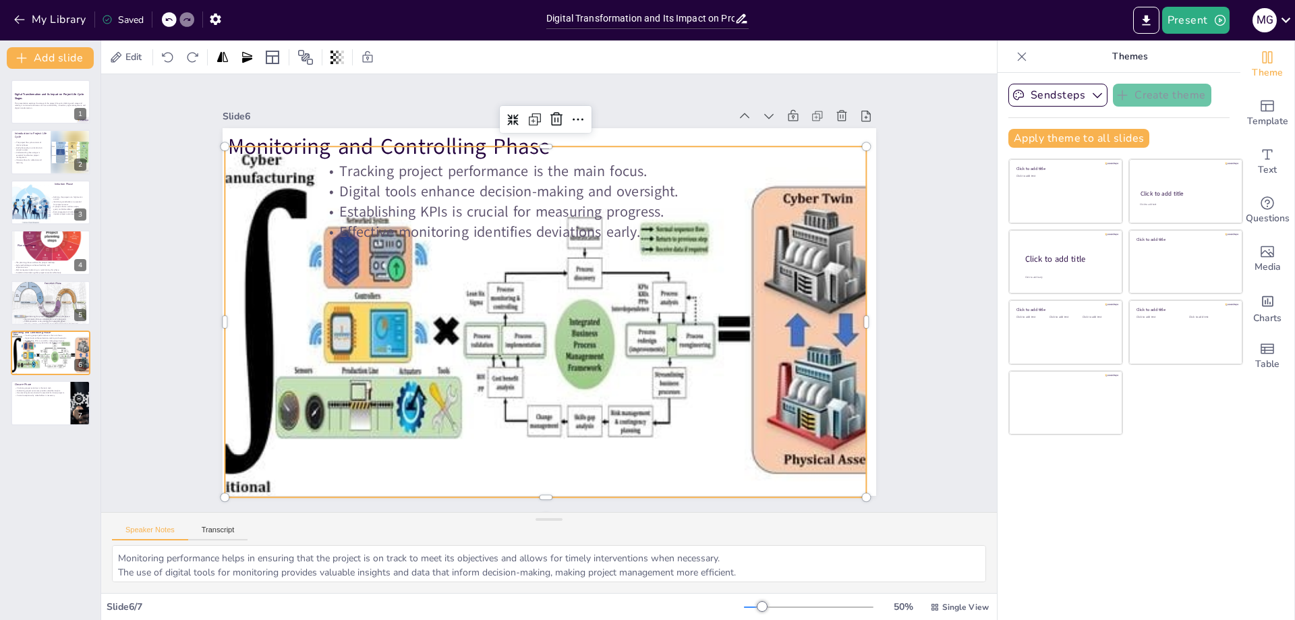
click at [707, 430] on div at bounding box center [528, 325] width 795 height 571
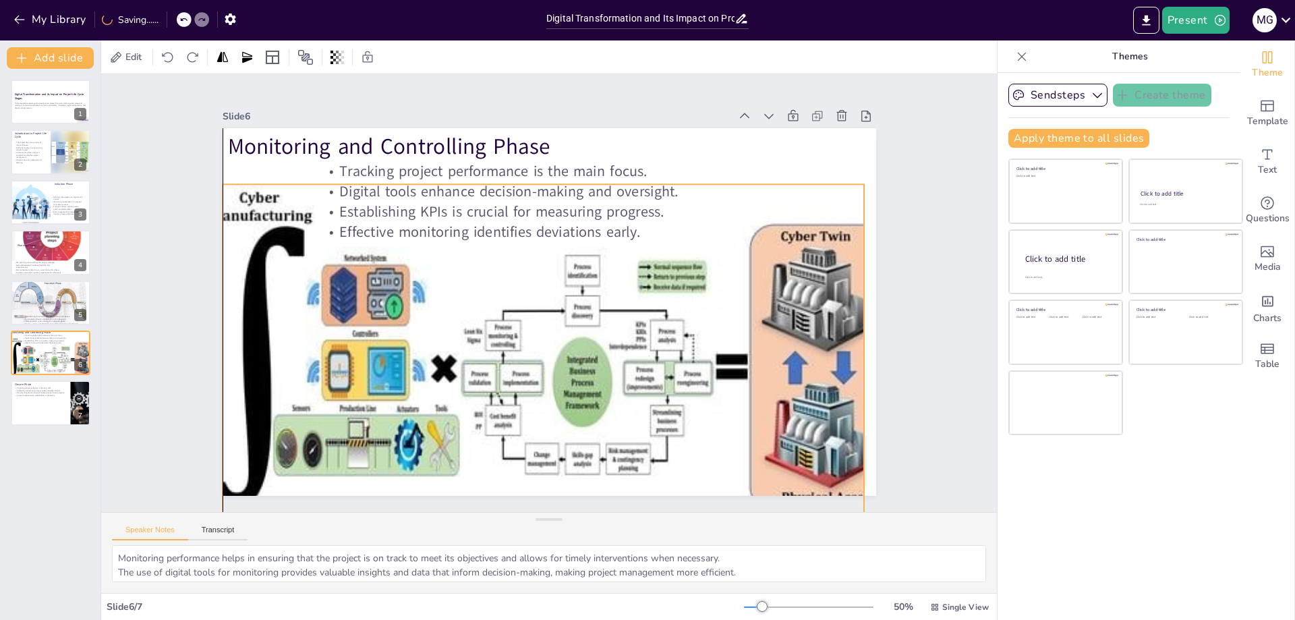
drag, startPoint x: 515, startPoint y: 327, endPoint x: 508, endPoint y: 365, distance: 38.4
click at [508, 365] on div at bounding box center [523, 364] width 778 height 508
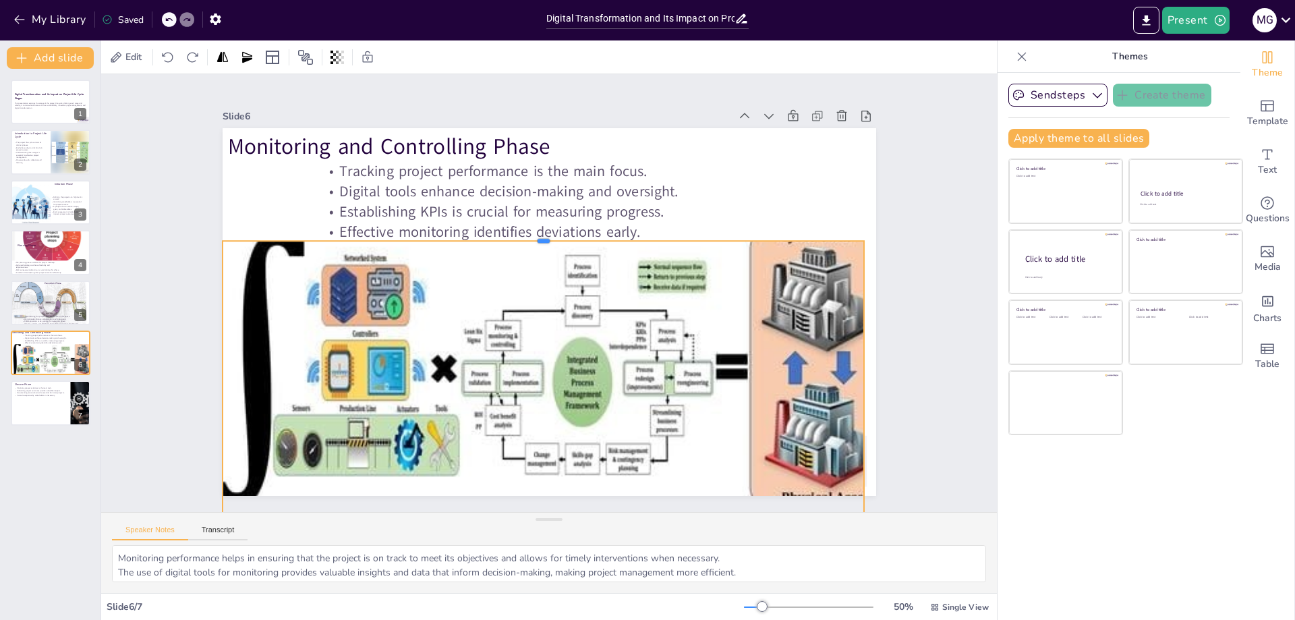
drag, startPoint x: 533, startPoint y: 177, endPoint x: 549, endPoint y: 233, distance: 58.7
click at [549, 233] on div at bounding box center [567, 238] width 591 height 271
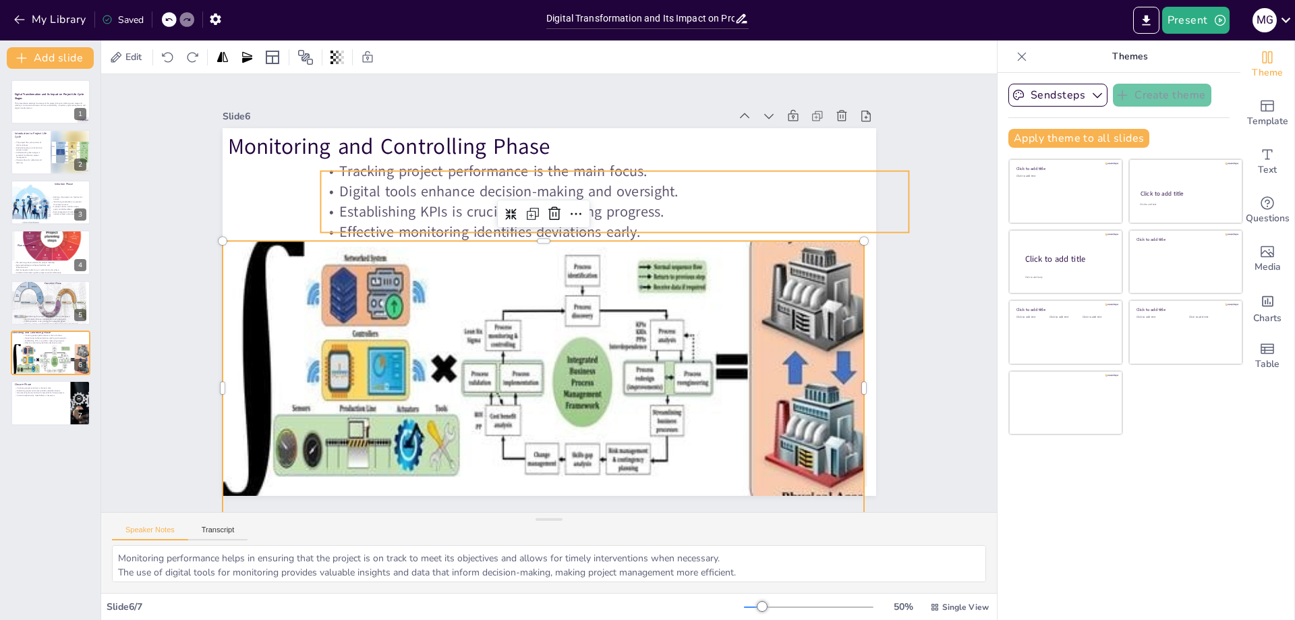
click at [671, 181] on p "Digital tools enhance decision-making and oversight." at bounding box center [614, 191] width 588 height 20
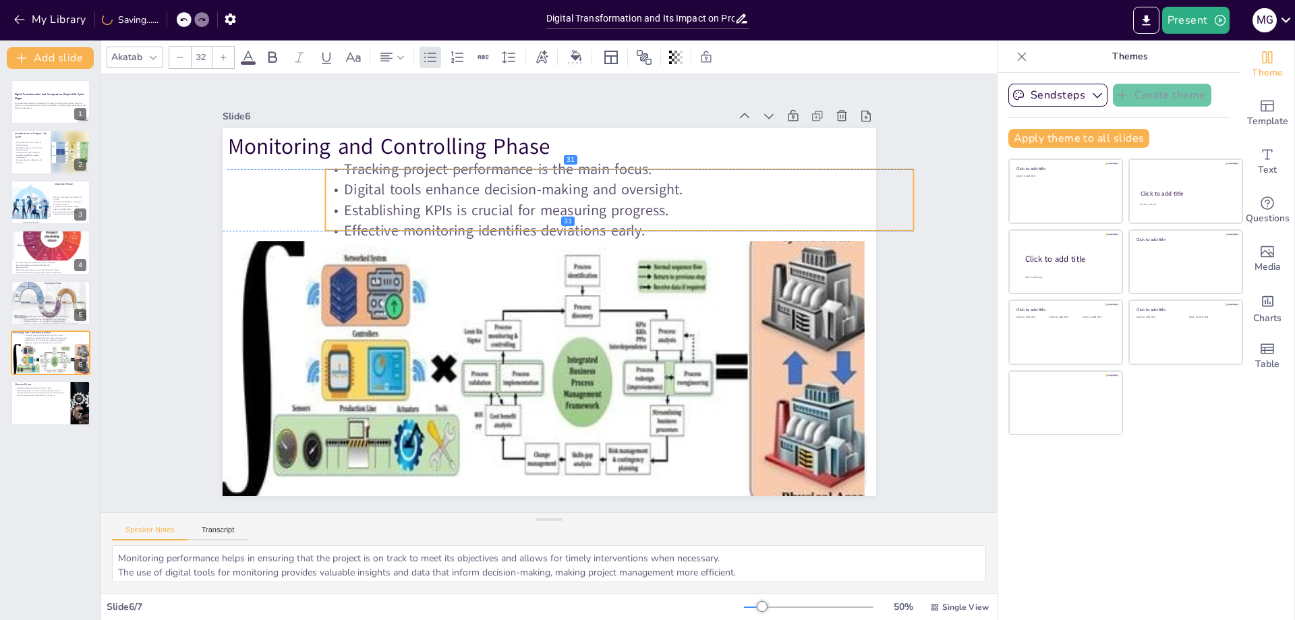
drag, startPoint x: 683, startPoint y: 179, endPoint x: 688, endPoint y: 174, distance: 7.2
click at [688, 174] on div "Tracking project performance is the main focus. Digital tools enhance decision-…" at bounding box center [628, 207] width 593 height 142
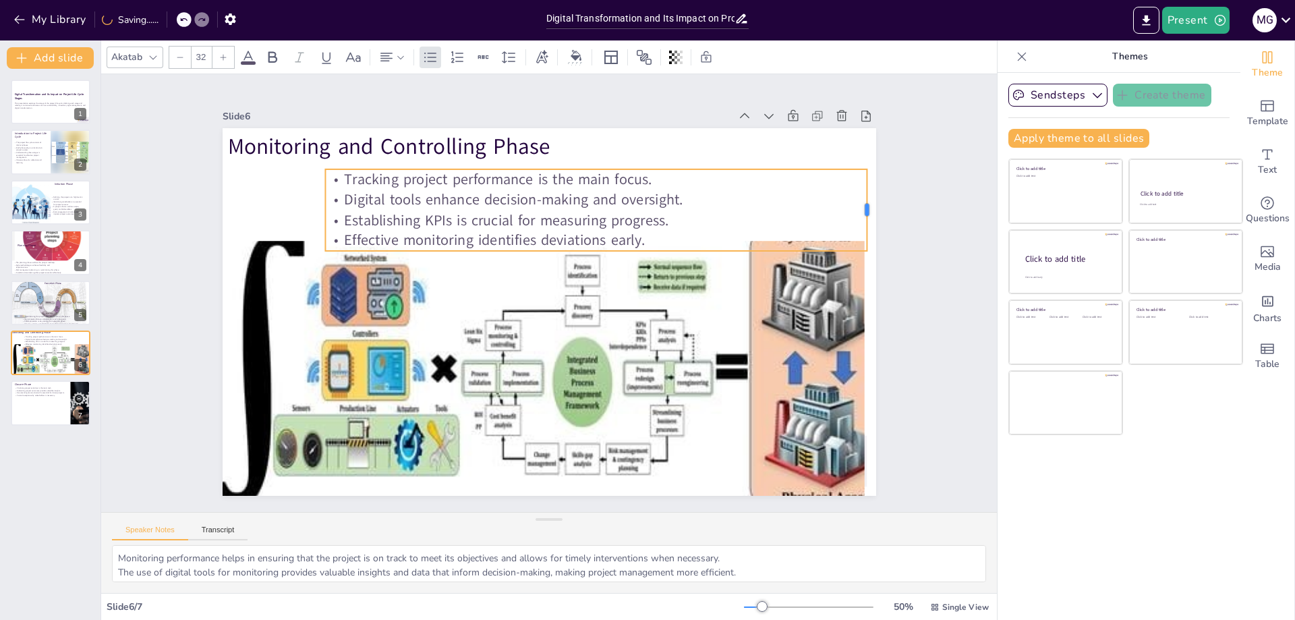
drag, startPoint x: 908, startPoint y: 193, endPoint x: 861, endPoint y: 182, distance: 47.8
click at [869, 203] on div at bounding box center [878, 244] width 19 height 82
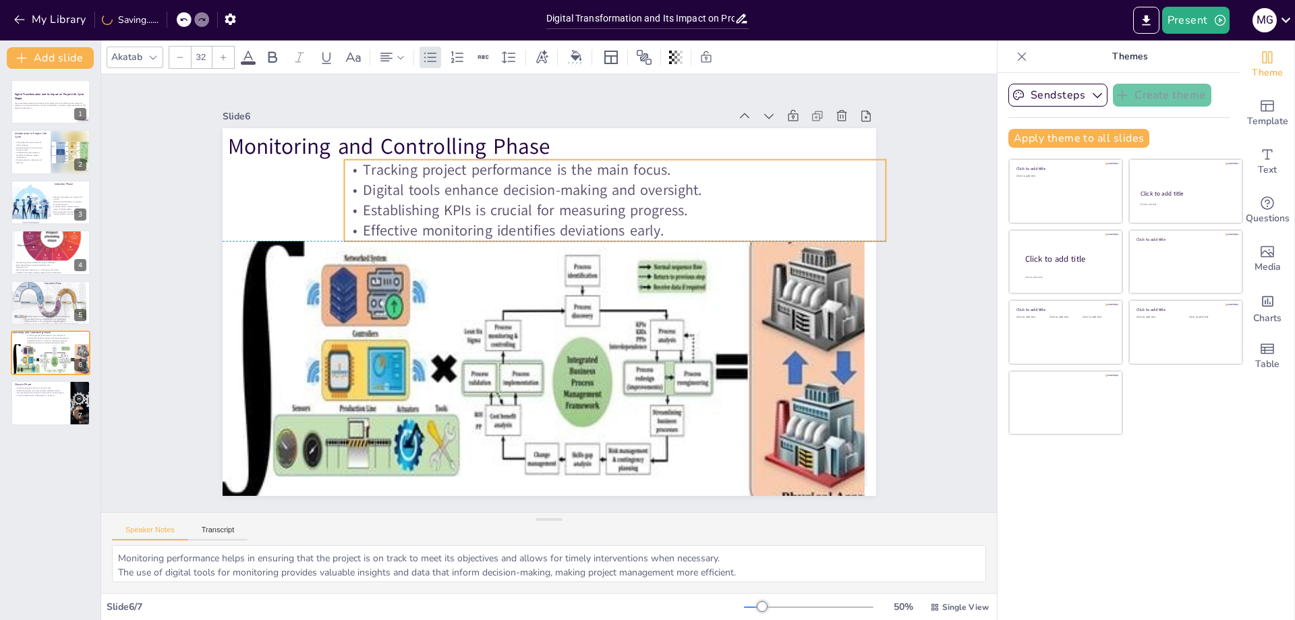
drag, startPoint x: 798, startPoint y: 188, endPoint x: 817, endPoint y: 177, distance: 22.1
click at [817, 177] on p "Digital tools enhance decision-making and oversight." at bounding box center [650, 226] width 503 height 239
click at [30, 396] on p "Formal acceptance by stakeholders is necessary." at bounding box center [40, 395] width 53 height 3
type textarea "The closure phase is critical as it wraps up all project activities and ensures…"
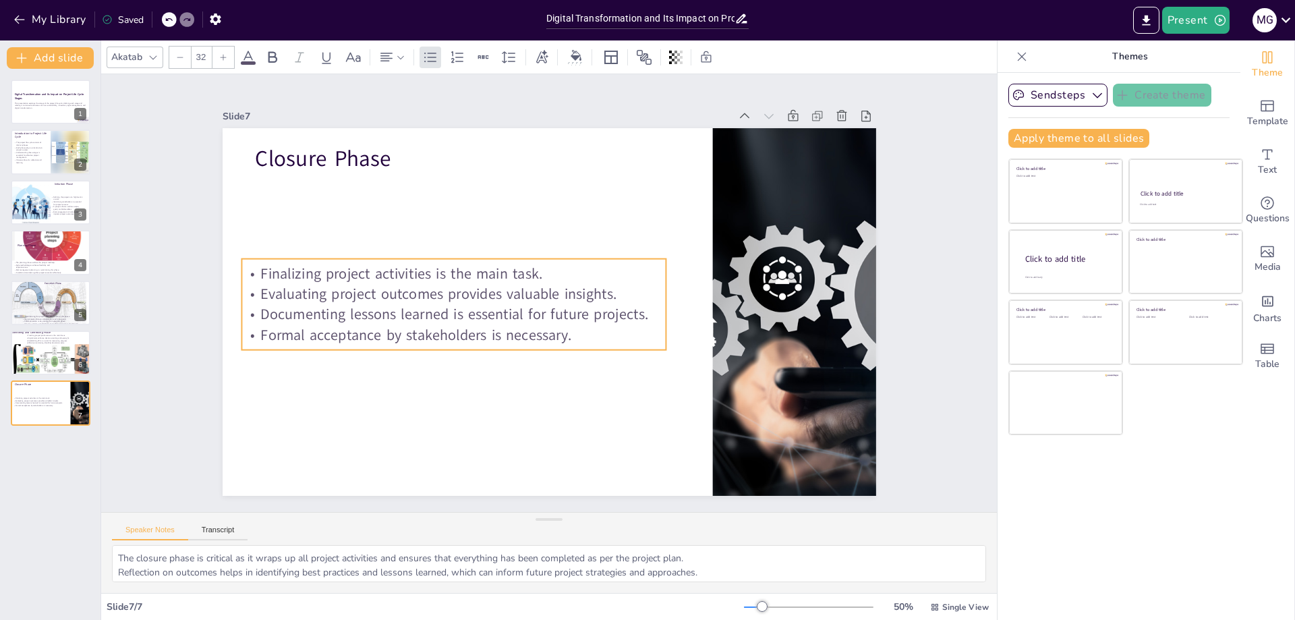
drag, startPoint x: 370, startPoint y: 226, endPoint x: 356, endPoint y: 308, distance: 83.5
click at [356, 308] on p "Documenting lessons learned is essential for future projects." at bounding box center [452, 304] width 424 height 65
click at [156, 448] on div "Slide 1 Digital Transformation and Its Impact on Project Life Cycle Stages This…" at bounding box center [549, 293] width 896 height 438
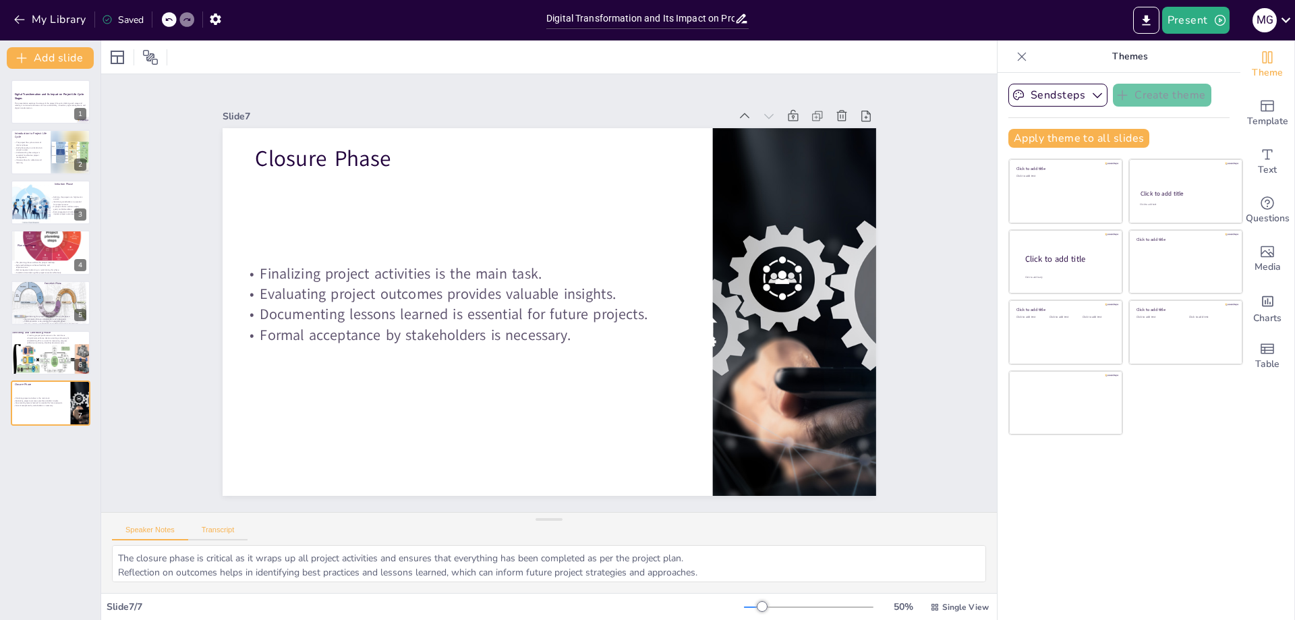
click at [211, 533] on button "Transcript" at bounding box center [218, 532] width 60 height 15
click at [149, 529] on button "Speaker Notes" at bounding box center [150, 532] width 76 height 15
click at [115, 58] on icon at bounding box center [117, 57] width 16 height 16
click at [542, 103] on div "Slide 7" at bounding box center [567, 117] width 652 height 87
click at [1015, 59] on icon at bounding box center [1021, 56] width 13 height 13
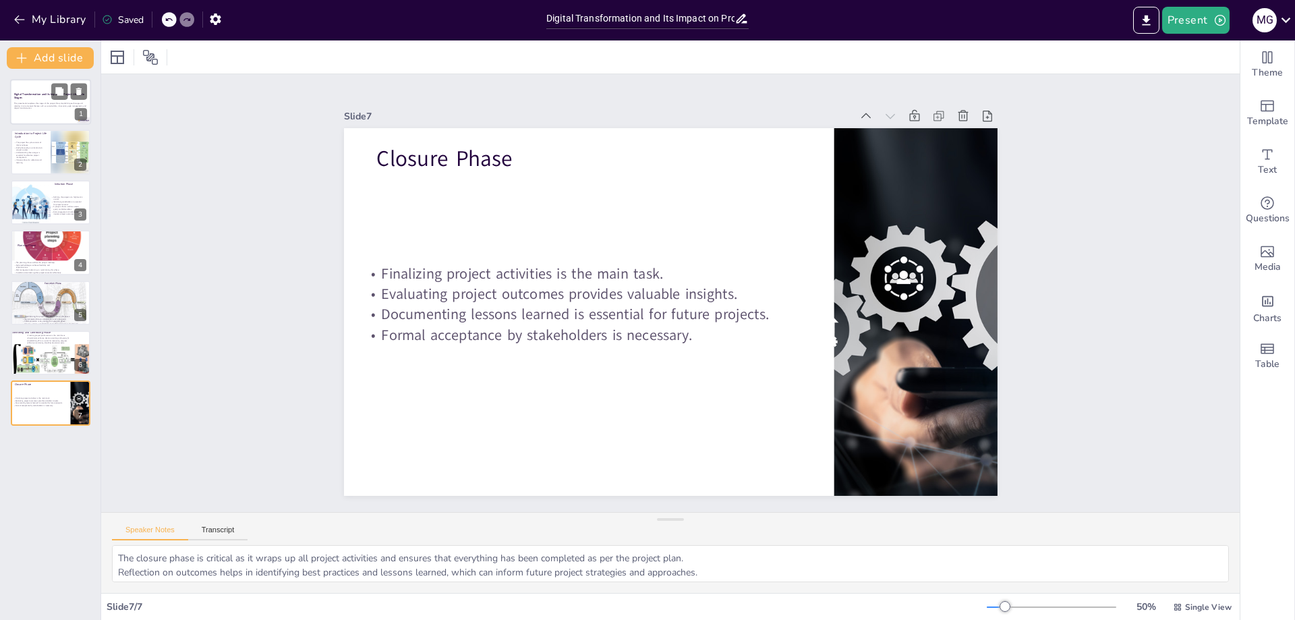
click at [25, 88] on div at bounding box center [50, 102] width 81 height 46
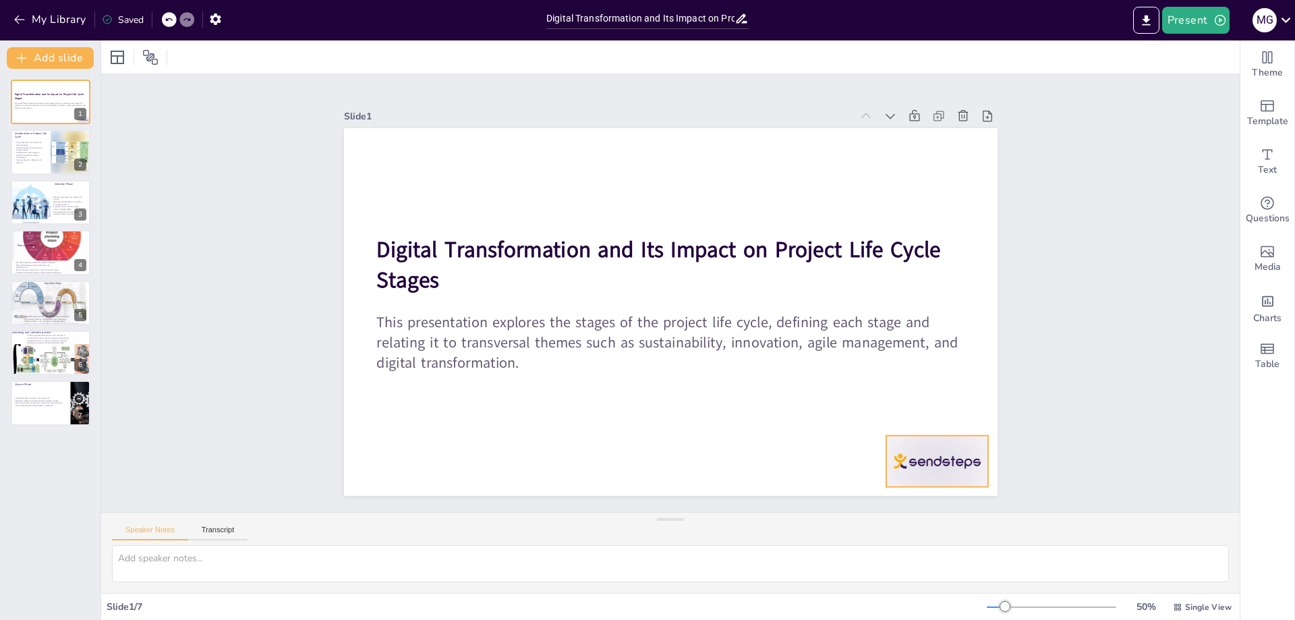
click at [944, 459] on div at bounding box center [936, 461] width 102 height 51
click at [36, 155] on p "Understanding these stages is essential for effective project management." at bounding box center [29, 154] width 32 height 7
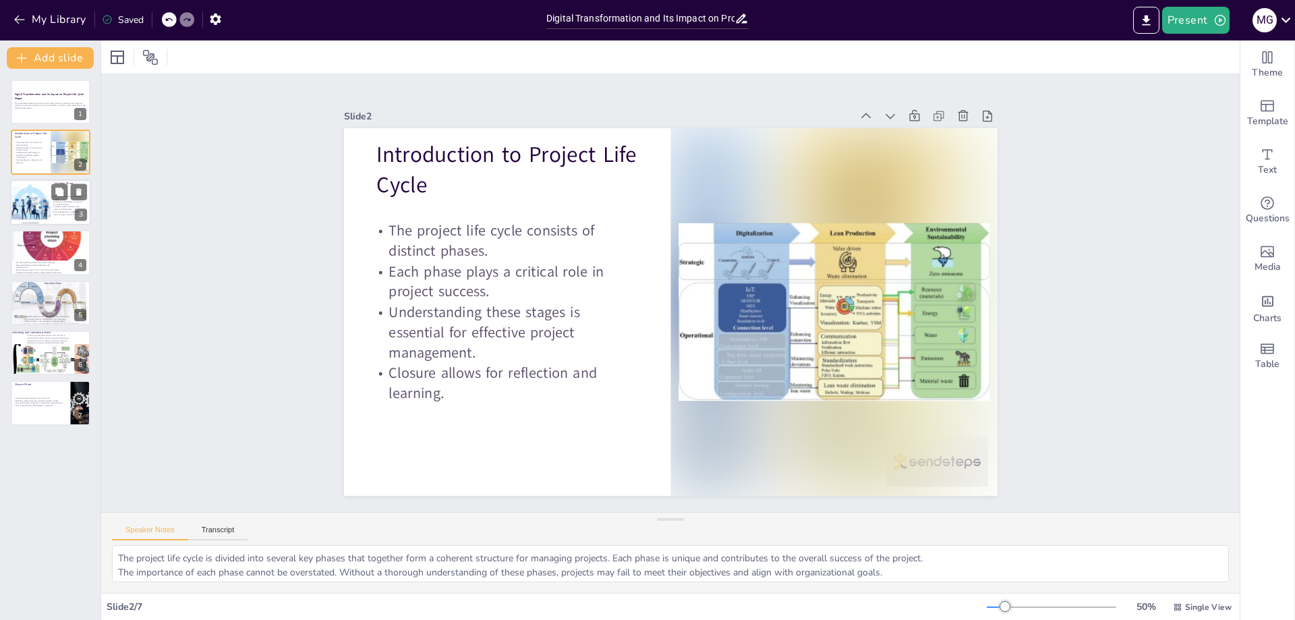
click at [26, 199] on div at bounding box center [30, 202] width 81 height 46
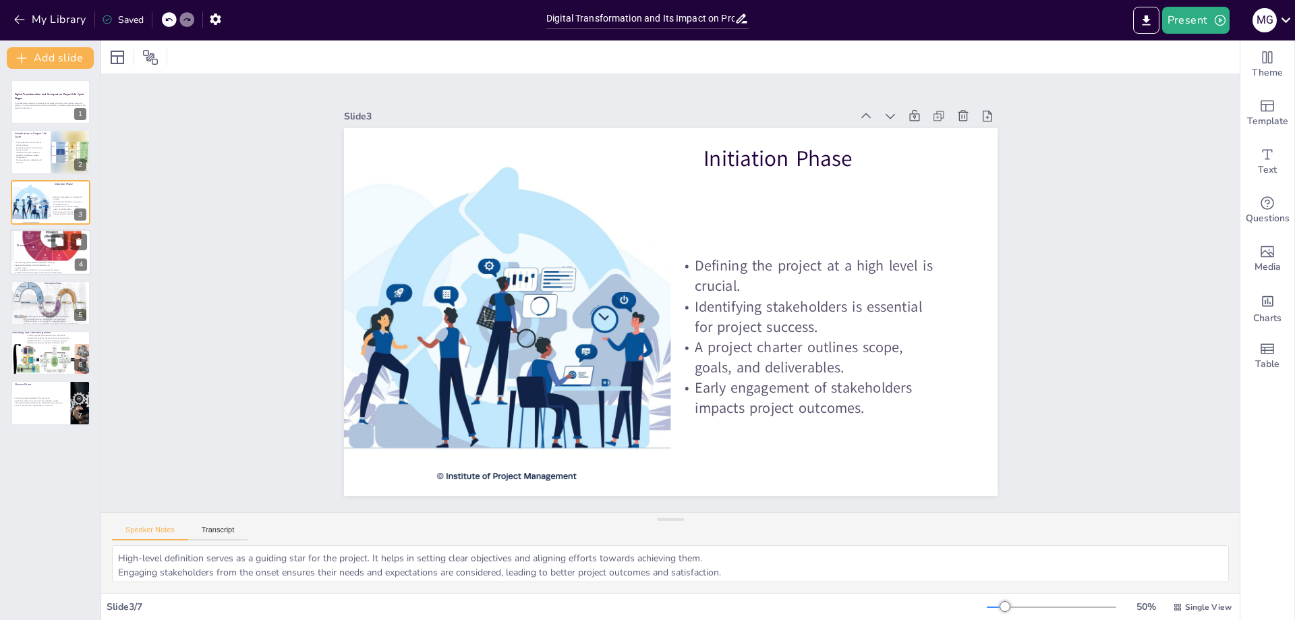
click at [26, 263] on p "The planning phase outlines the project roadmap." at bounding box center [37, 263] width 49 height 3
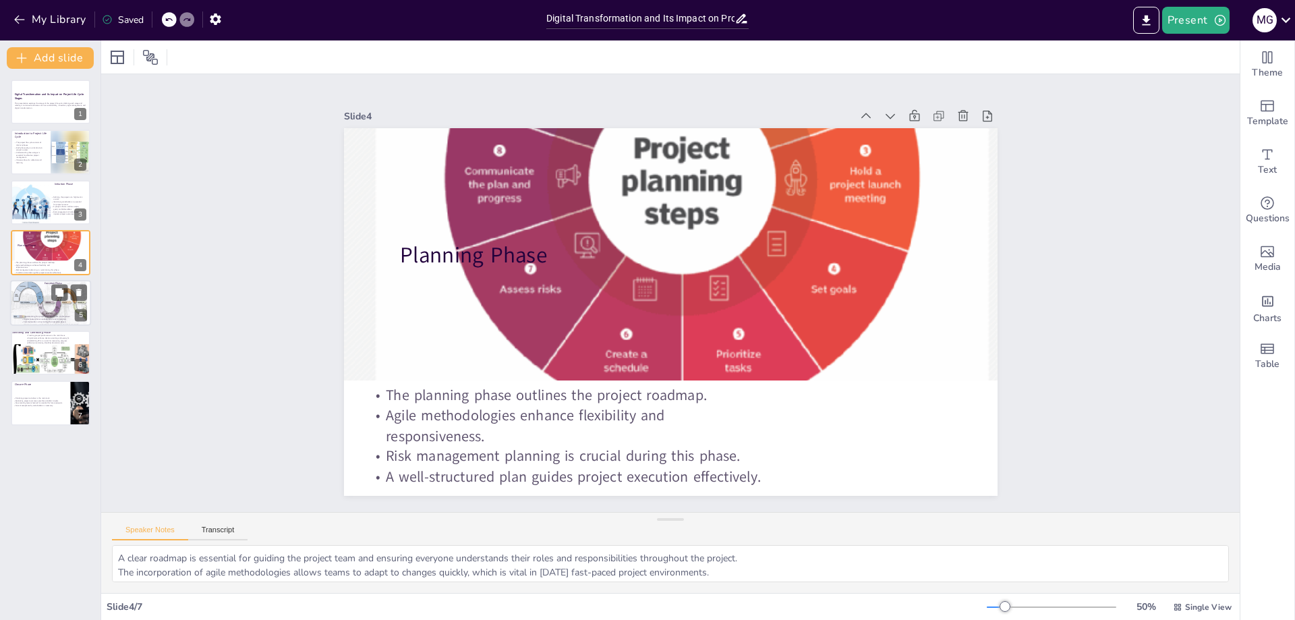
click at [30, 315] on p "Implementing the project plan is the core of this phase." at bounding box center [55, 316] width 67 height 3
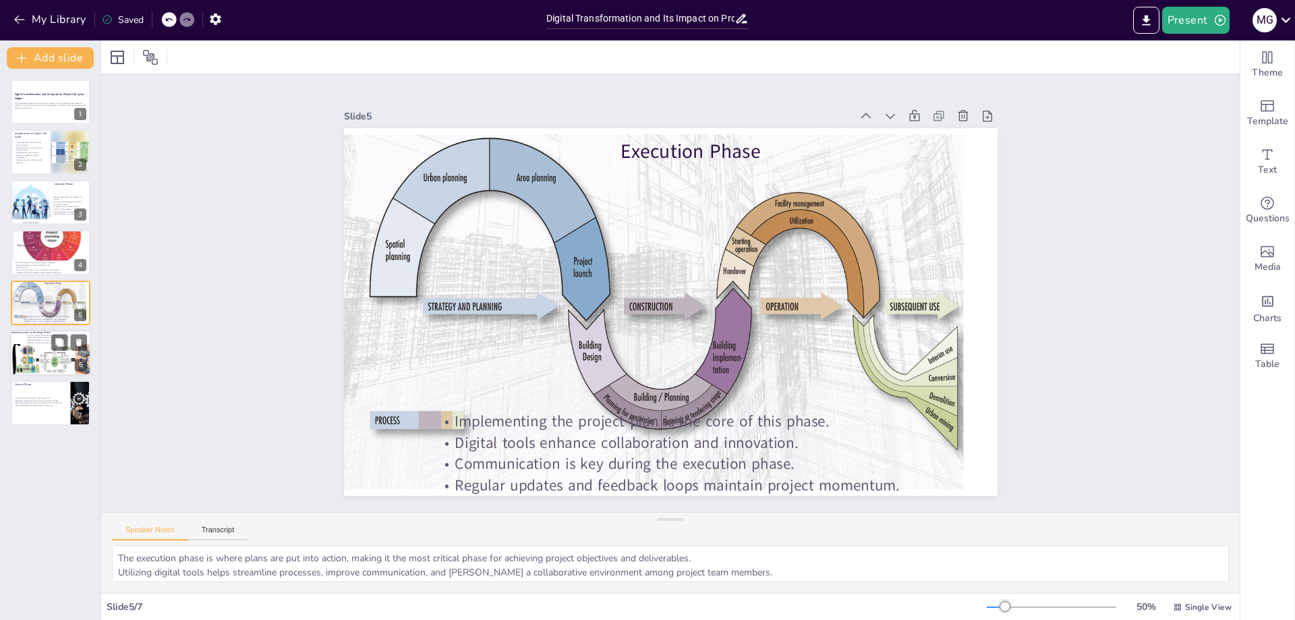
click at [20, 366] on div at bounding box center [49, 360] width 89 height 46
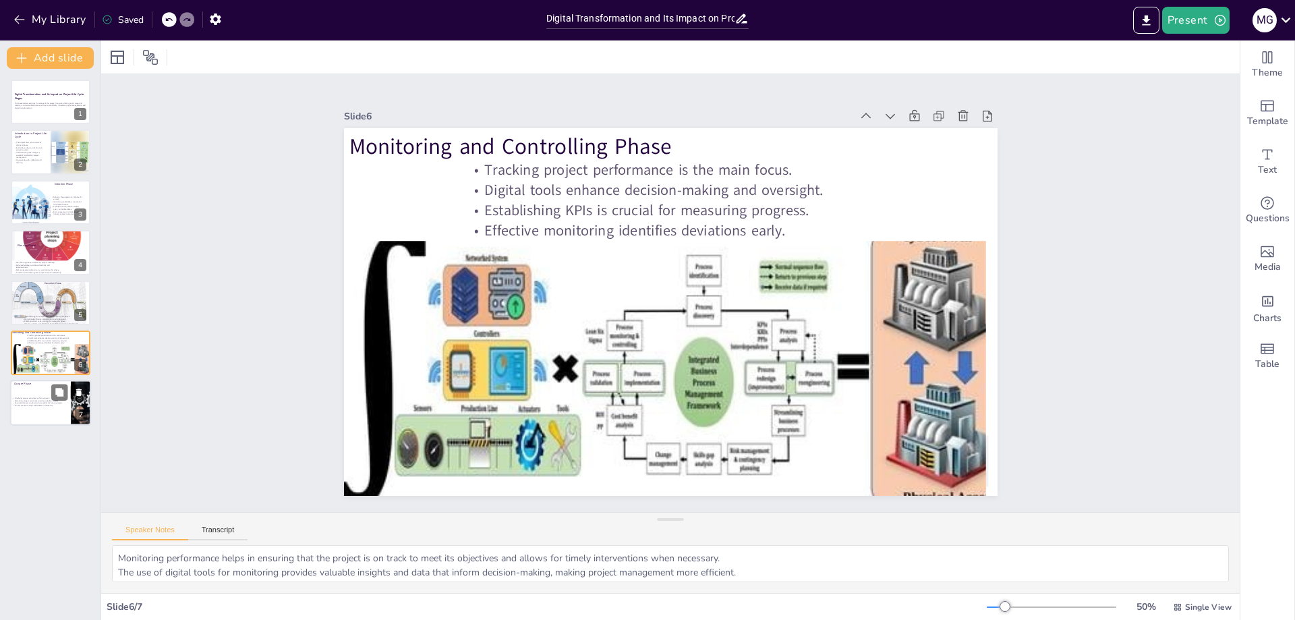
click at [26, 401] on p "Evaluating project outcomes provides valuable insights." at bounding box center [38, 400] width 53 height 3
type textarea "The closure phase is critical as it wraps up all project activities and ensures…"
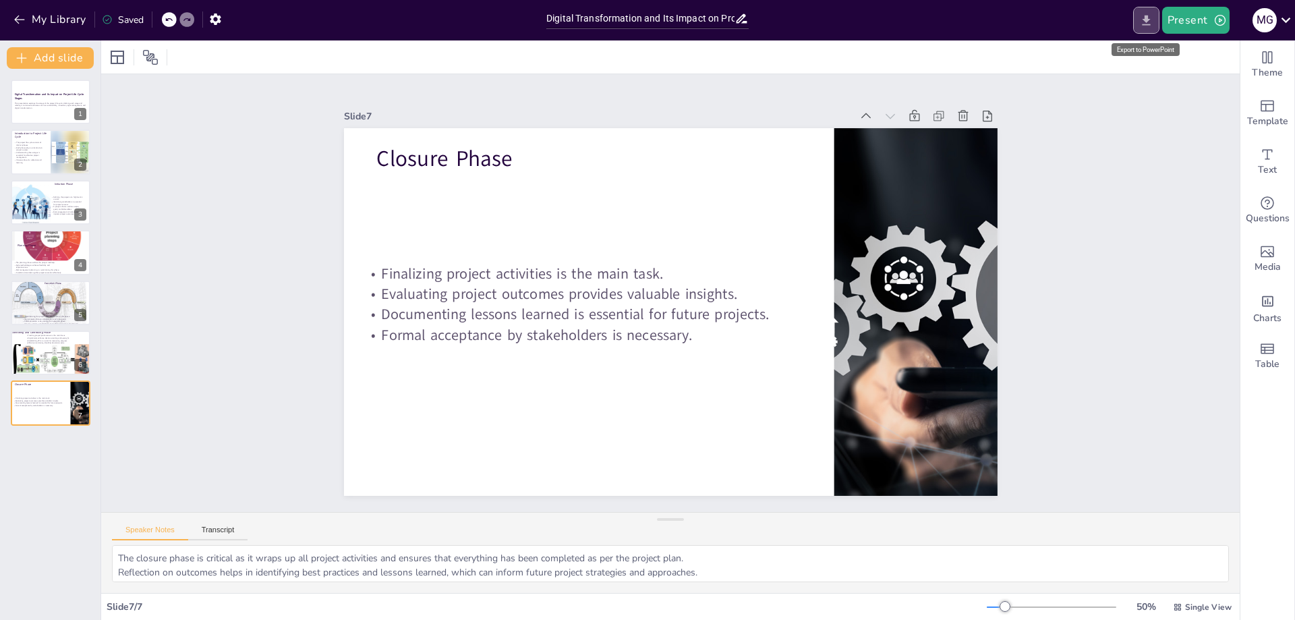
click at [1148, 22] on icon "Export to PowerPoint" at bounding box center [1146, 20] width 14 height 14
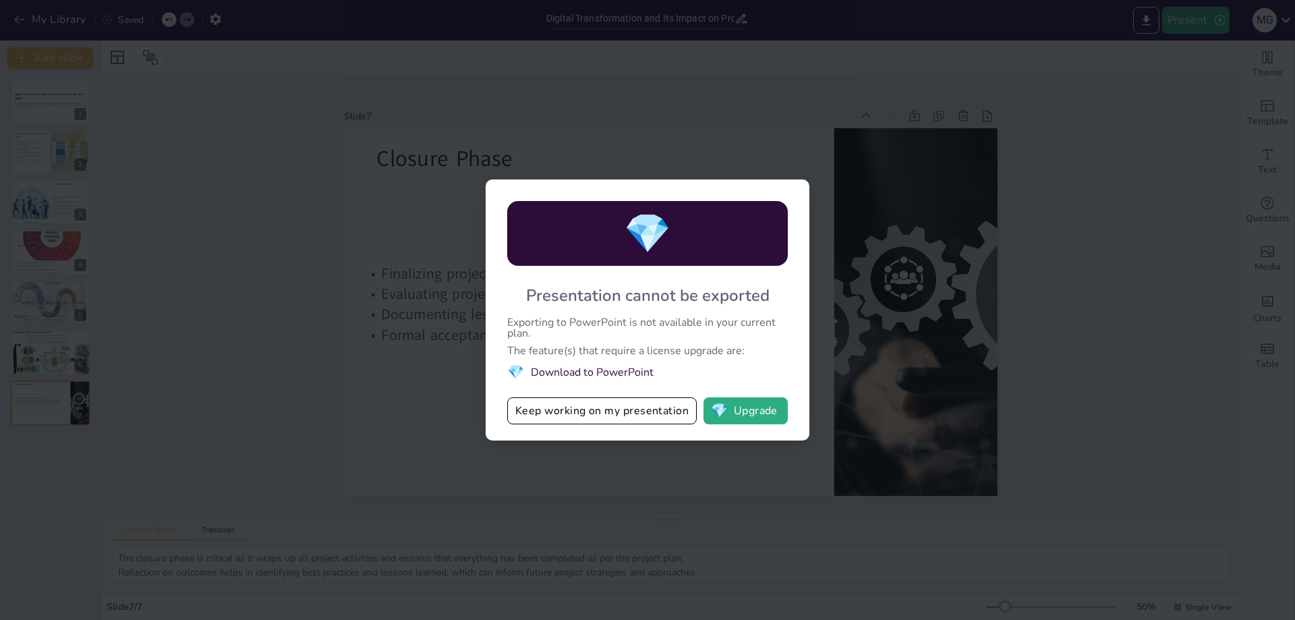
click at [1076, 178] on div "💎 Presentation cannot be exported Exporting to PowerPoint is not available in y…" at bounding box center [647, 310] width 1295 height 620
click at [693, 130] on div "💎 Presentation cannot be exported Exporting to PowerPoint is not available in y…" at bounding box center [647, 310] width 1295 height 620
drag, startPoint x: 1111, startPoint y: 429, endPoint x: 1101, endPoint y: 425, distance: 10.9
click at [1105, 427] on div "💎 Presentation cannot be exported Exporting to PowerPoint is not available in y…" at bounding box center [647, 310] width 1295 height 620
click at [1085, 428] on div "💎 Presentation cannot be exported Exporting to PowerPoint is not available in y…" at bounding box center [647, 310] width 1295 height 620
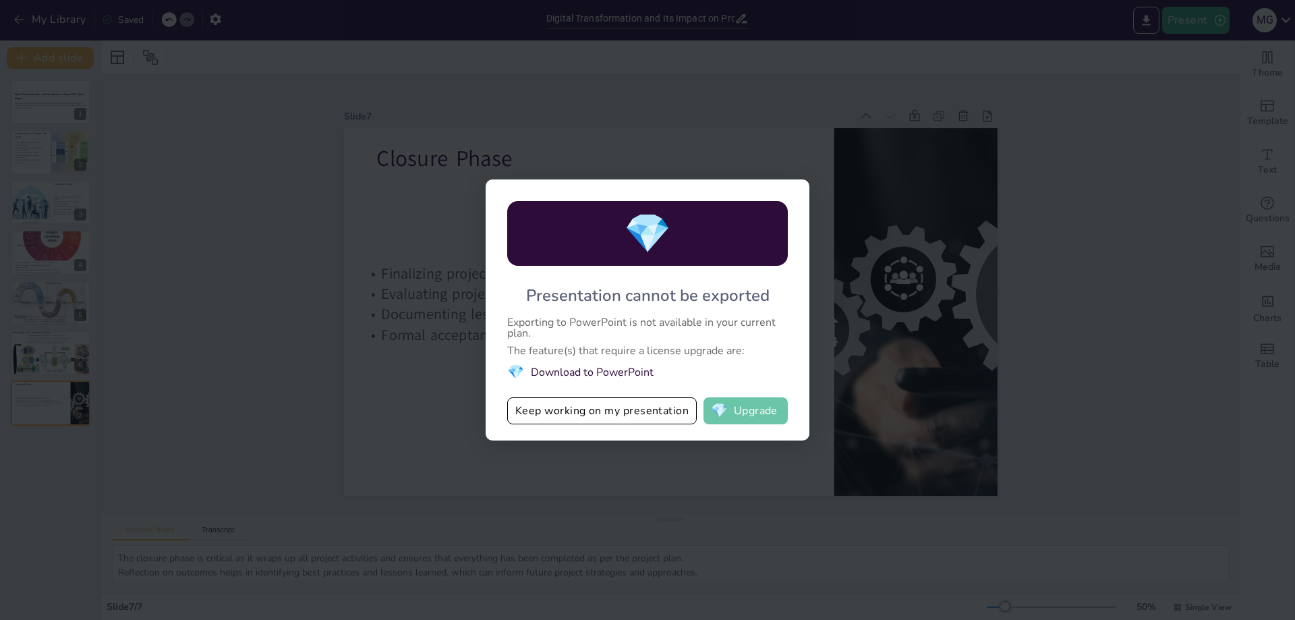
click at [753, 414] on button "💎 Upgrade" at bounding box center [745, 410] width 84 height 27
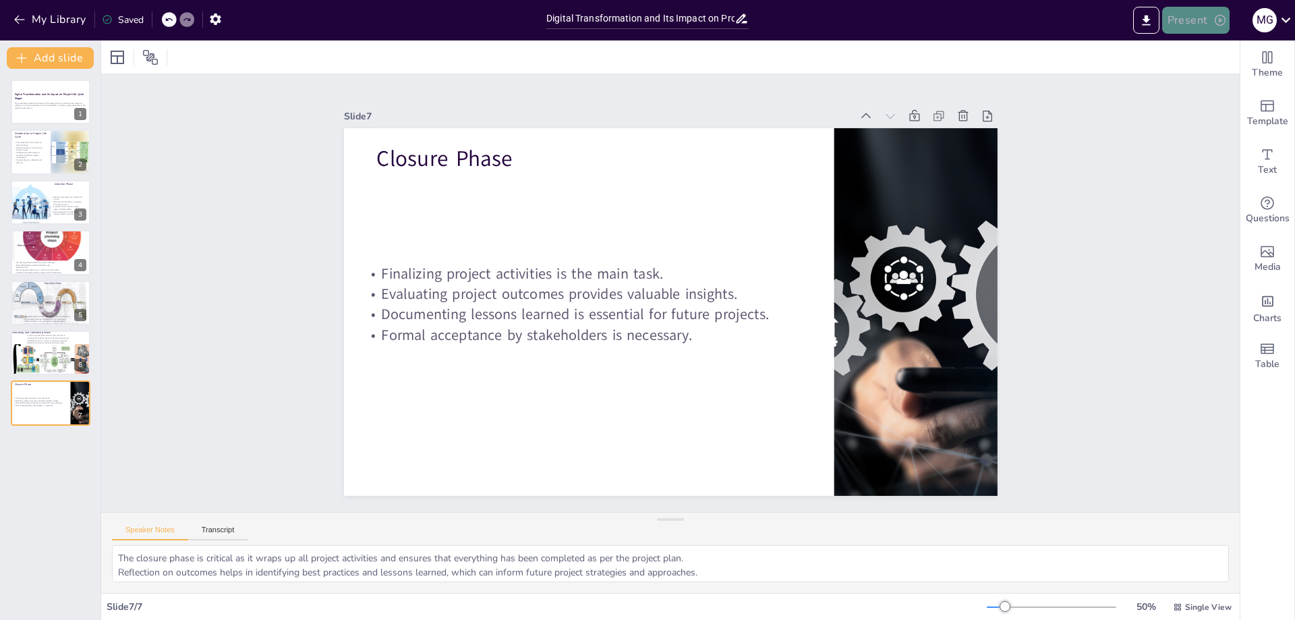
click at [1208, 24] on button "Present" at bounding box center [1195, 20] width 67 height 27
click at [1214, 50] on li "Preview presentation" at bounding box center [1216, 50] width 106 height 22
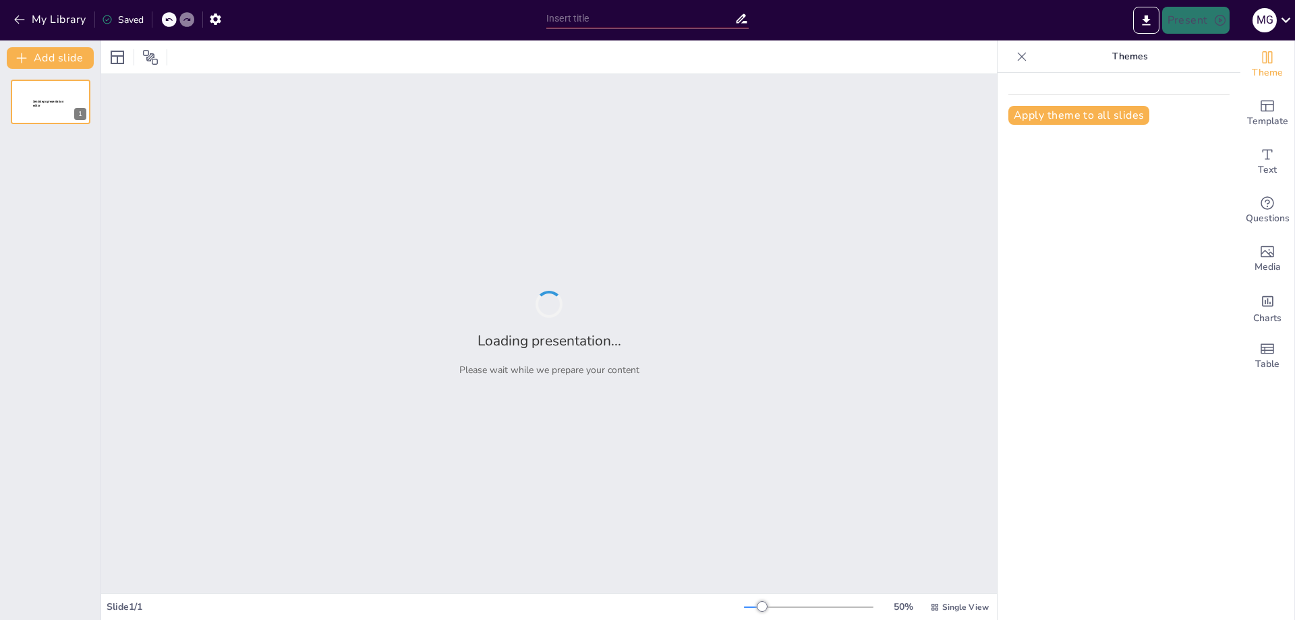
type input "Digital Transformation and Its Impact on Project Life Cycle Stages"
